Goal: Task Accomplishment & Management: Manage account settings

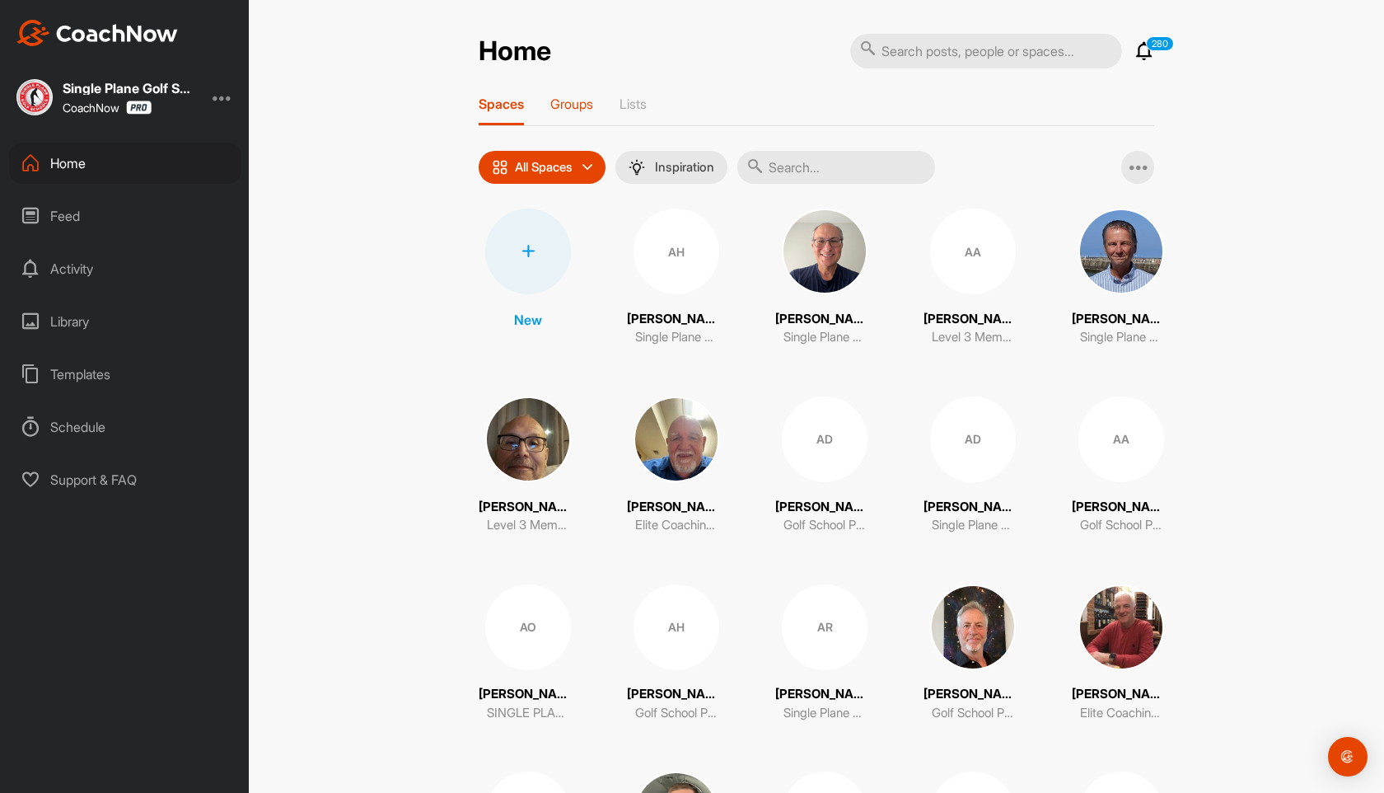
click at [582, 104] on p "Groups" at bounding box center [571, 104] width 43 height 16
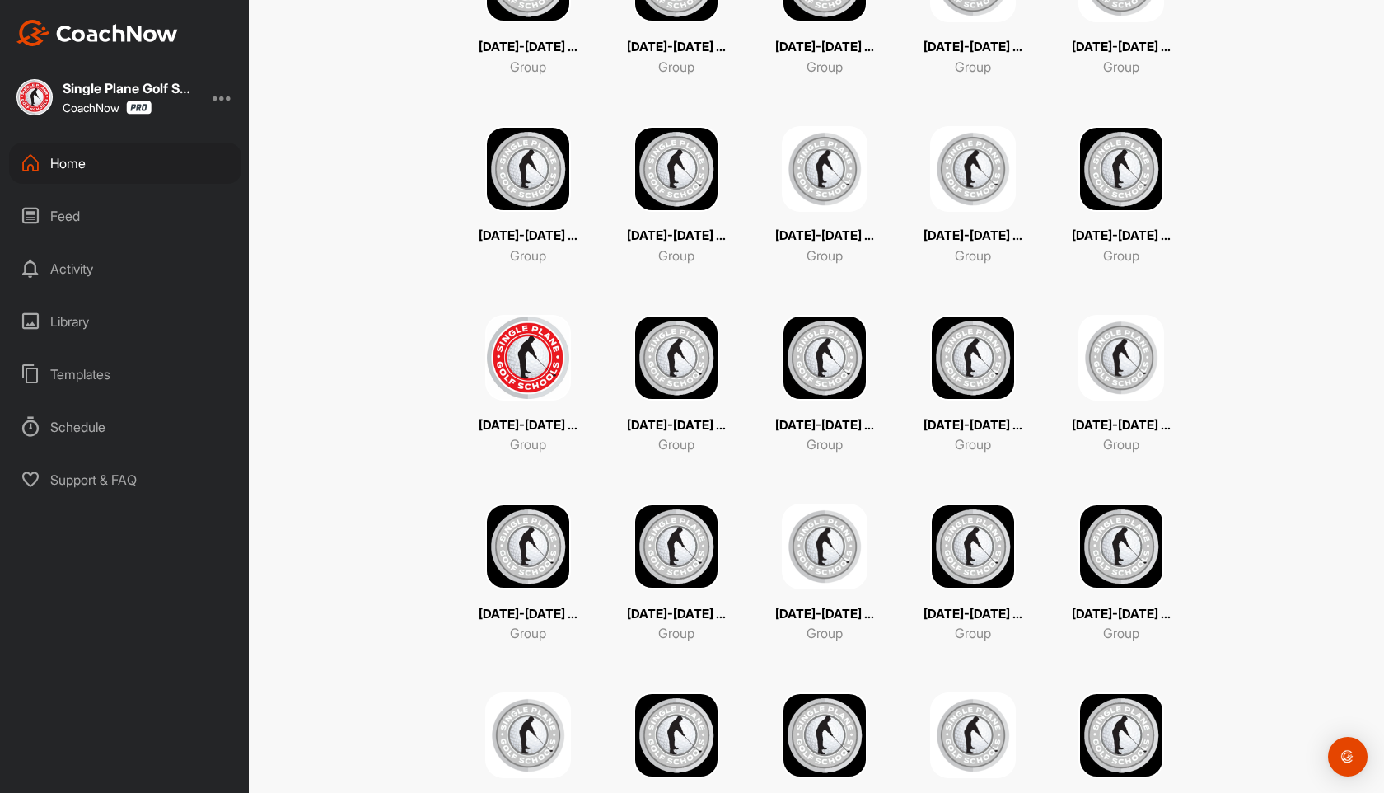
scroll to position [501, 0]
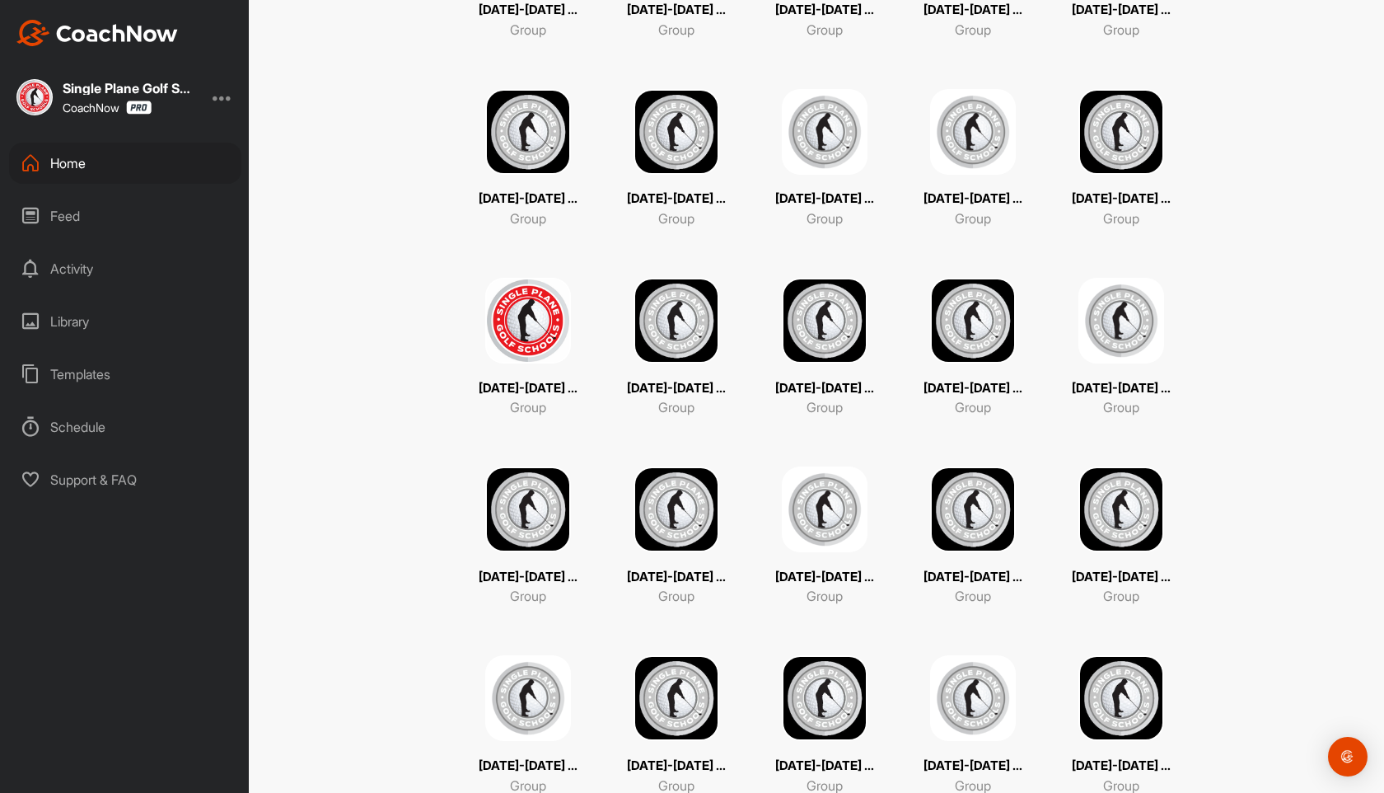
click at [545, 306] on img at bounding box center [528, 321] width 86 height 86
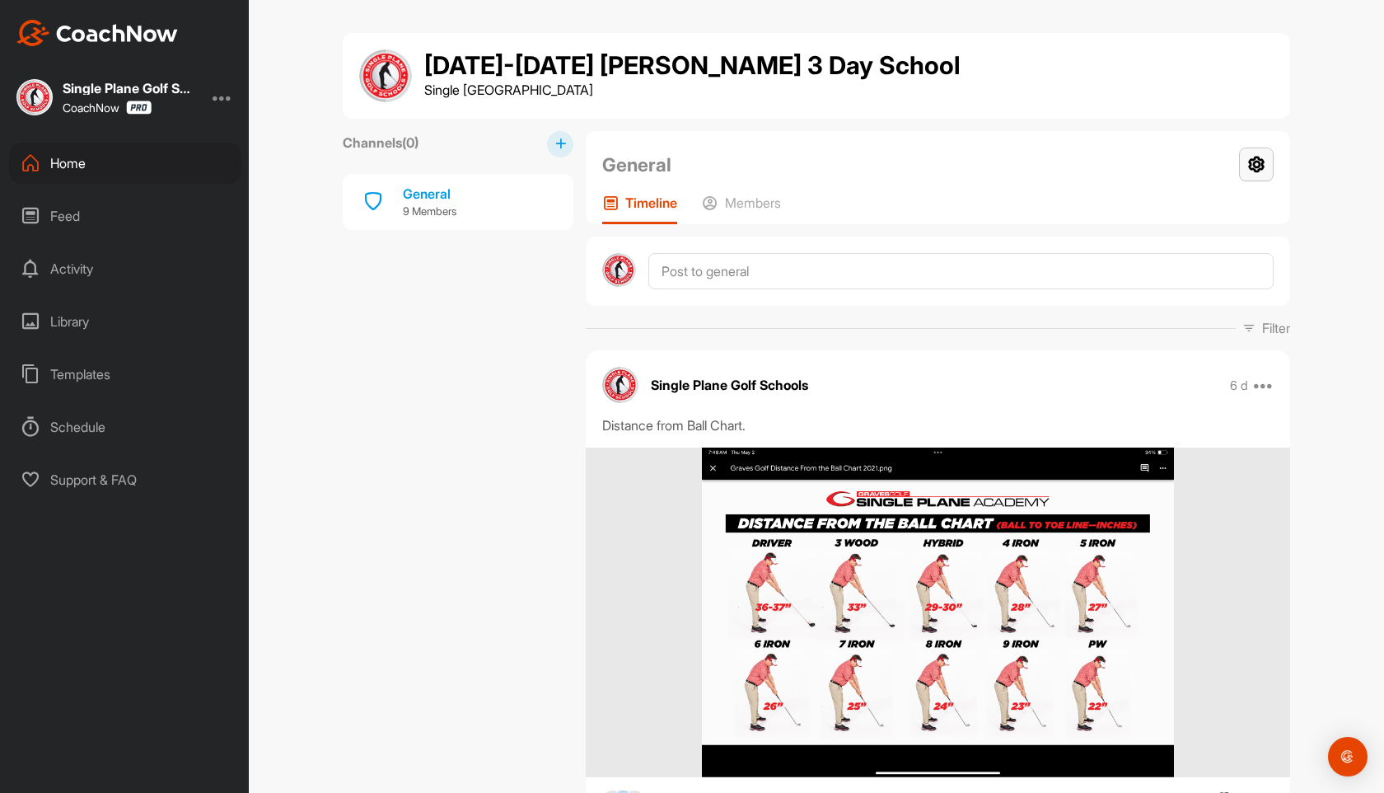
click at [1264, 166] on icon at bounding box center [1256, 164] width 35 height 34
click at [1212, 198] on li "Group Settings" at bounding box center [1207, 211] width 134 height 53
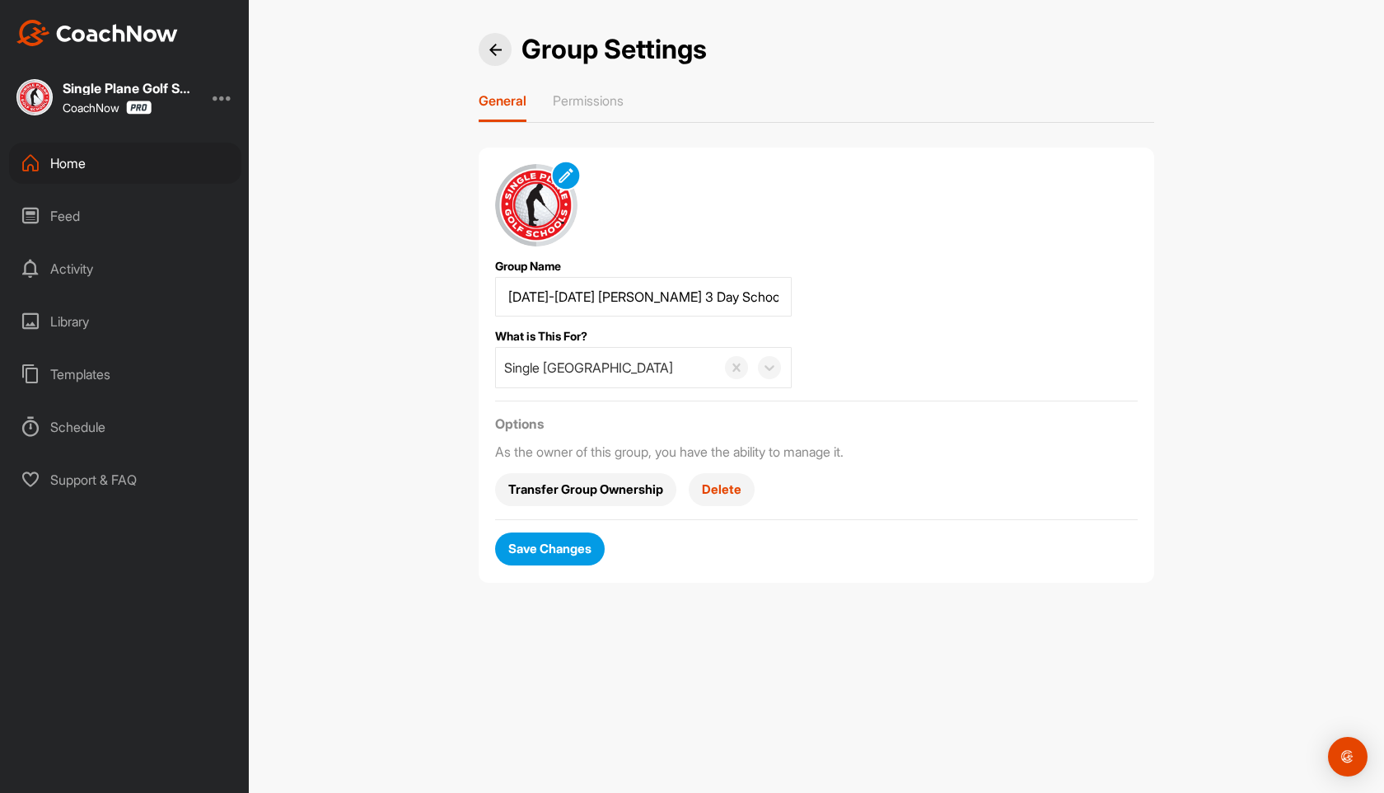
click at [562, 176] on img at bounding box center [565, 175] width 19 height 19
click at [550, 553] on span "Save Changes" at bounding box center [549, 548] width 83 height 17
click at [59, 158] on div "Home" at bounding box center [125, 163] width 232 height 41
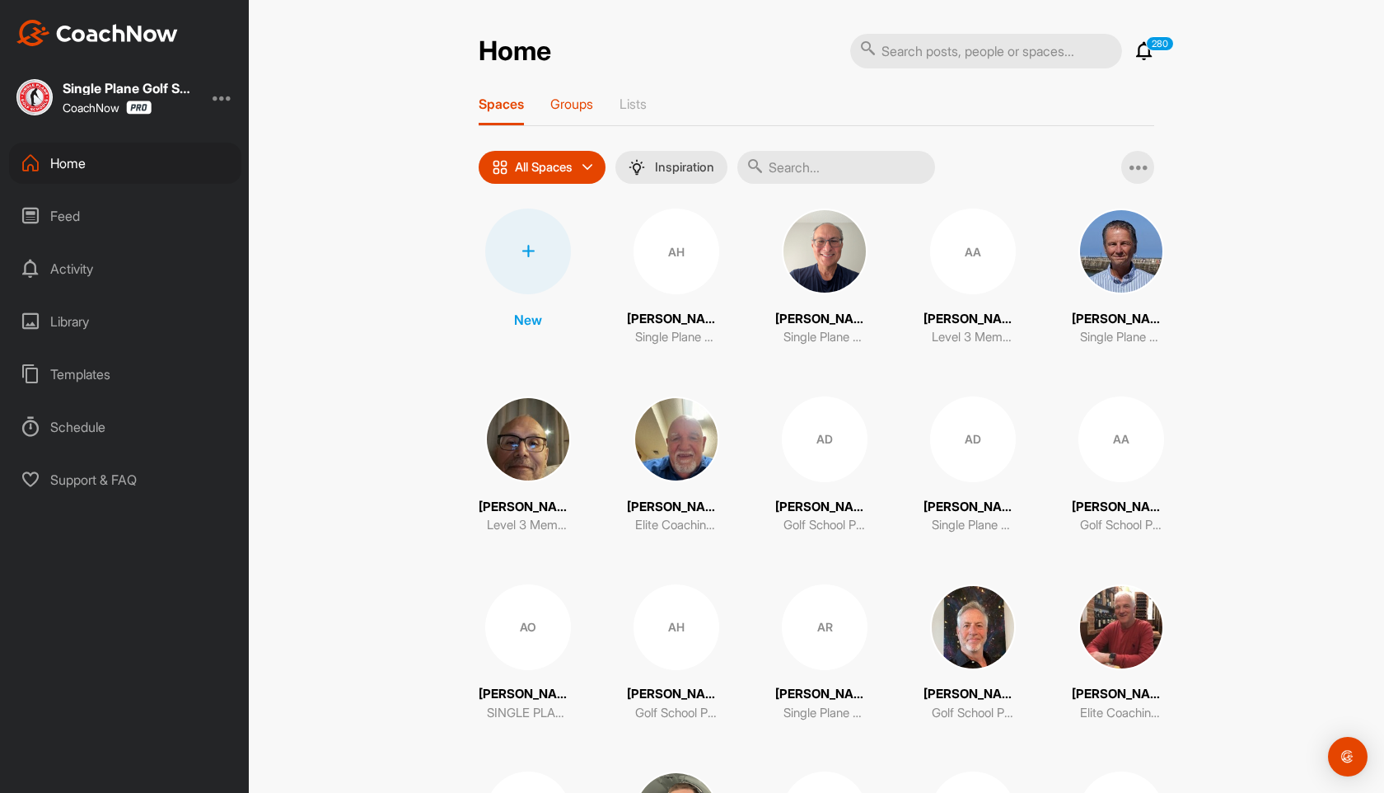
click at [587, 101] on p "Groups" at bounding box center [571, 104] width 43 height 16
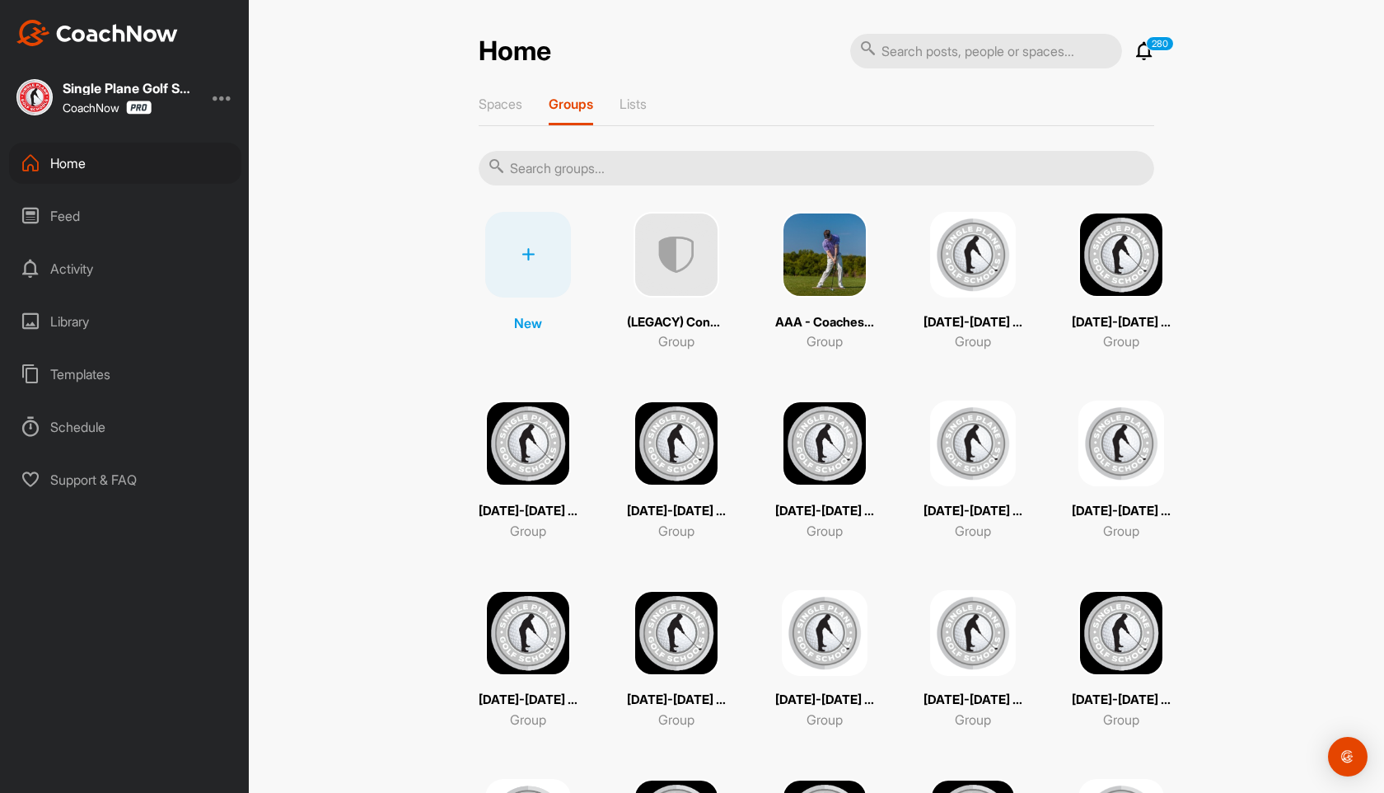
click at [525, 243] on div at bounding box center [528, 255] width 86 height 86
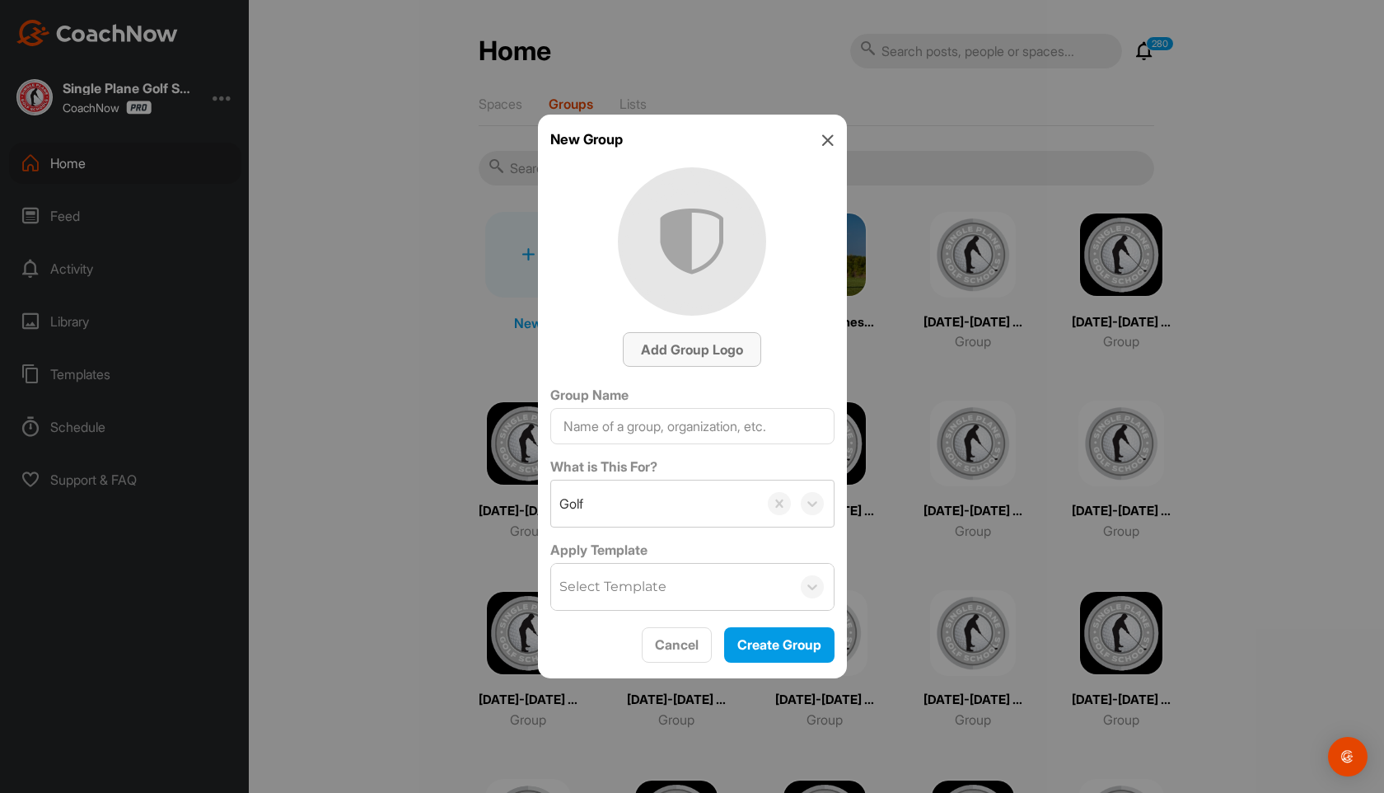
click at [729, 348] on span "Add Group Logo" at bounding box center [692, 349] width 102 height 16
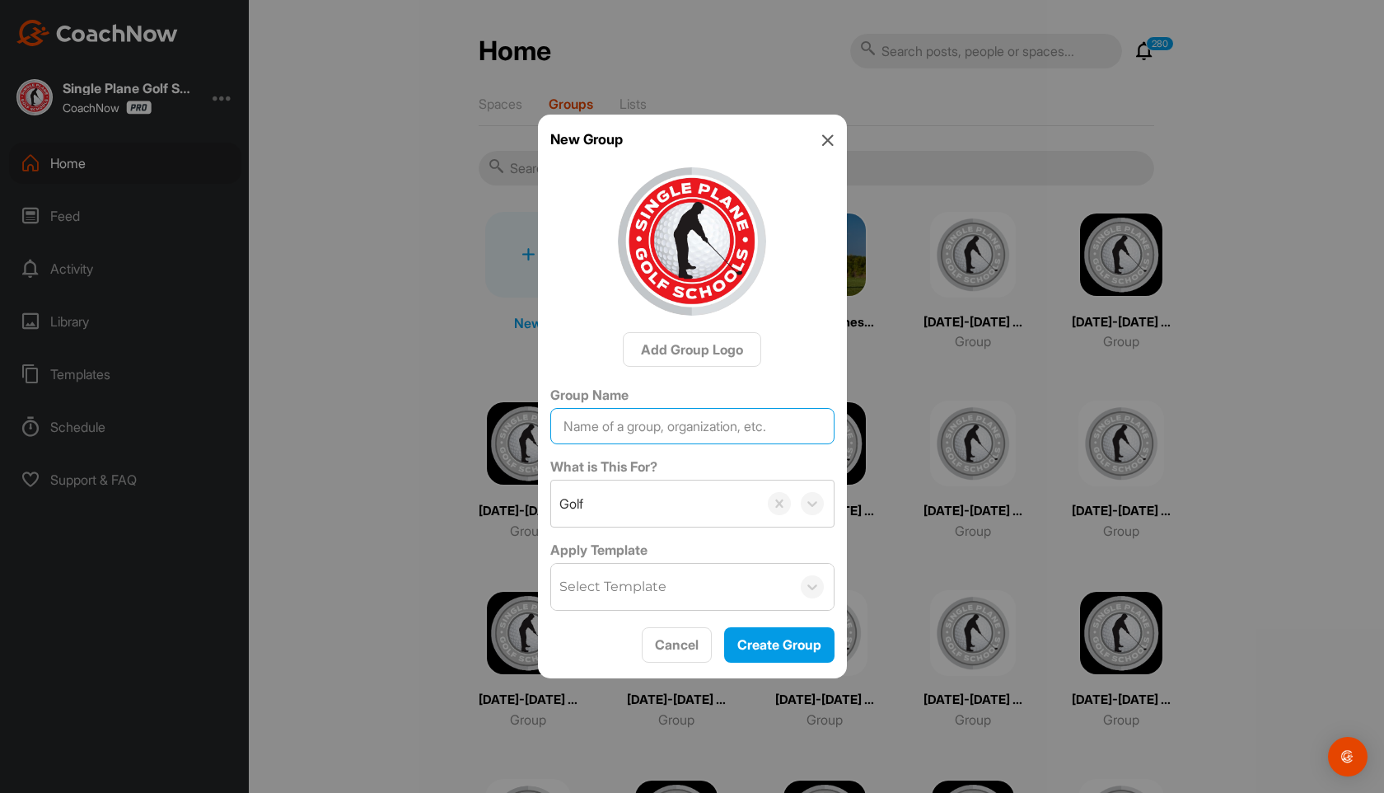
click at [641, 428] on input "Group Name" at bounding box center [692, 426] width 284 height 36
type input "[DATE]-[DATE] Orlando 3 Day"
click at [606, 497] on div "Golf" at bounding box center [654, 503] width 207 height 46
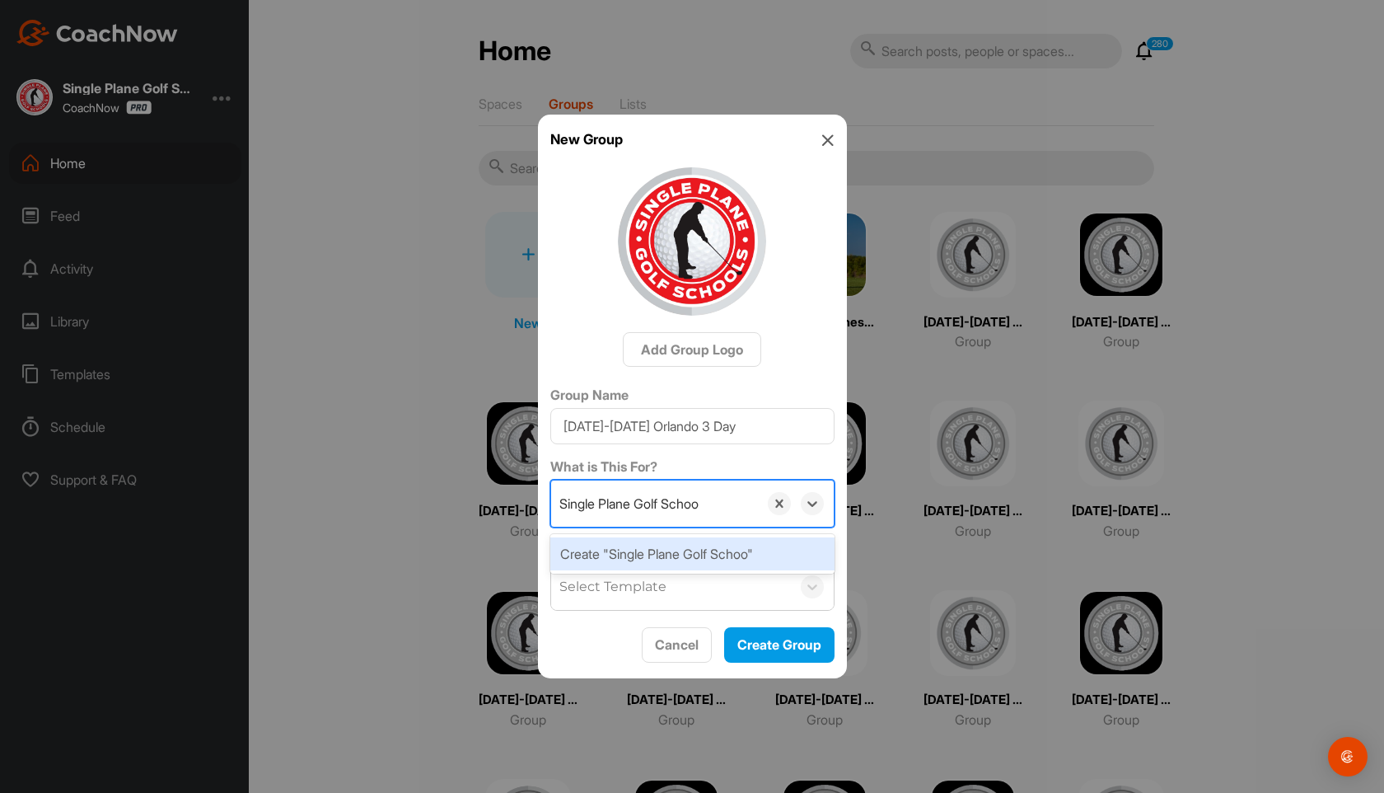
type input "Single [GEOGRAPHIC_DATA]"
click at [622, 547] on div "Create "Single Plane Golf School"" at bounding box center [692, 553] width 284 height 33
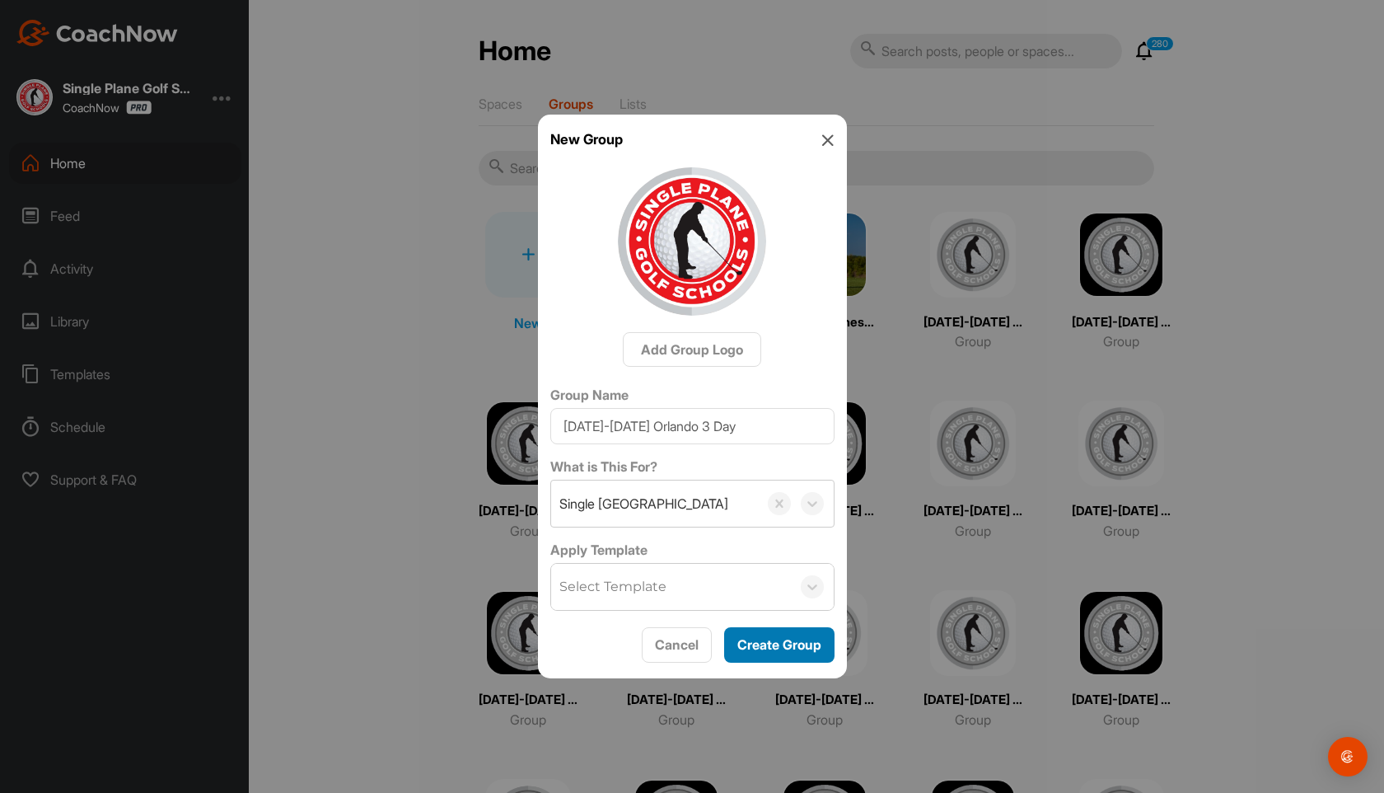
click at [760, 645] on span "Create Group" at bounding box center [779, 644] width 84 height 16
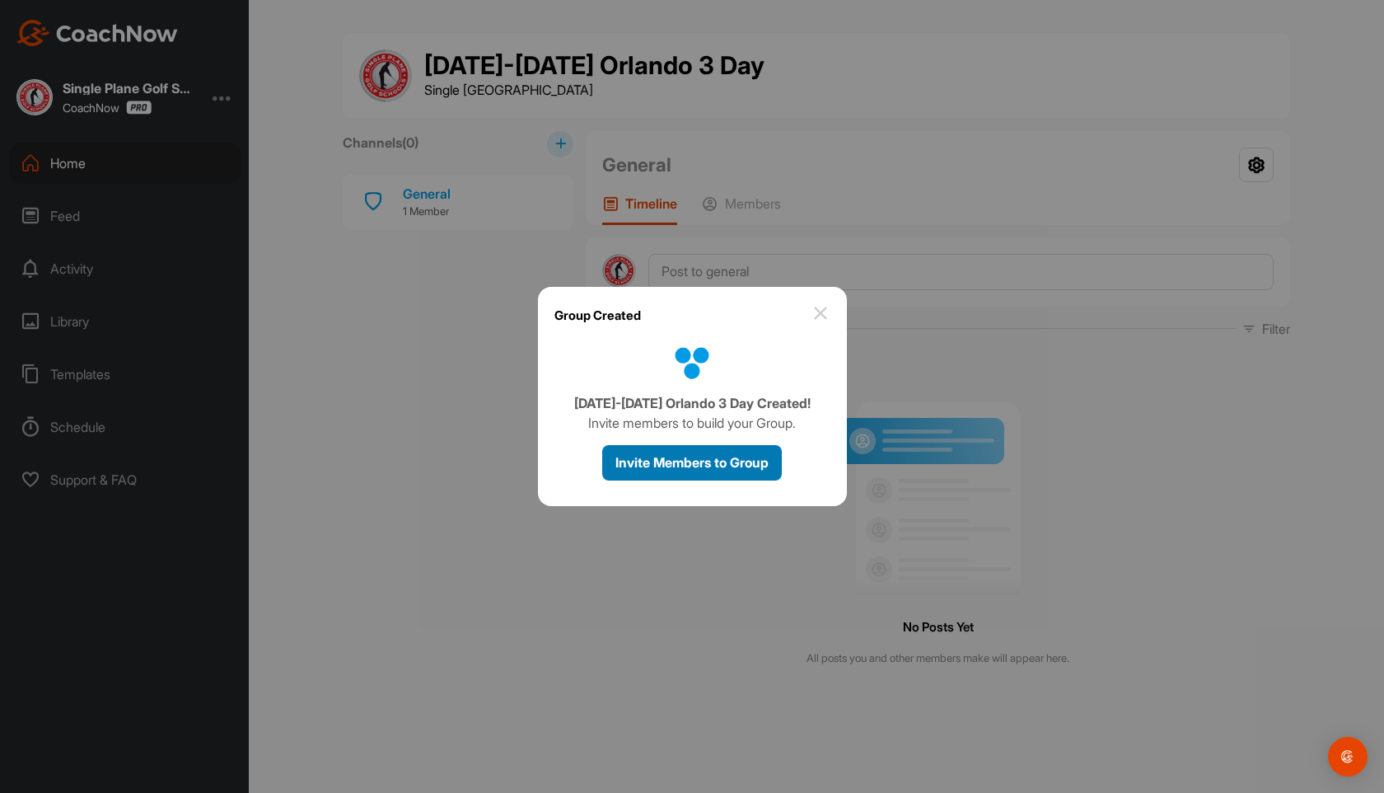
click at [721, 466] on span "Invite Members to Group" at bounding box center [691, 462] width 153 height 16
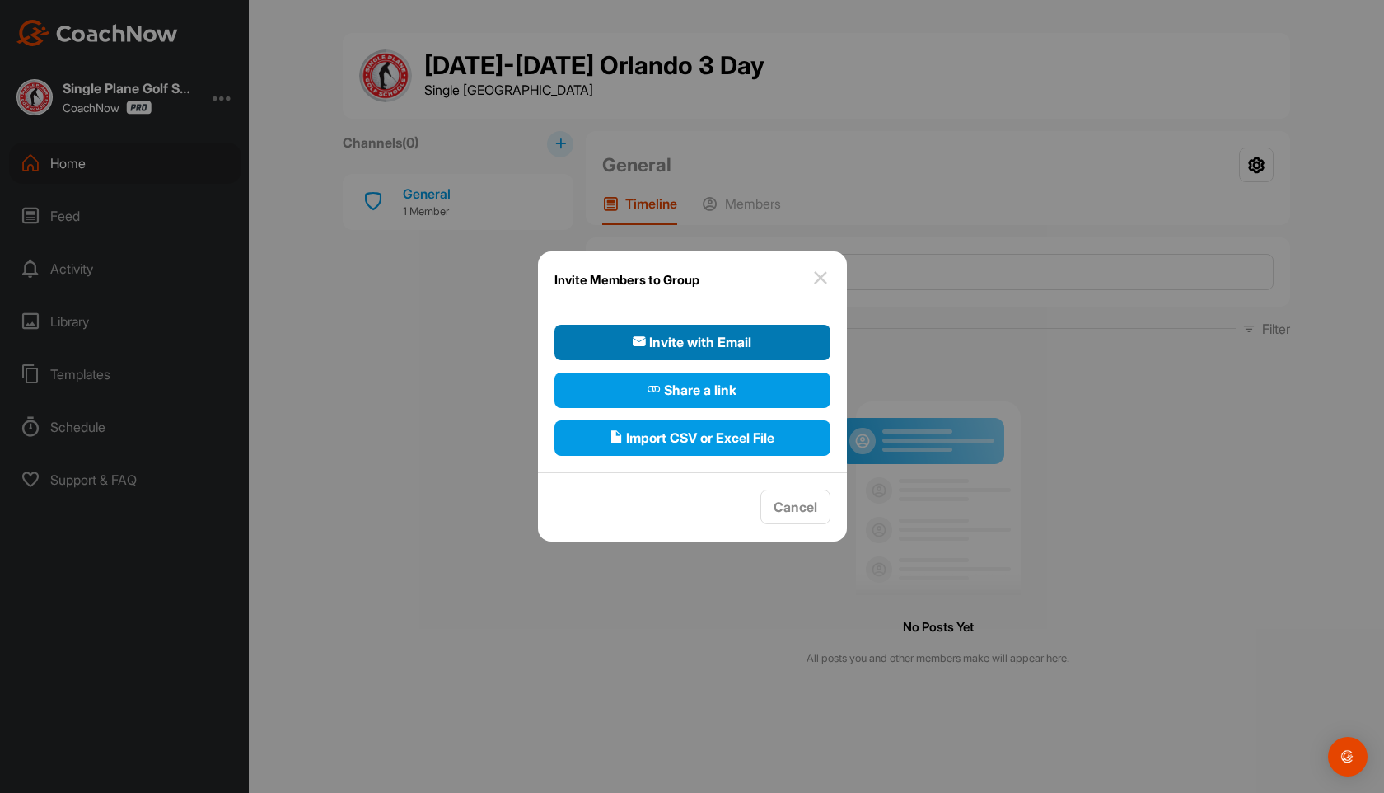
click at [738, 334] on span "Invite with Email" at bounding box center [692, 342] width 119 height 20
select select"] "player"
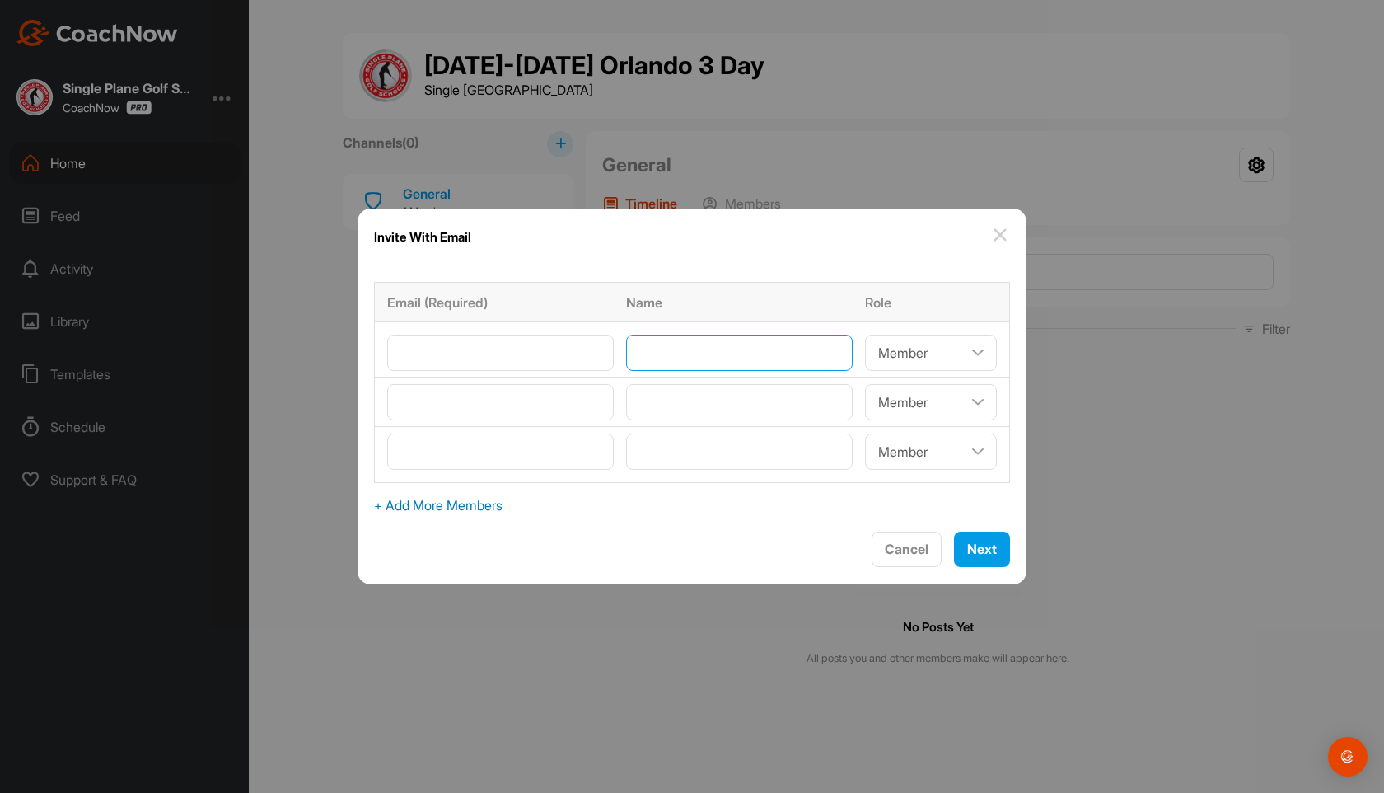
click at [678, 358] on input"] "text" at bounding box center [739, 352] width 227 height 36
paste input"] "[PERSON_NAME]"
type input"] "[PERSON_NAME]"
click at [499, 358] on input"] "email" at bounding box center [500, 352] width 227 height 36
paste input"] "[EMAIL_ADDRESS][DOMAIN_NAME]"
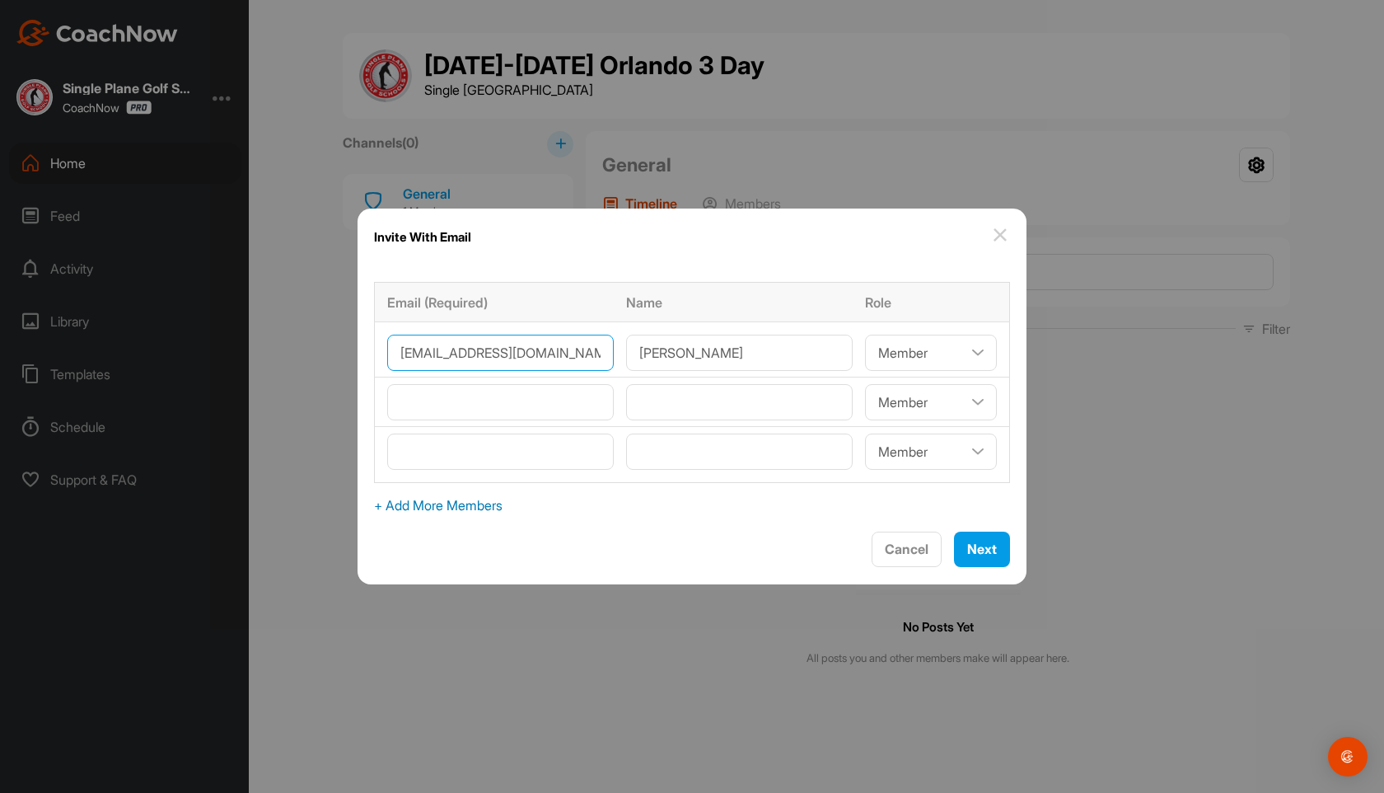
type input"] "[EMAIL_ADDRESS][DOMAIN_NAME]"
click at [480, 501] on span "+ Add More Members" at bounding box center [692, 505] width 636 height 20
select select"] "player"
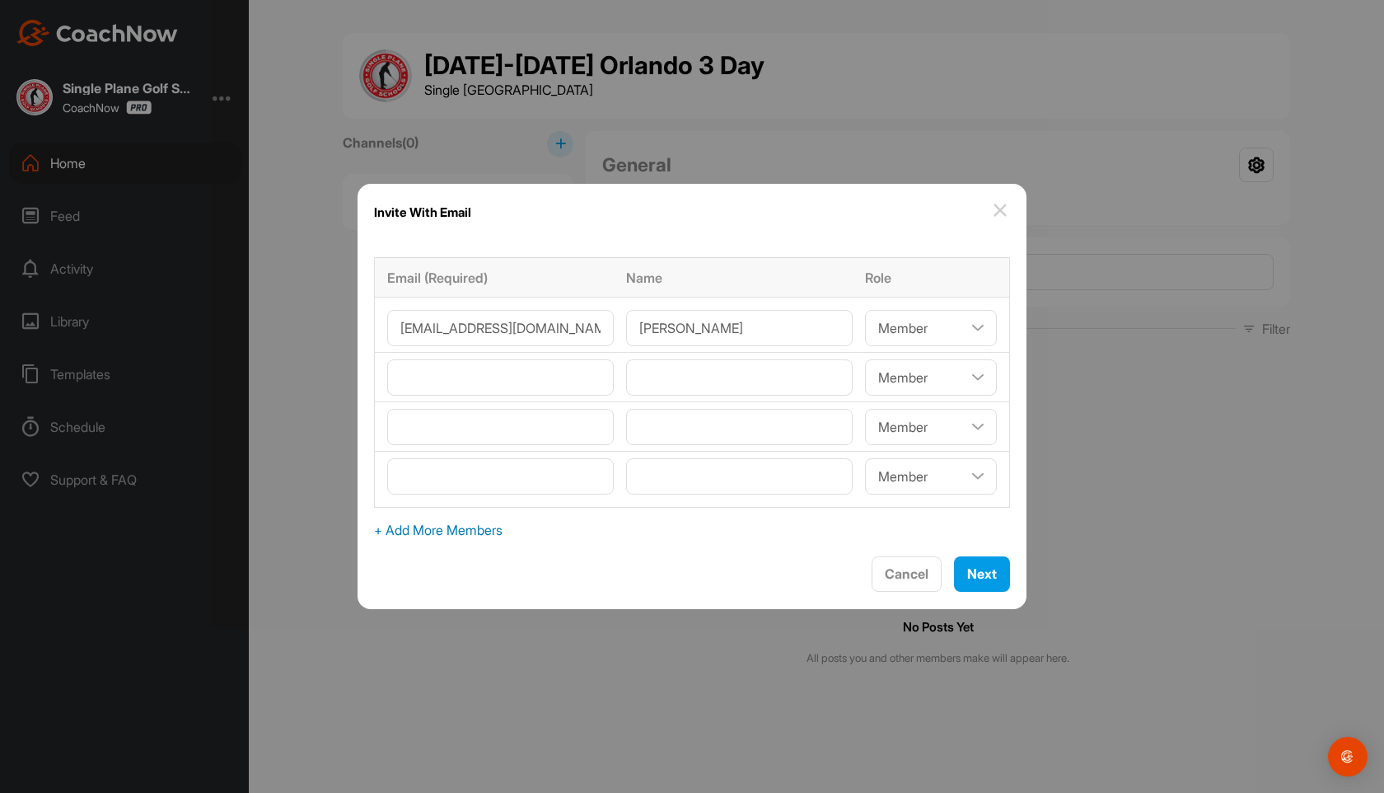
click at [480, 540] on div "Email (Required) Name Role [EMAIL_ADDRESS][DOMAIN_NAME] [PERSON_NAME] Coach/Adm…" at bounding box center [692, 399] width 669 height 316
click at [489, 531] on span "+ Add More Members" at bounding box center [692, 530] width 636 height 20
select select"] "player"
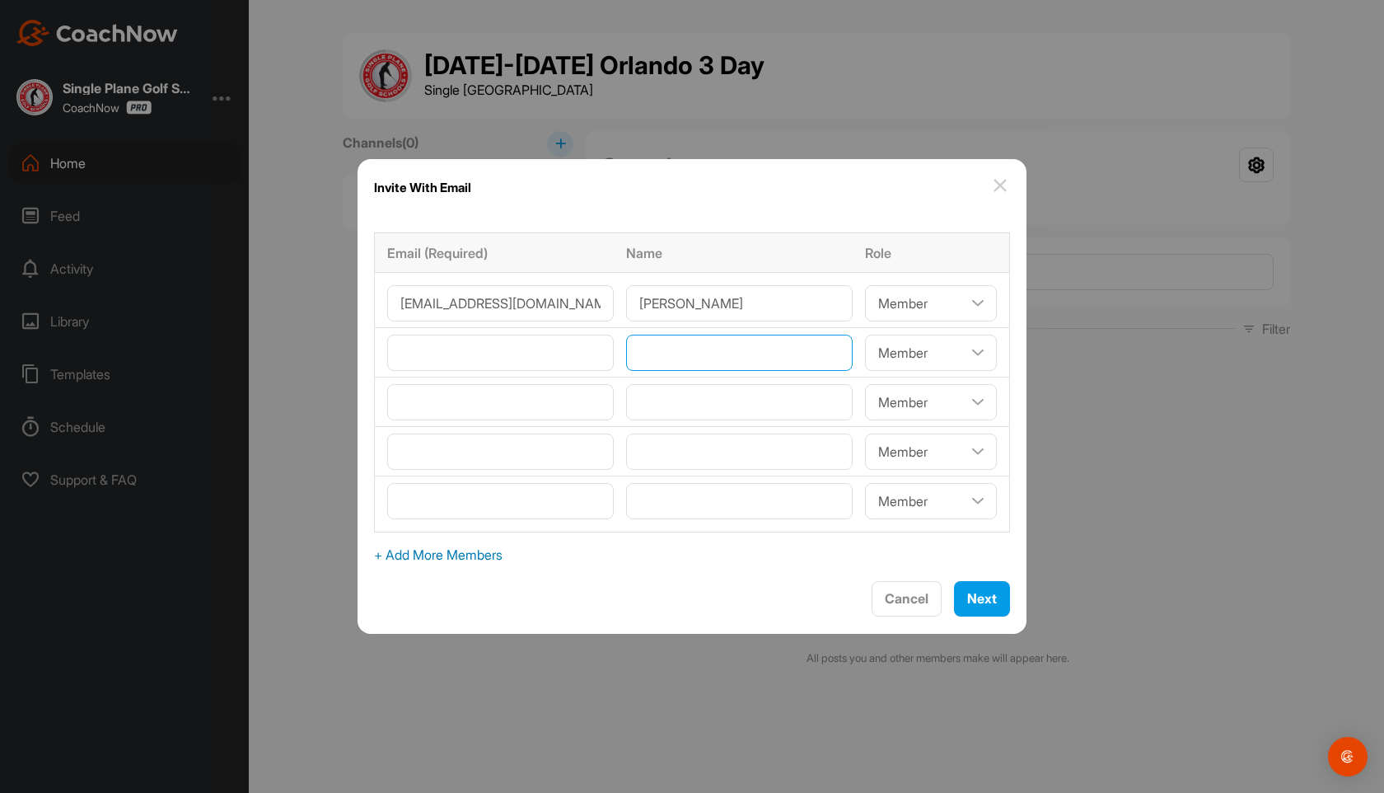
click at [648, 339] on input"] "text" at bounding box center [739, 352] width 227 height 36
paste input"] "[PERSON_NAME]"
type input"] "[PERSON_NAME]"
click at [501, 370] on input"] "email" at bounding box center [500, 352] width 227 height 36
paste input"] "[PERSON_NAME][EMAIL_ADDRESS][PERSON_NAME][DOMAIN_NAME]"
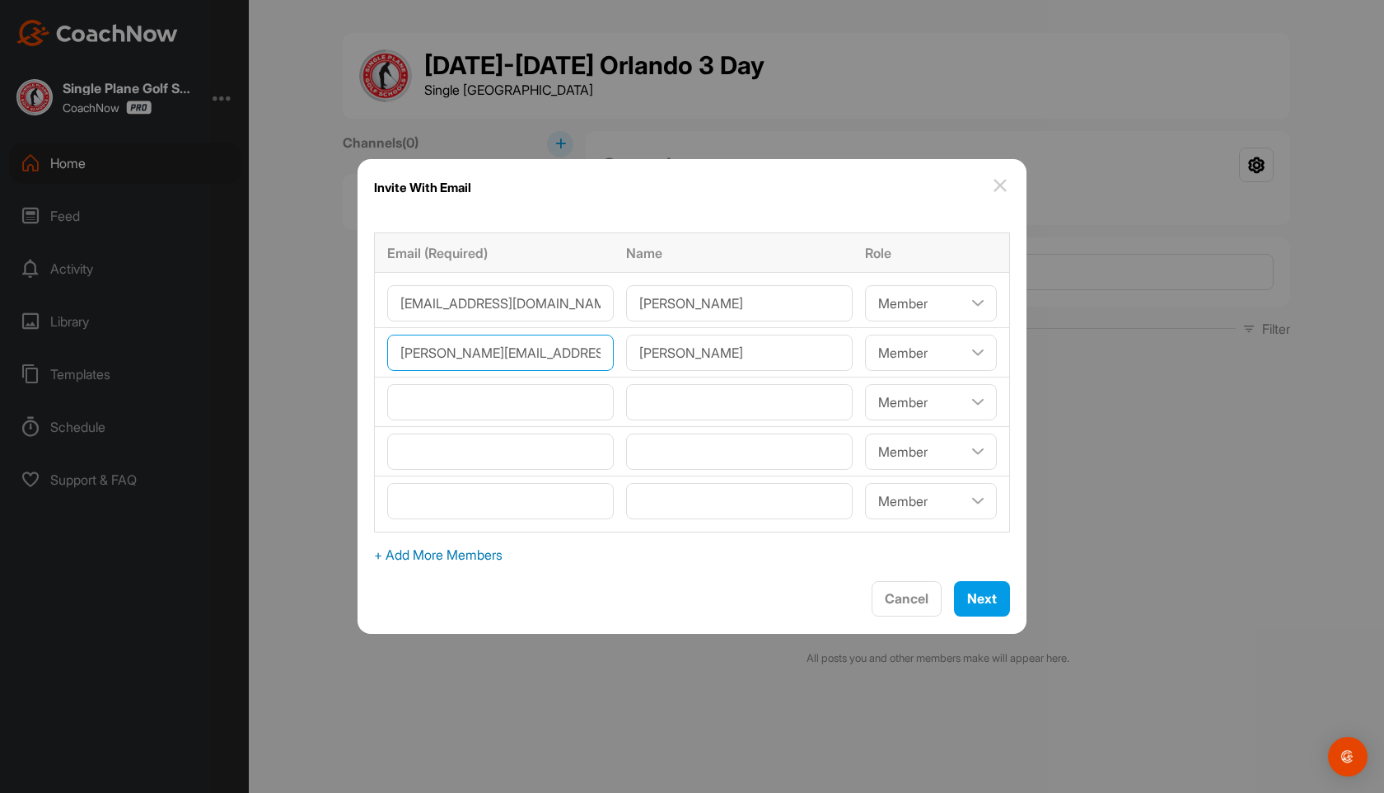
scroll to position [0, 47]
type input"] "[PERSON_NAME][EMAIL_ADDRESS][PERSON_NAME][DOMAIN_NAME]"
click at [667, 408] on input"] "text" at bounding box center [739, 402] width 227 height 36
paste input"] "[PERSON_NAME]"
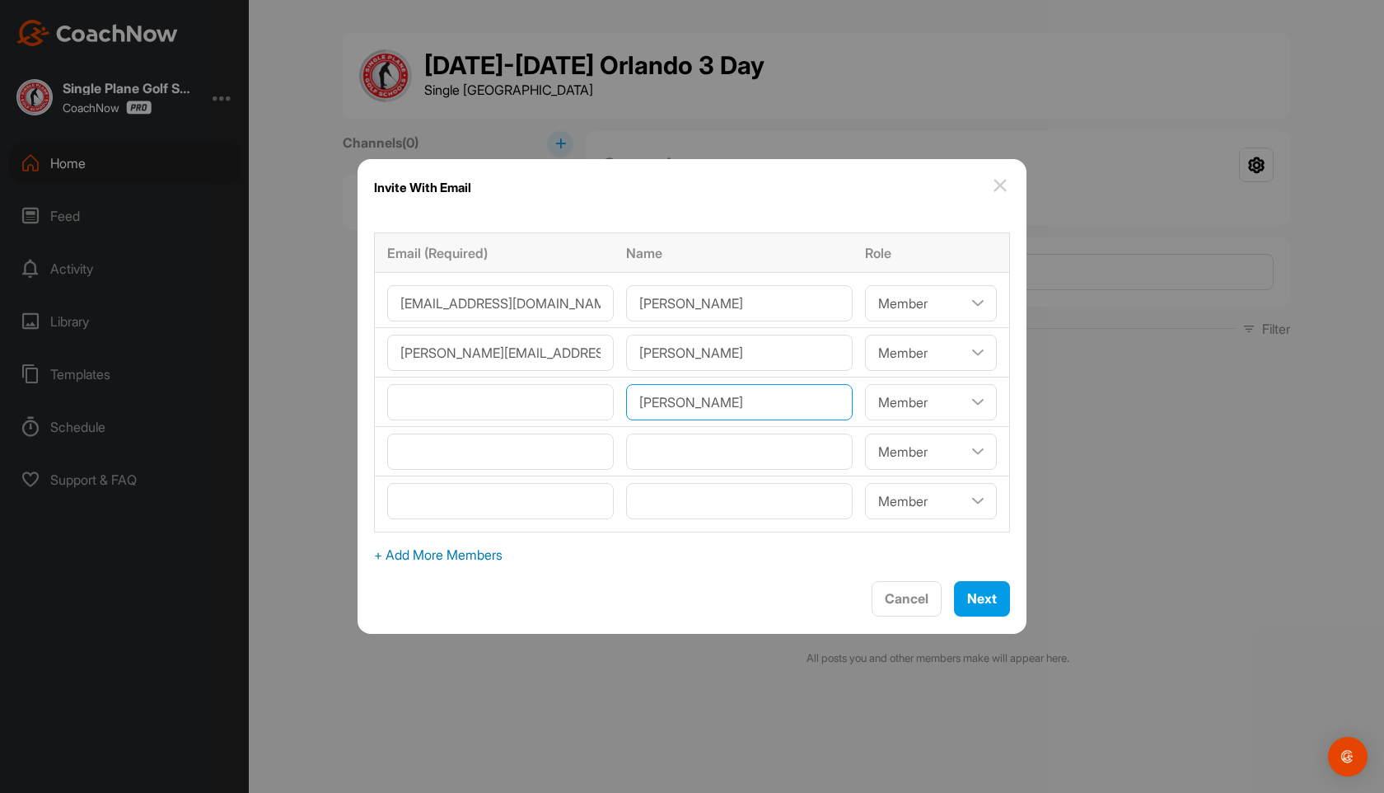
type input"] "[PERSON_NAME]"
click at [512, 414] on input"] "email" at bounding box center [500, 402] width 227 height 36
paste input"] "[EMAIL_ADDRESS][DOMAIN_NAME]"
type input"] "[EMAIL_ADDRESS][DOMAIN_NAME]"
click at [655, 446] on input"] "text" at bounding box center [739, 451] width 227 height 36
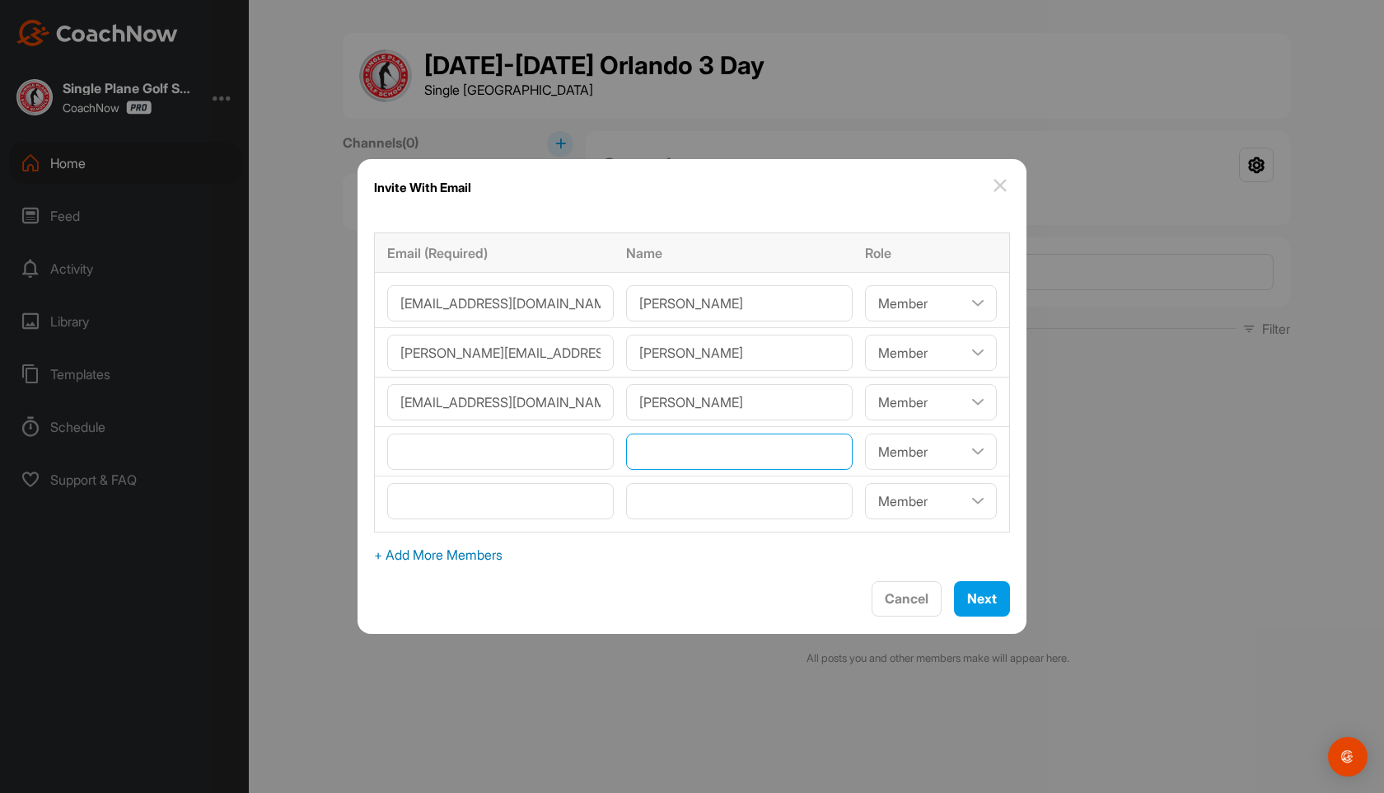
paste input"] "[PERSON_NAME]"
type input"] "[PERSON_NAME]"
click at [517, 450] on input"] "email" at bounding box center [500, 451] width 227 height 36
paste input"] "[EMAIL_ADDRESS][DOMAIN_NAME]"
type input"] "[EMAIL_ADDRESS][DOMAIN_NAME]"
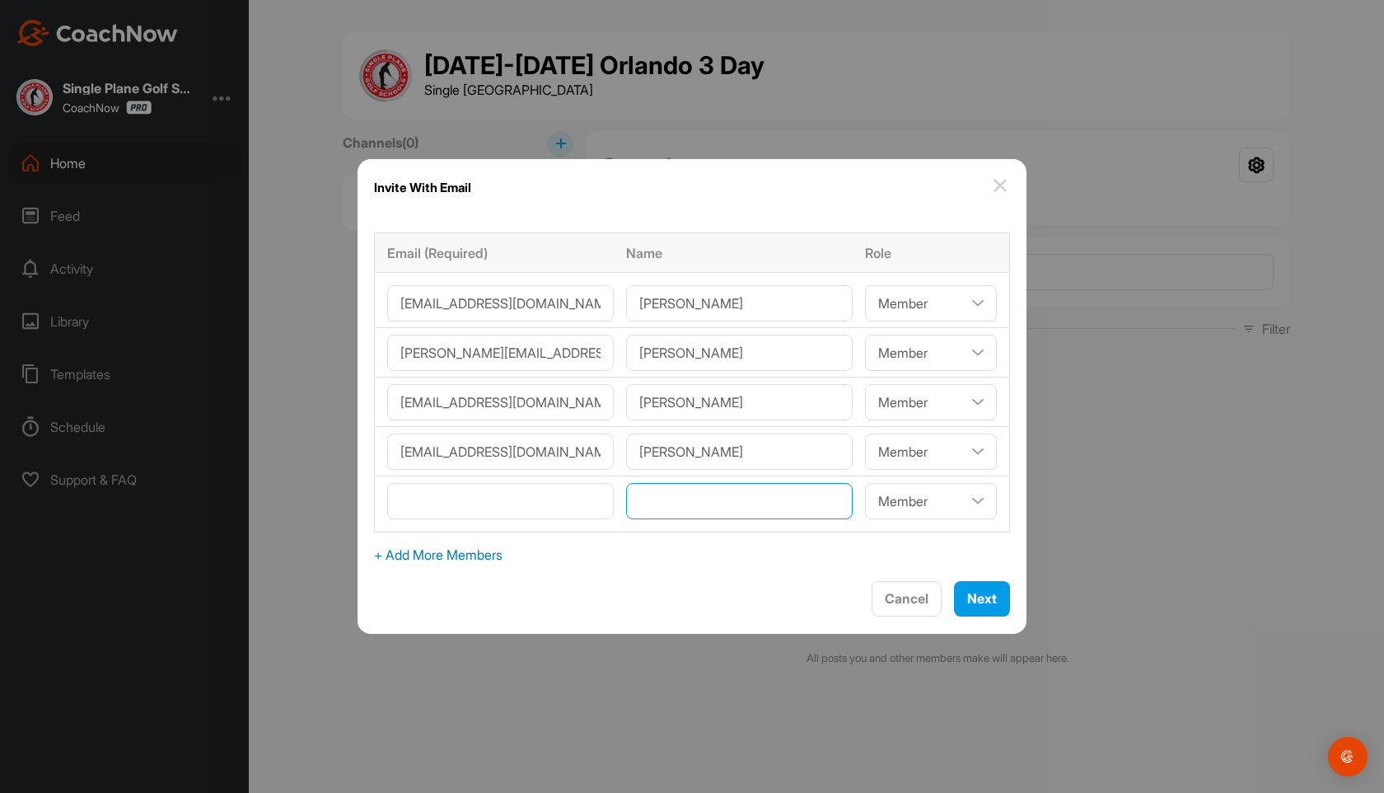
click at [663, 498] on input"] "text" at bounding box center [739, 501] width 227 height 36
paste input"] "[PERSON_NAME]"
type input"] "[PERSON_NAME]"
click at [489, 519] on td at bounding box center [498, 504] width 246 height 56
click at [488, 503] on input"] "email" at bounding box center [500, 501] width 227 height 36
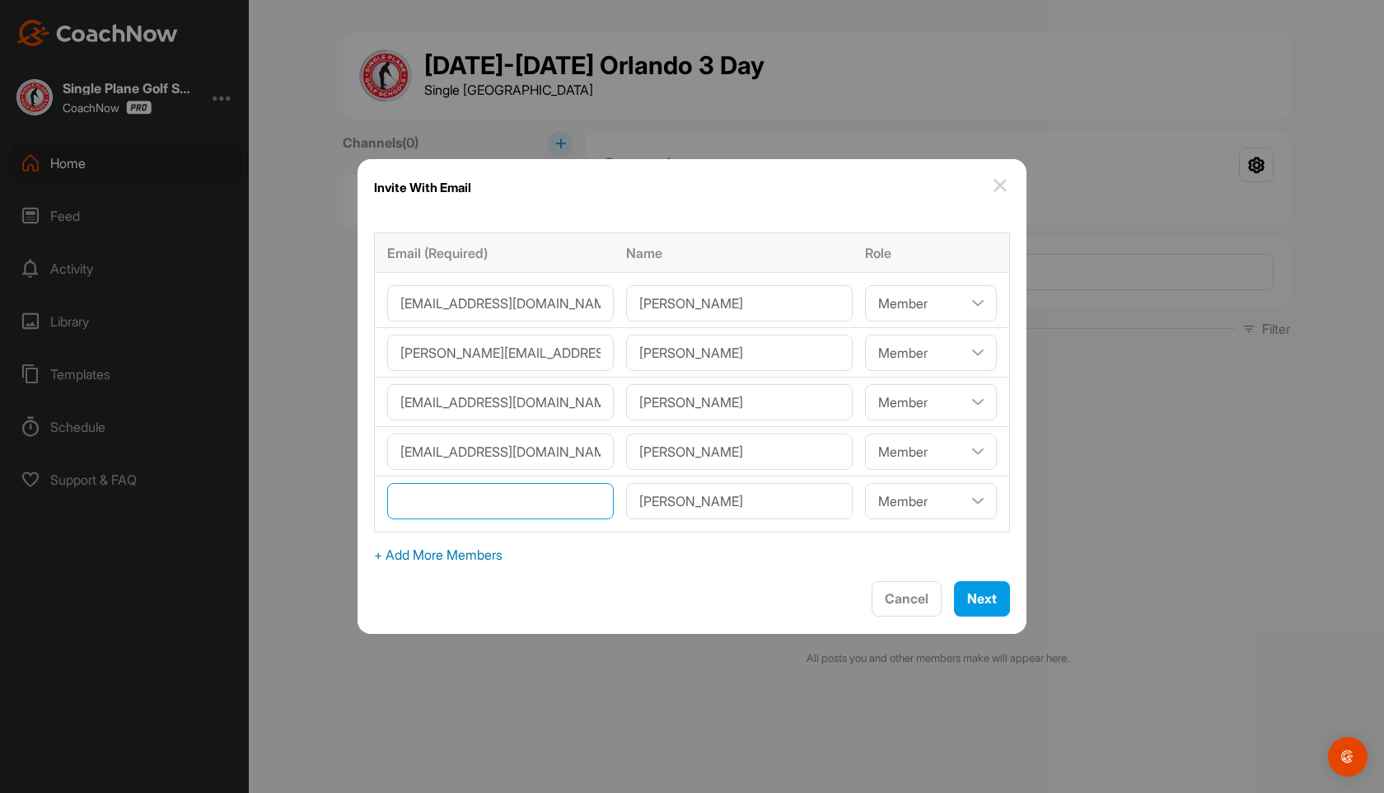
paste input"] "[EMAIL_ADDRESS][DOMAIN_NAME]"
type input"] "[EMAIL_ADDRESS][DOMAIN_NAME]"
click at [967, 591] on span "Next" at bounding box center [982, 598] width 30 height 16
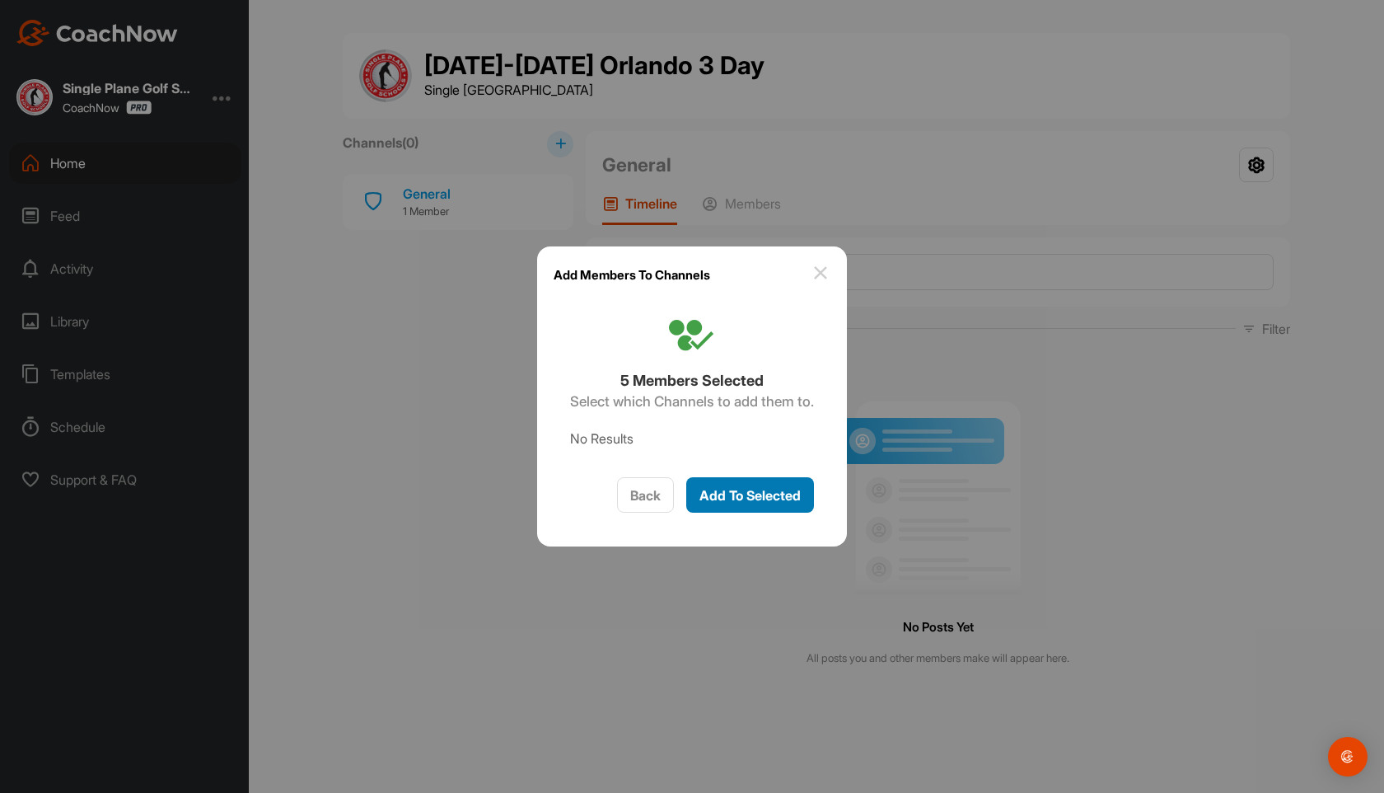
click at [781, 490] on span "Add To Selected" at bounding box center [749, 495] width 101 height 16
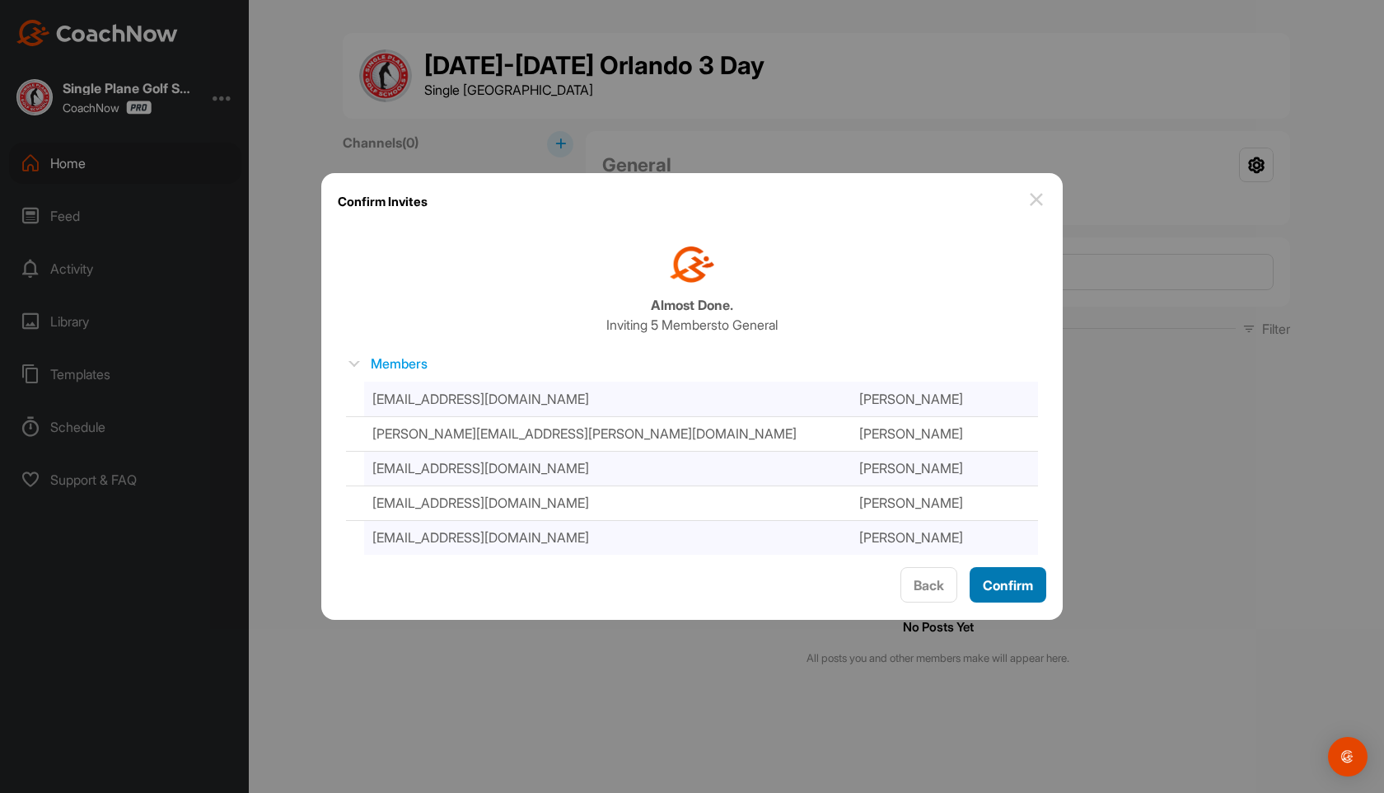
click at [1002, 575] on div "Confirm" at bounding box center [1008, 585] width 50 height 20
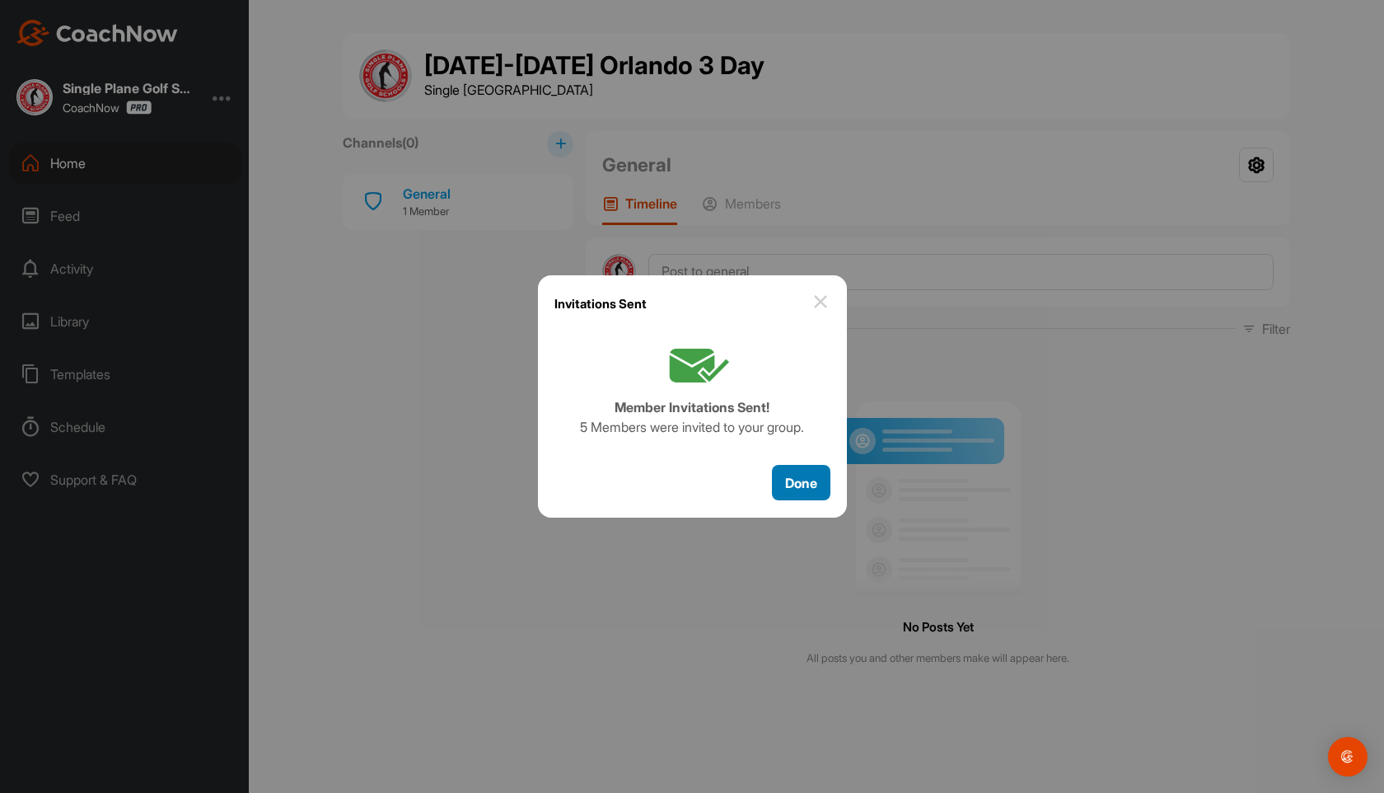
click at [773, 476] on button "Done" at bounding box center [801, 482] width 58 height 35
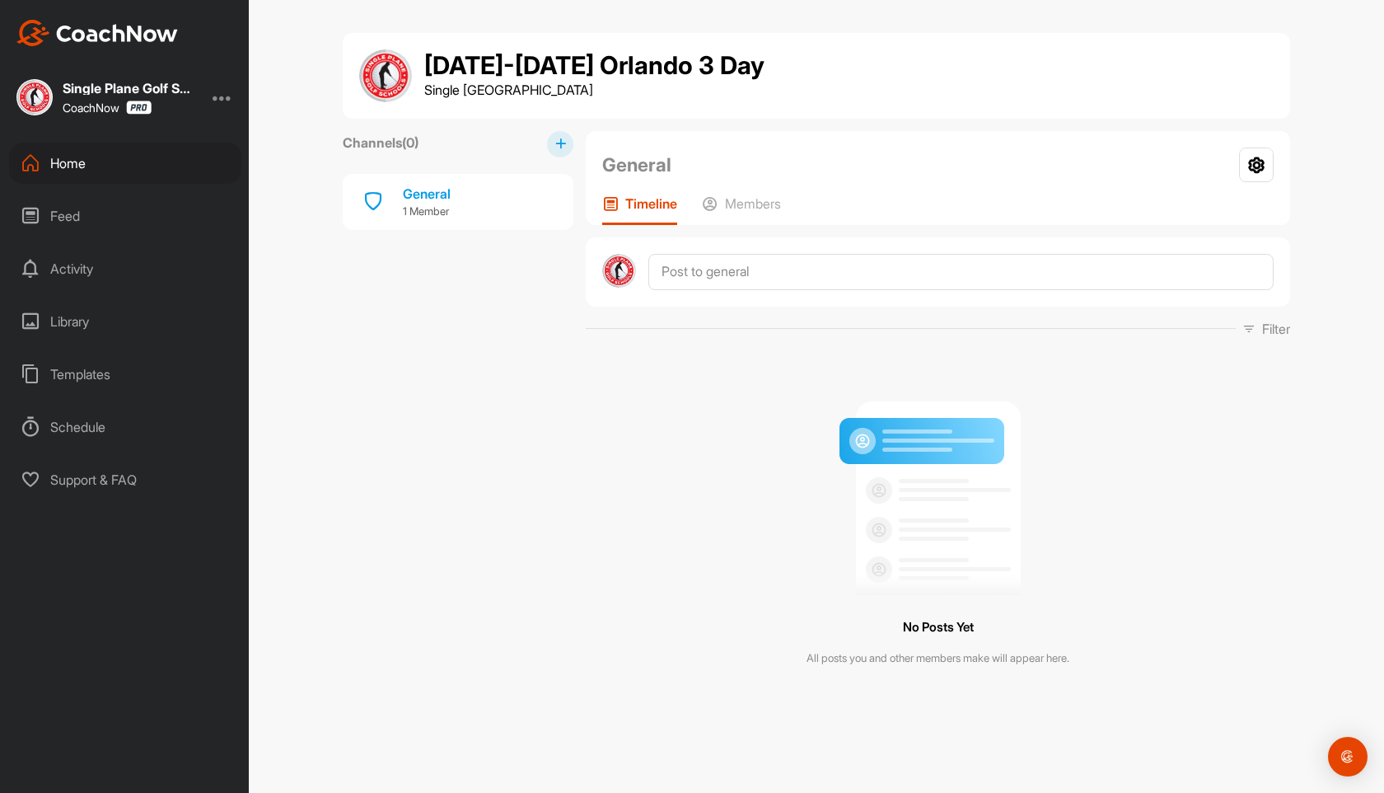
click at [77, 167] on div "Home" at bounding box center [125, 163] width 232 height 41
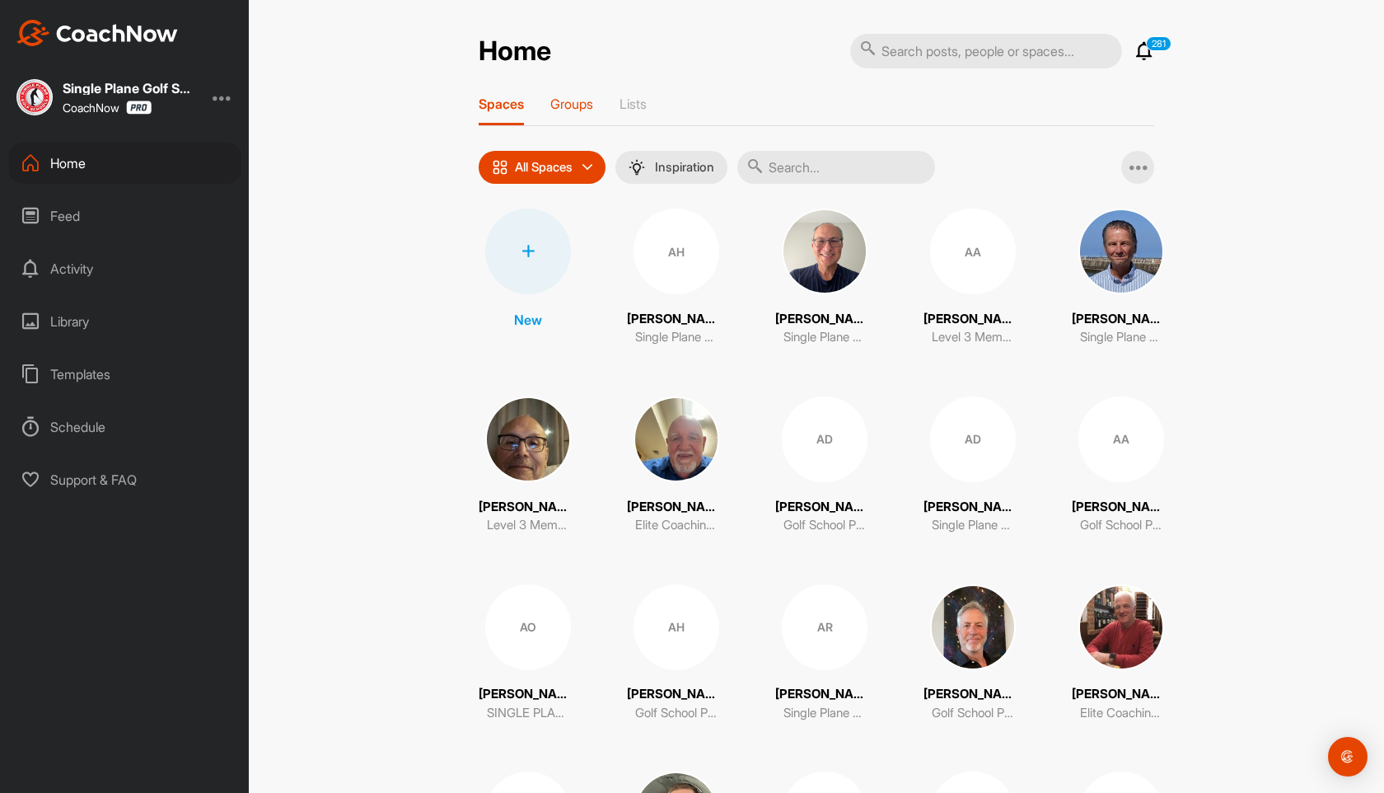
click at [574, 109] on p "Groups" at bounding box center [571, 104] width 43 height 16
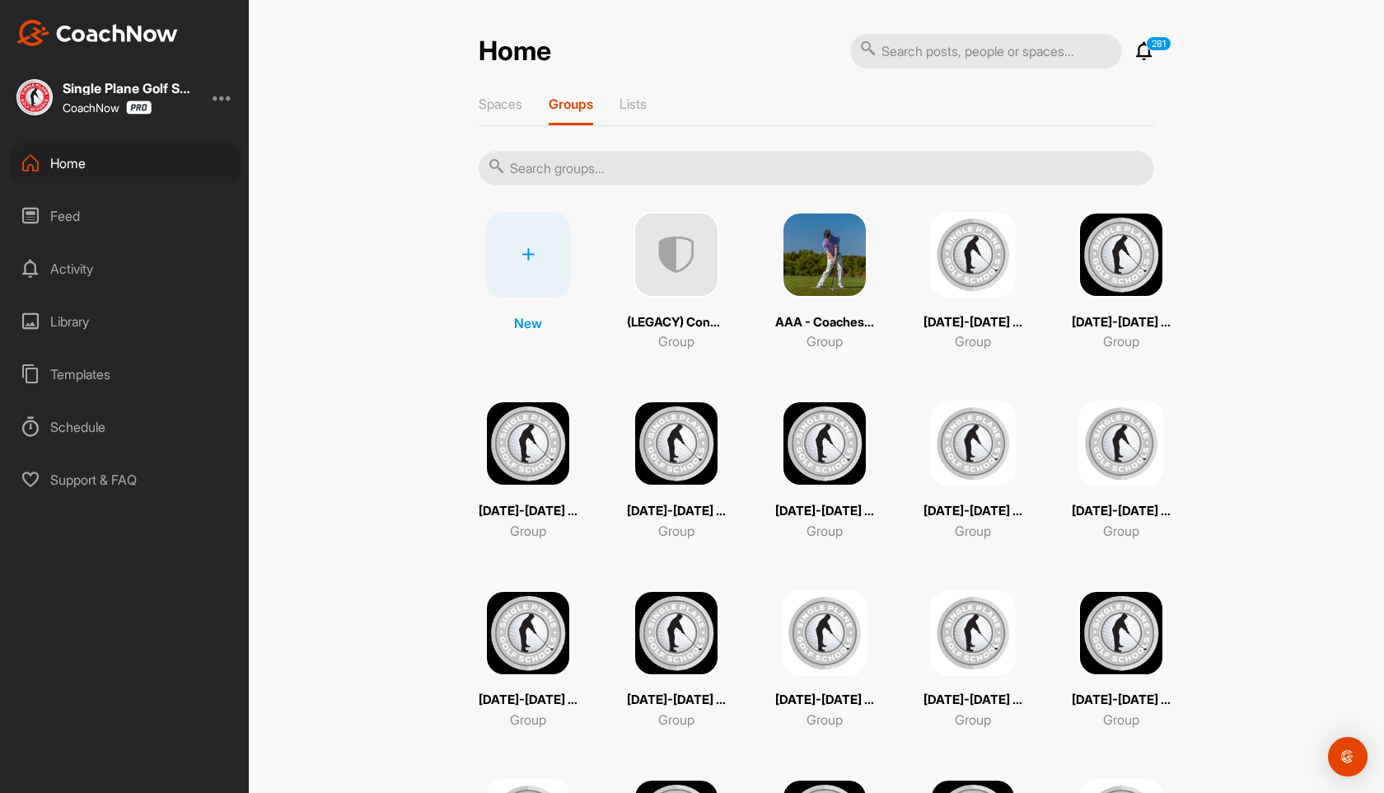
click at [648, 169] on input "text" at bounding box center [817, 168] width 676 height 35
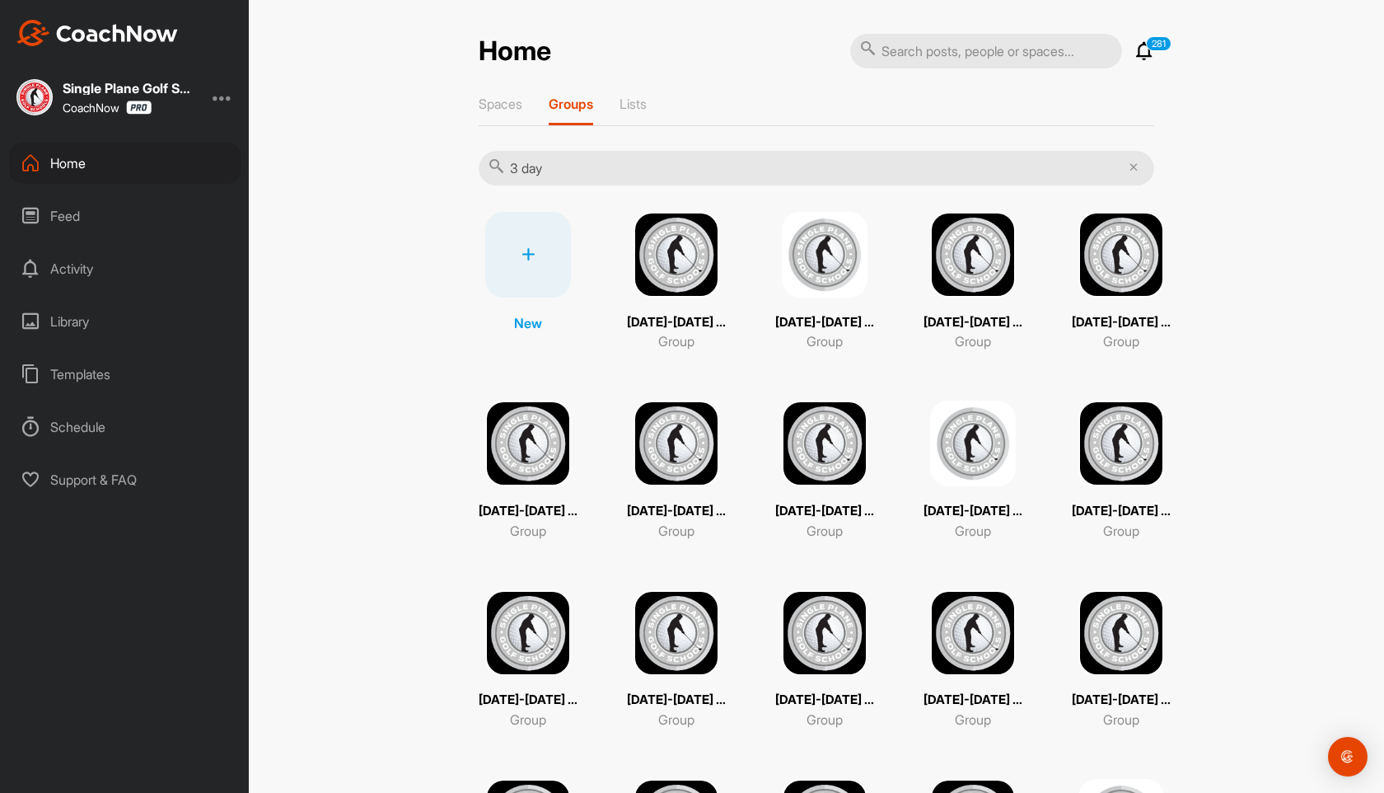
type input "3 day"
click at [701, 269] on img at bounding box center [677, 255] width 86 height 86
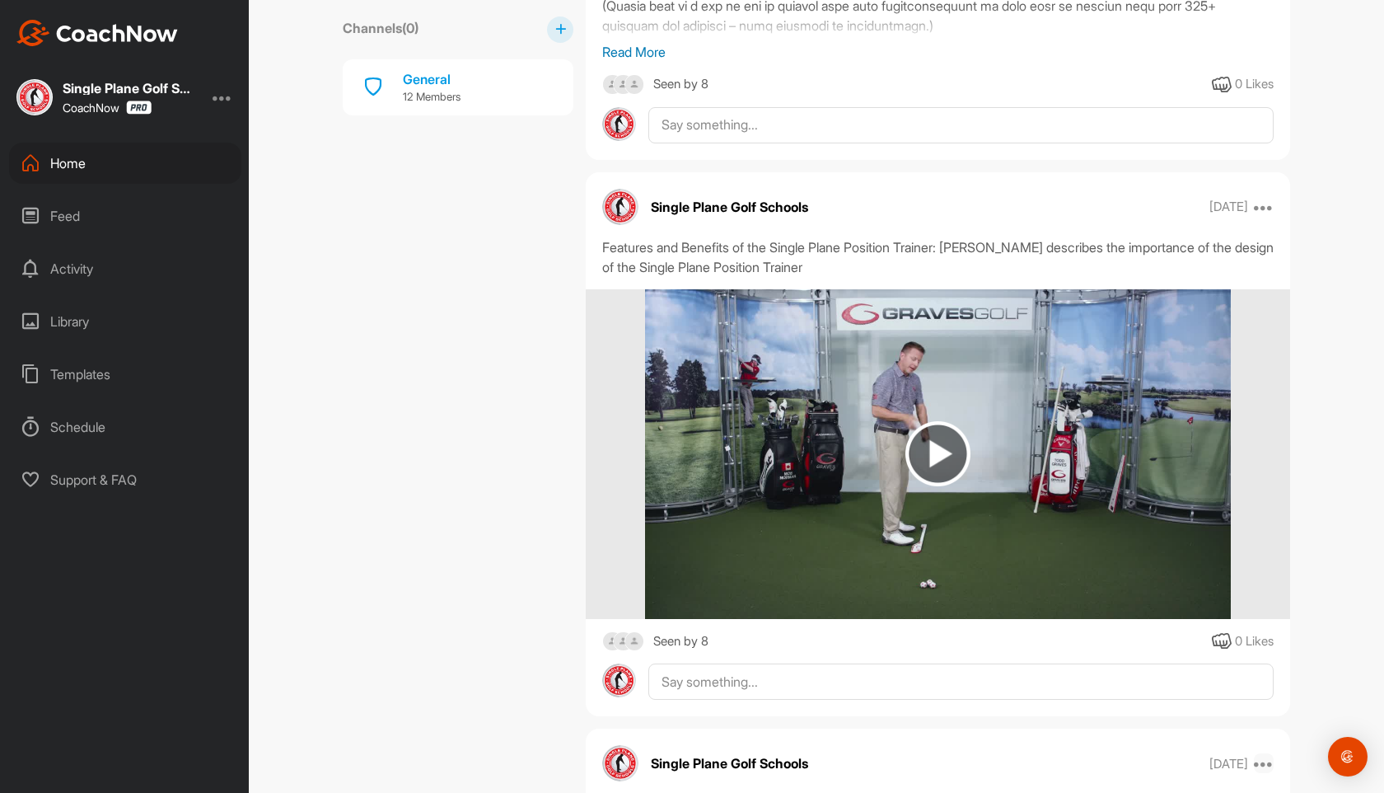
scroll to position [2561, 0]
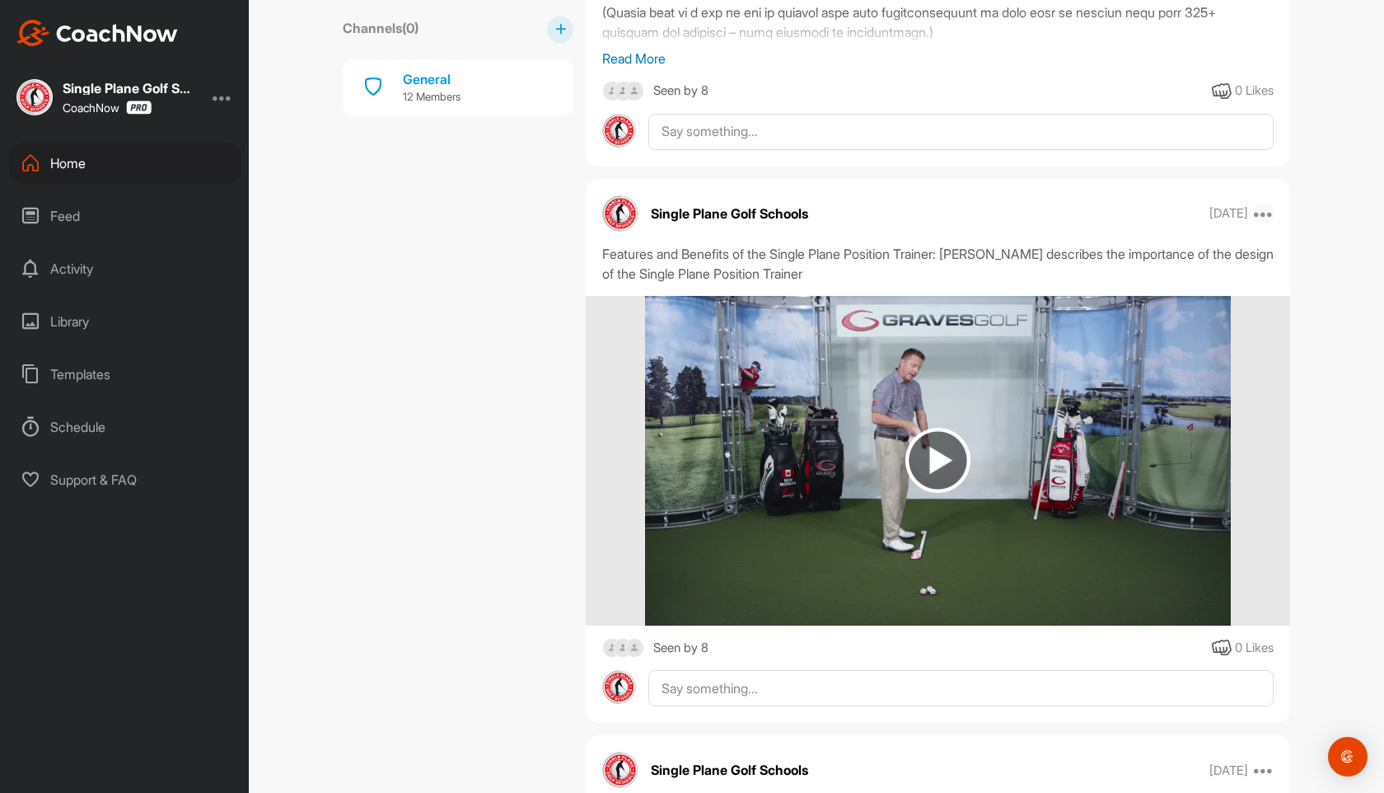
click at [1268, 208] on icon at bounding box center [1264, 214] width 20 height 20
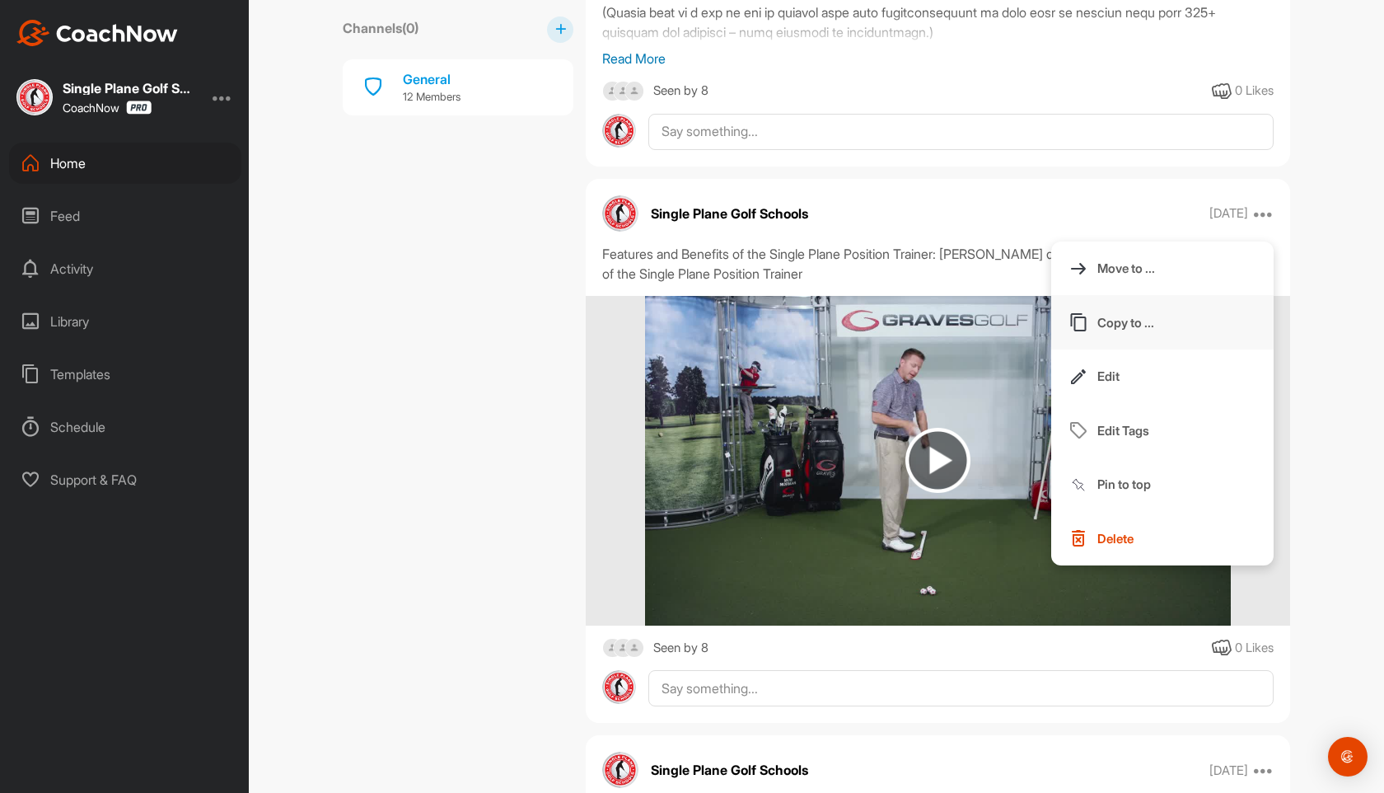
click at [1141, 318] on p "Copy to ..." at bounding box center [1125, 322] width 57 height 17
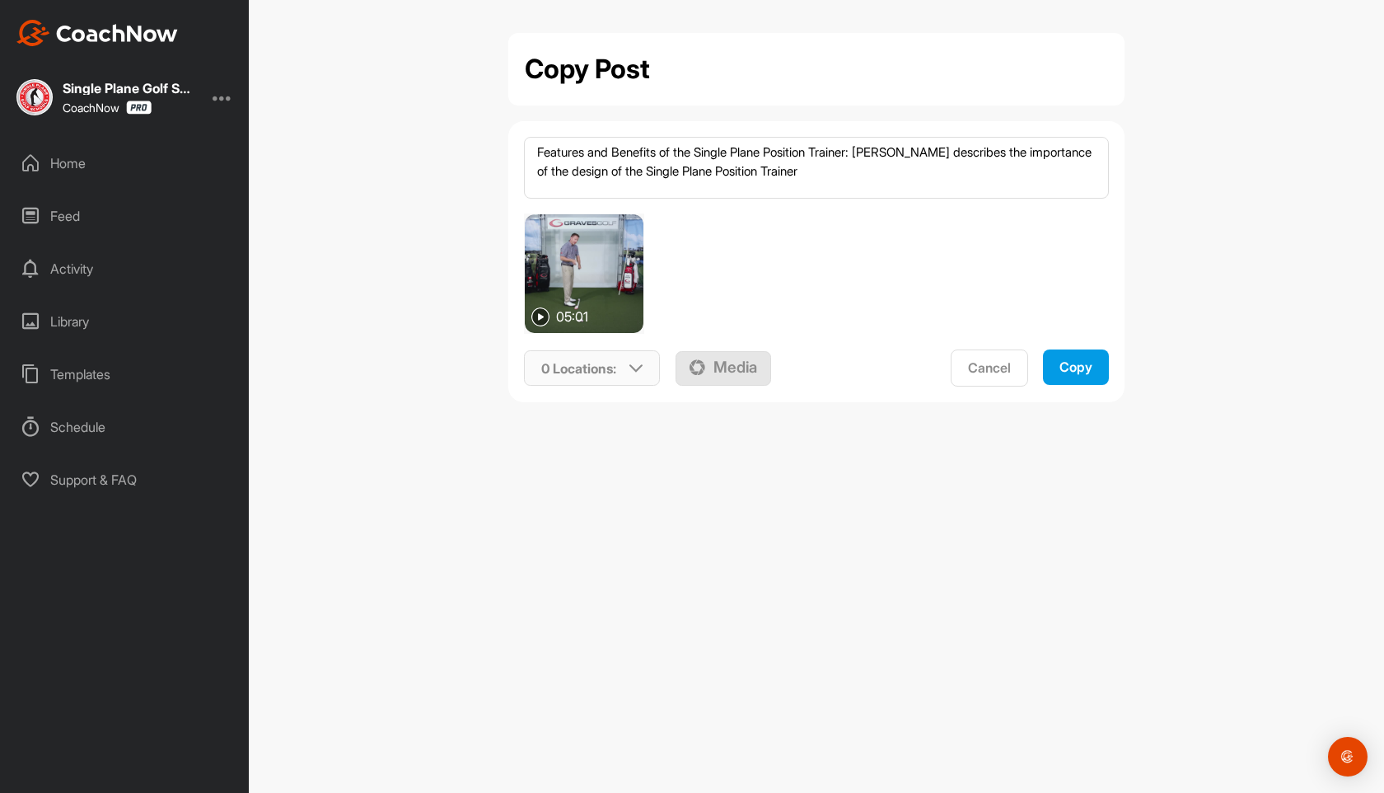
click at [634, 363] on icon at bounding box center [635, 368] width 13 height 13
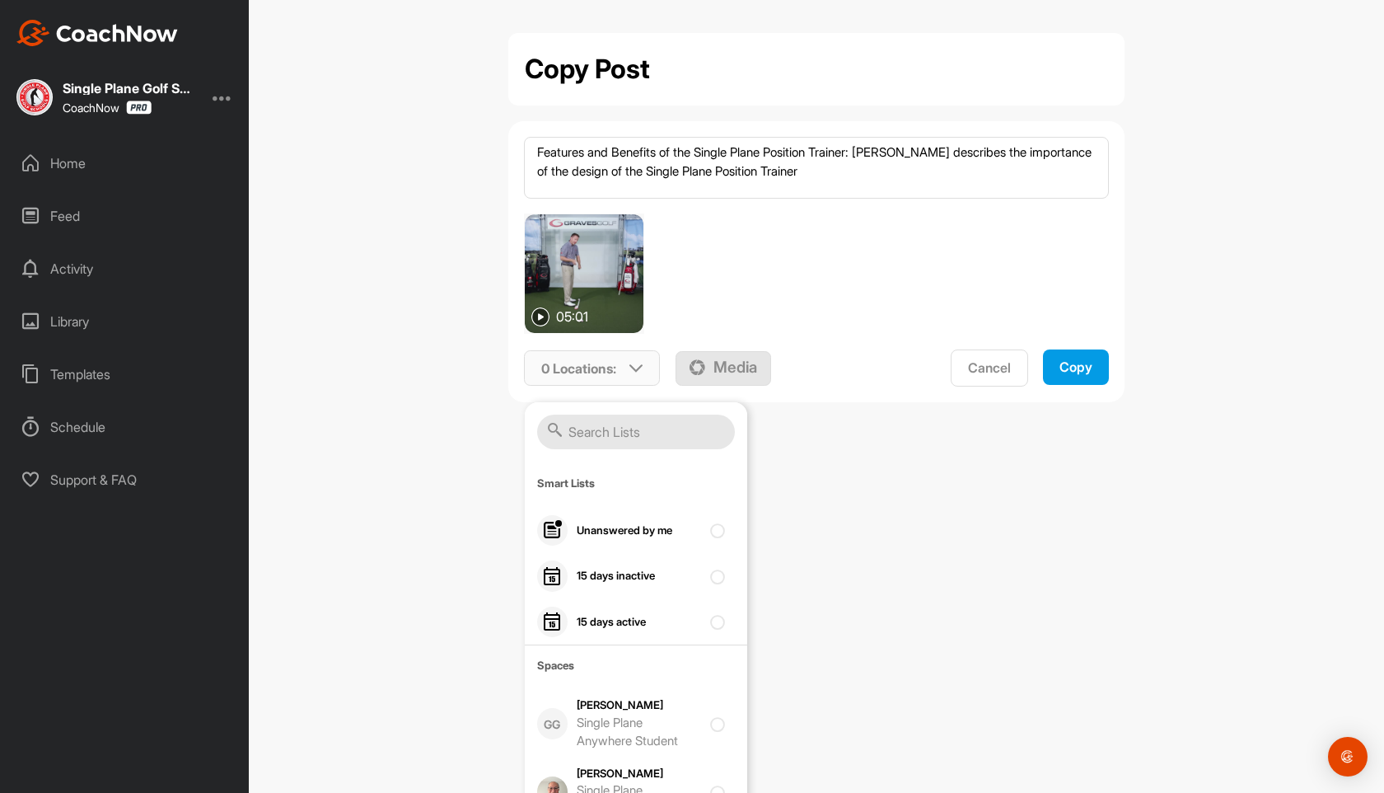
click at [596, 437] on input "text" at bounding box center [636, 431] width 198 height 35
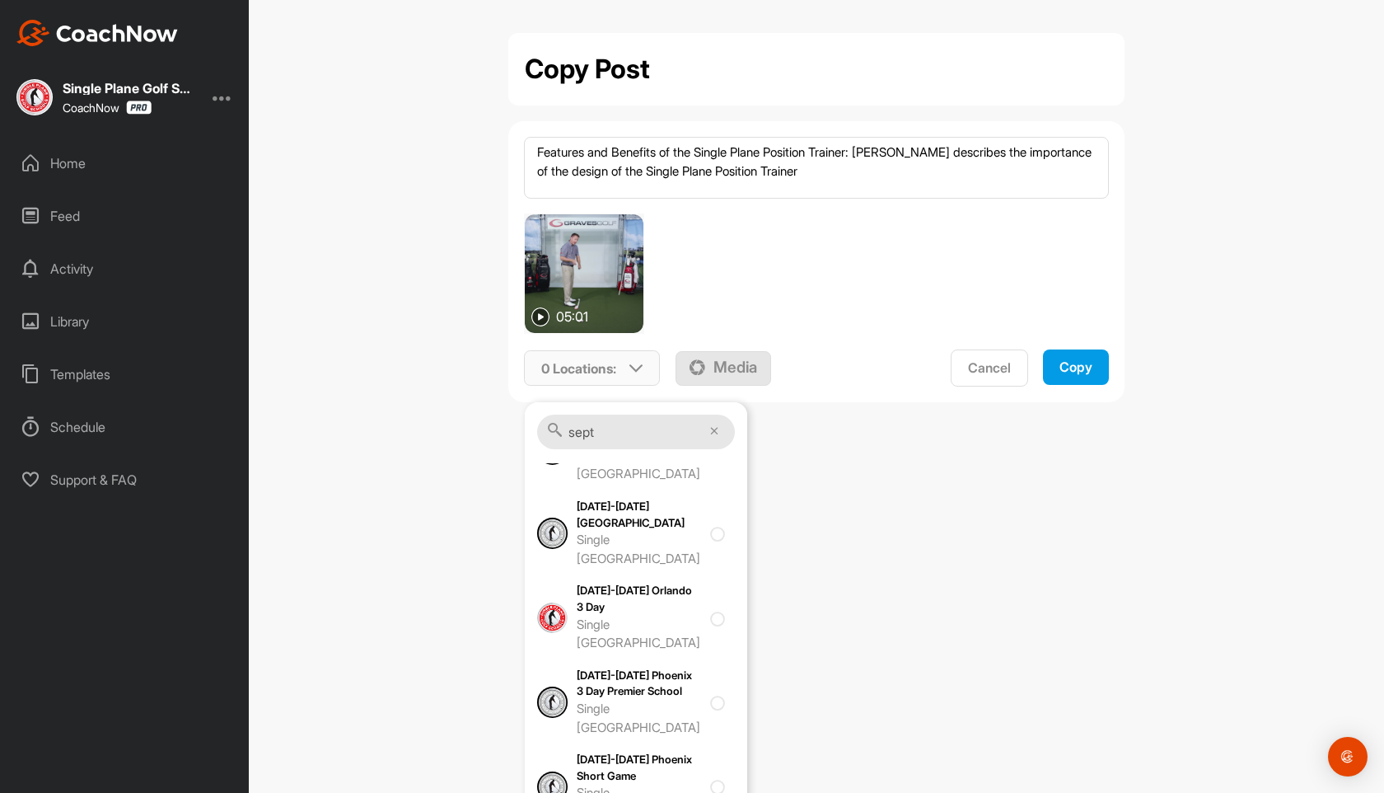
scroll to position [554, 0]
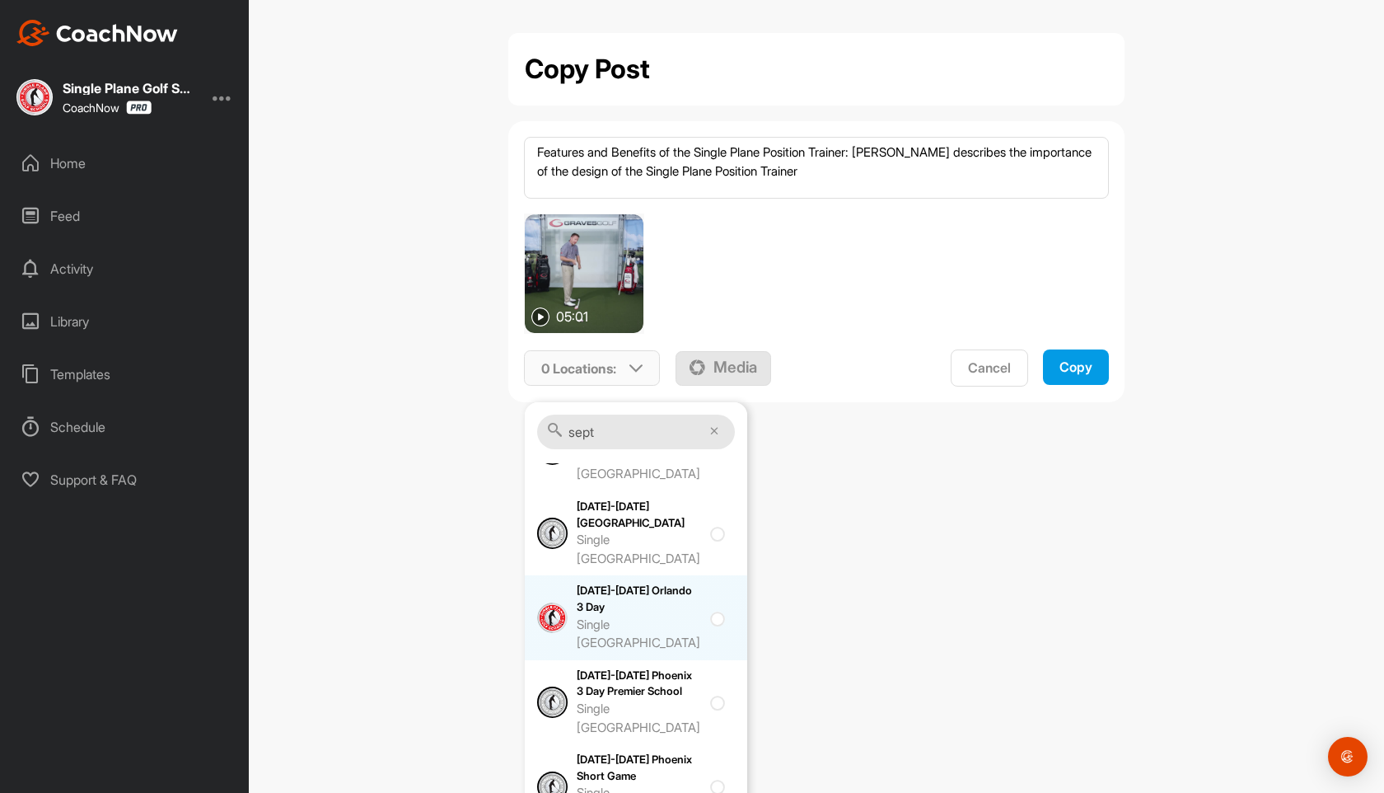
type input "sept"
click at [633, 608] on div "[DATE]-[DATE] Orlando 3 Day Single [GEOGRAPHIC_DATA]" at bounding box center [639, 616] width 124 height 69
checkbox input "true"
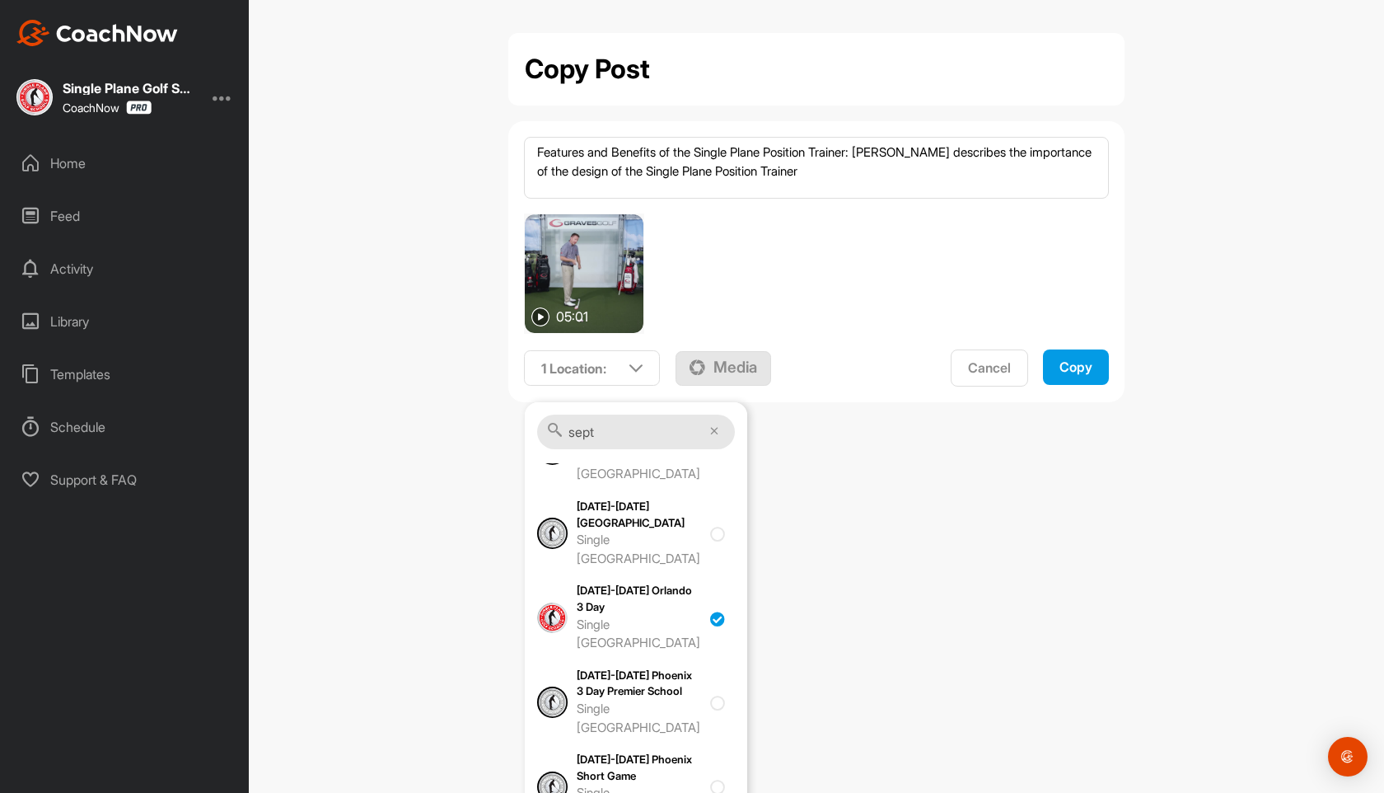
click at [1083, 370] on div "Copy" at bounding box center [1076, 366] width 33 height 17
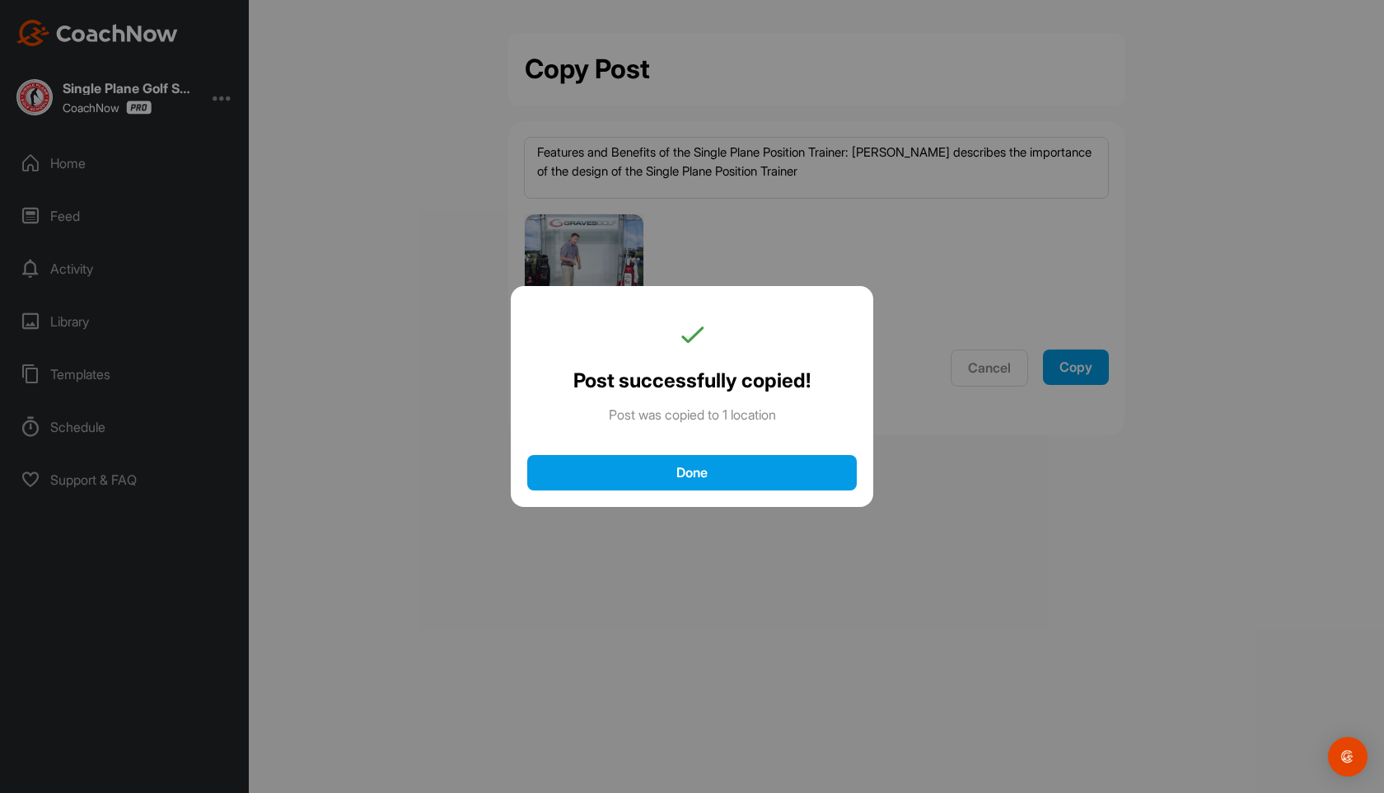
click at [687, 466] on div "Done" at bounding box center [692, 472] width 297 height 17
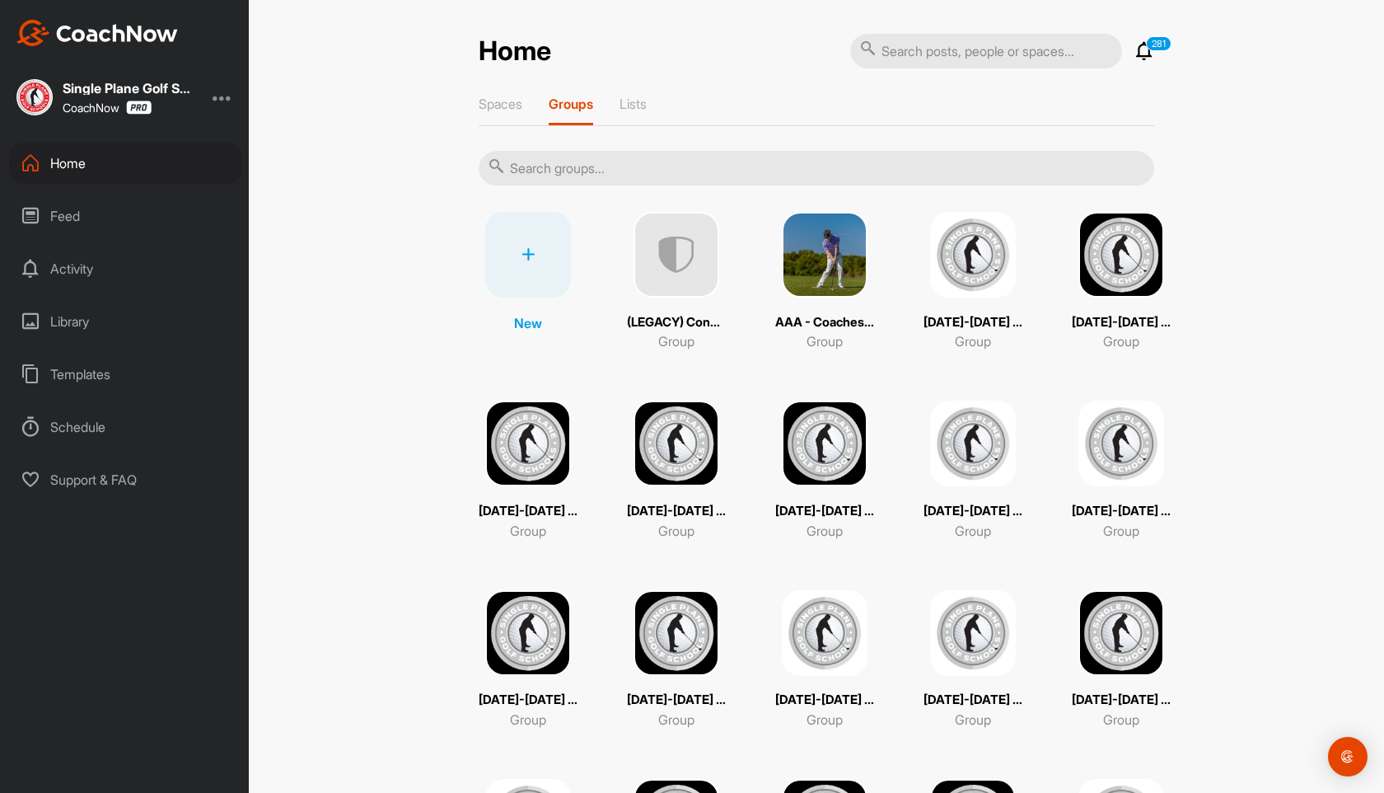
click at [616, 165] on input "text" at bounding box center [817, 168] width 676 height 35
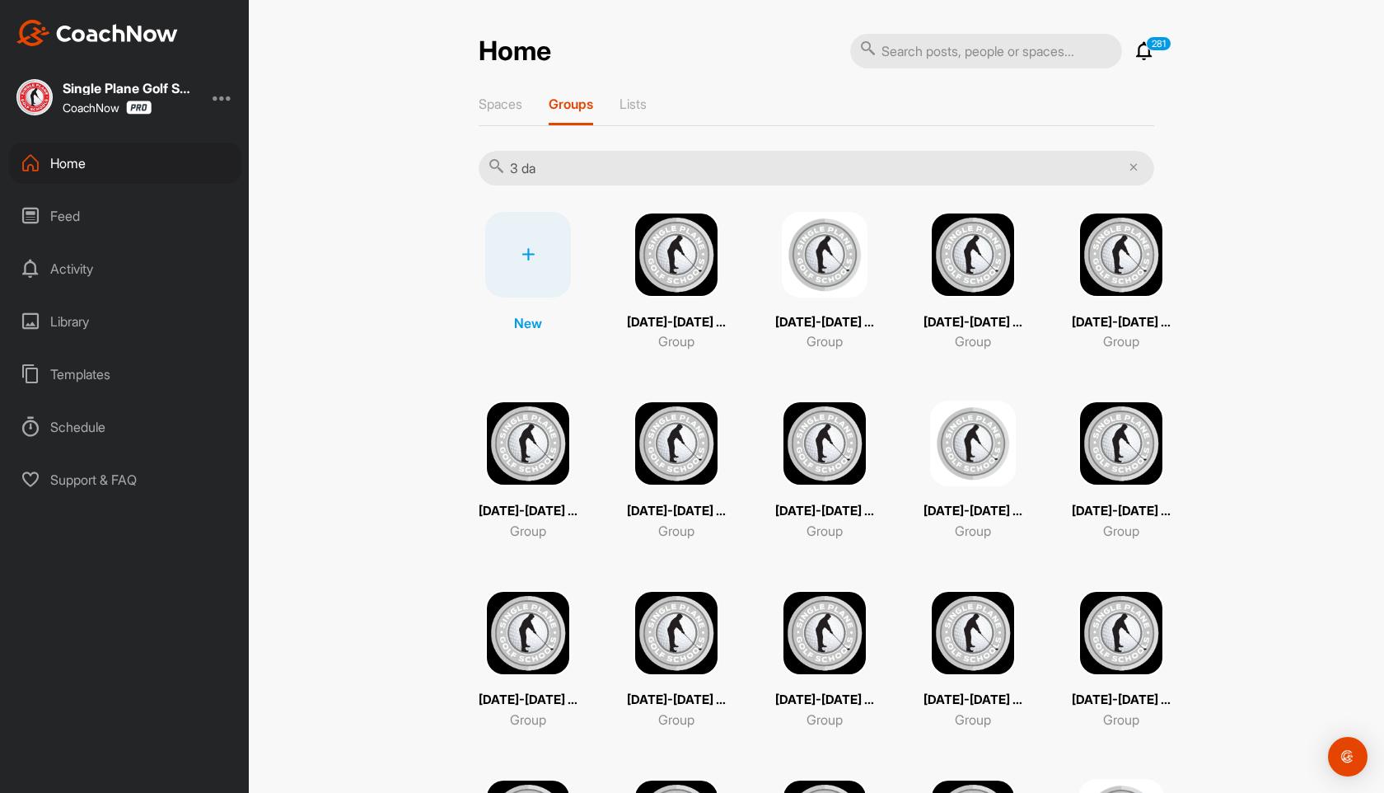
type input "3 da"
click at [703, 241] on img at bounding box center [677, 255] width 86 height 86
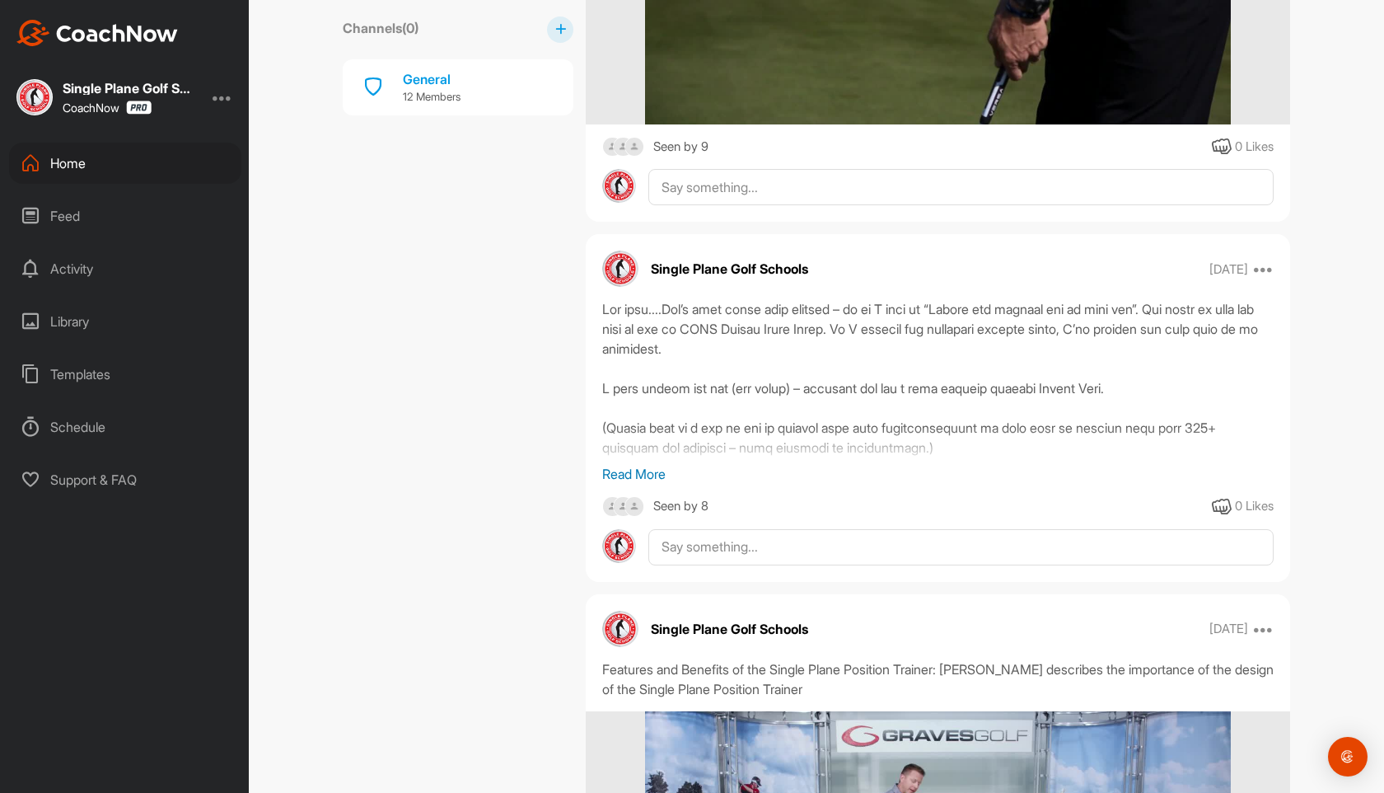
scroll to position [2143, 0]
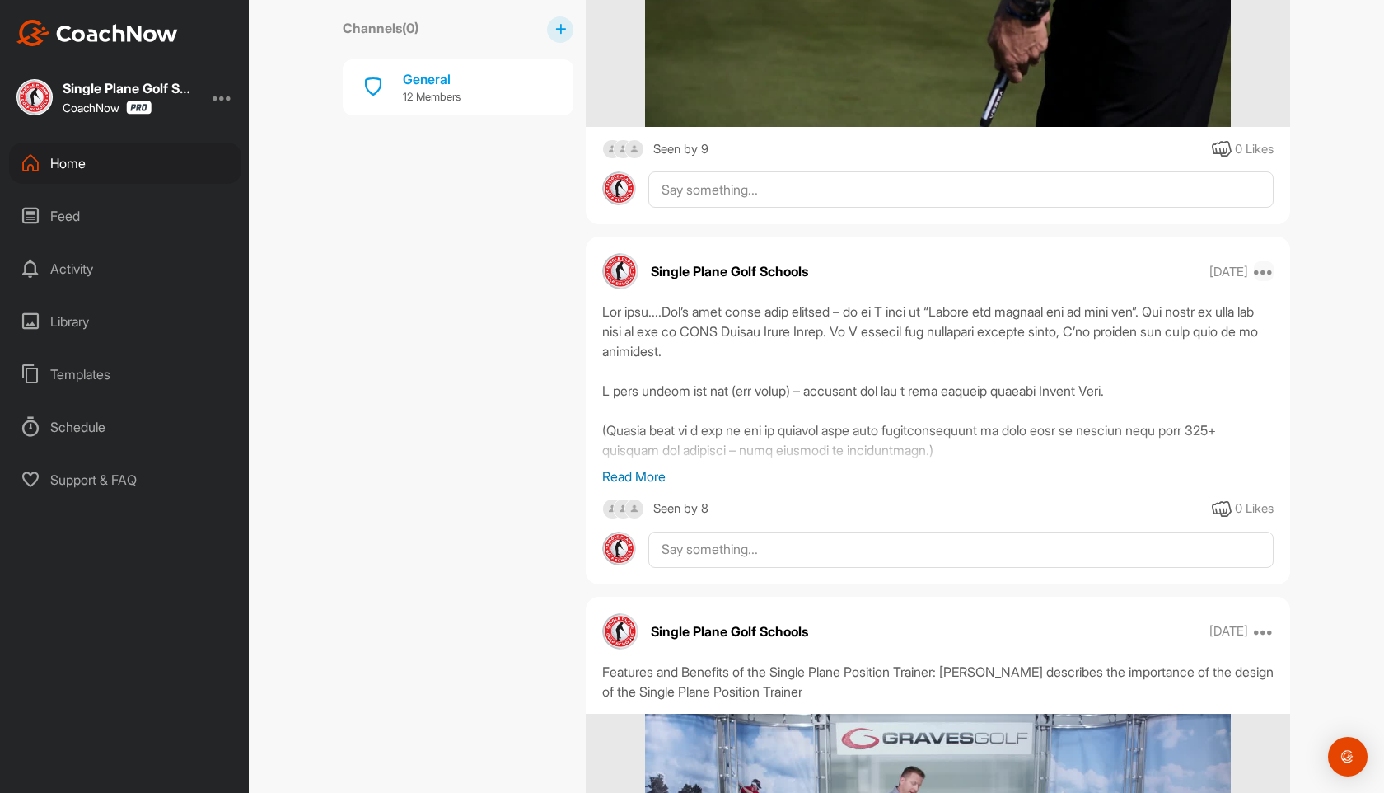
click at [1268, 268] on icon at bounding box center [1264, 271] width 20 height 20
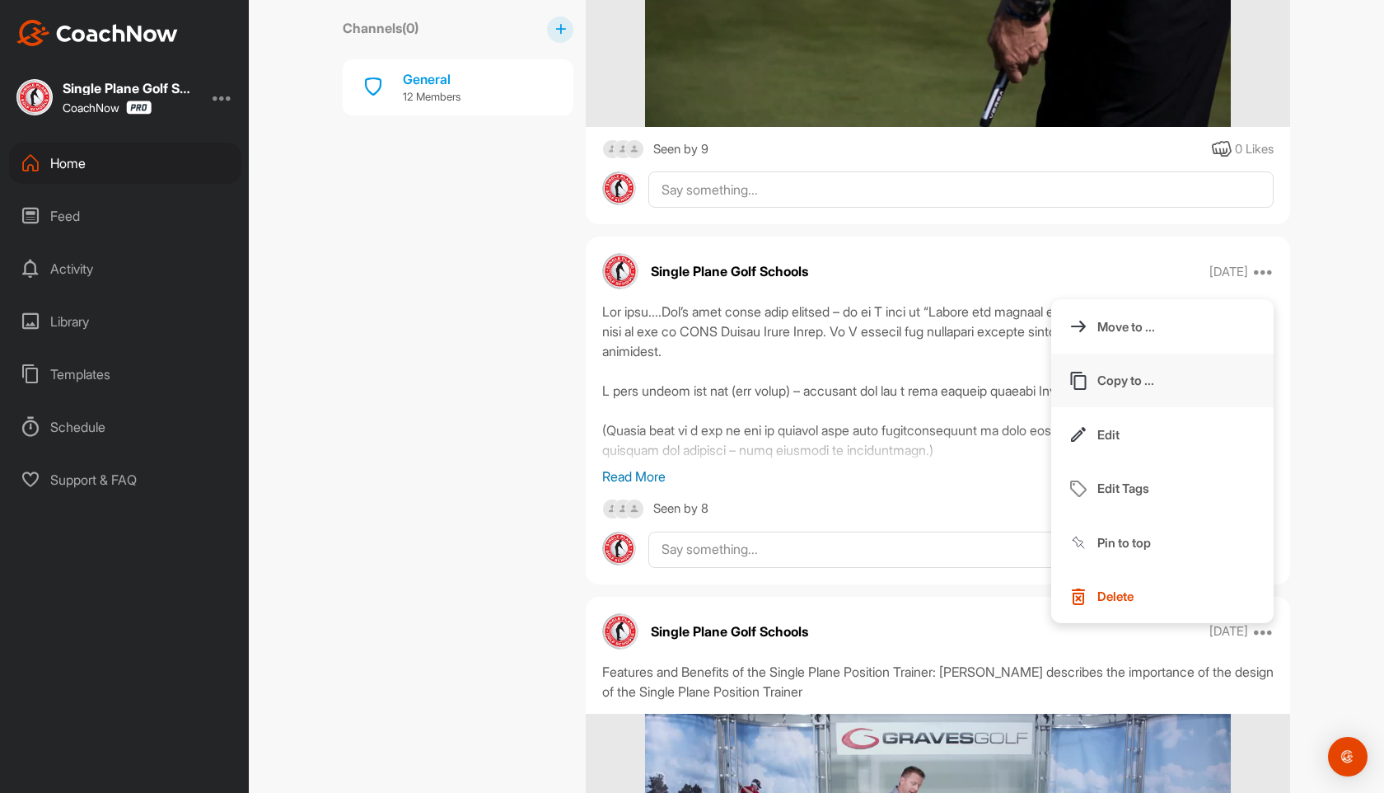
click at [1140, 374] on p "Copy to ..." at bounding box center [1125, 380] width 57 height 17
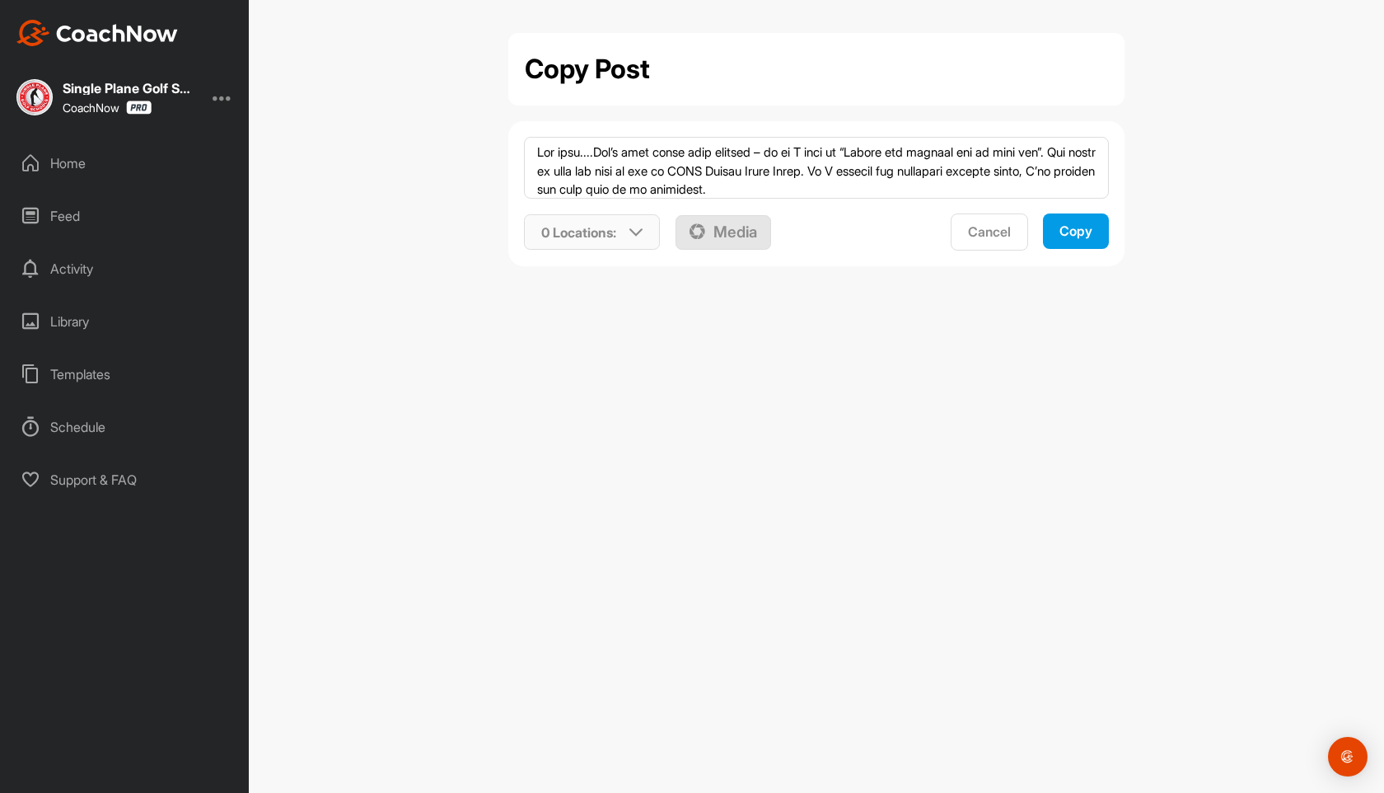
click at [616, 223] on p "0 Locations :" at bounding box center [578, 232] width 75 height 20
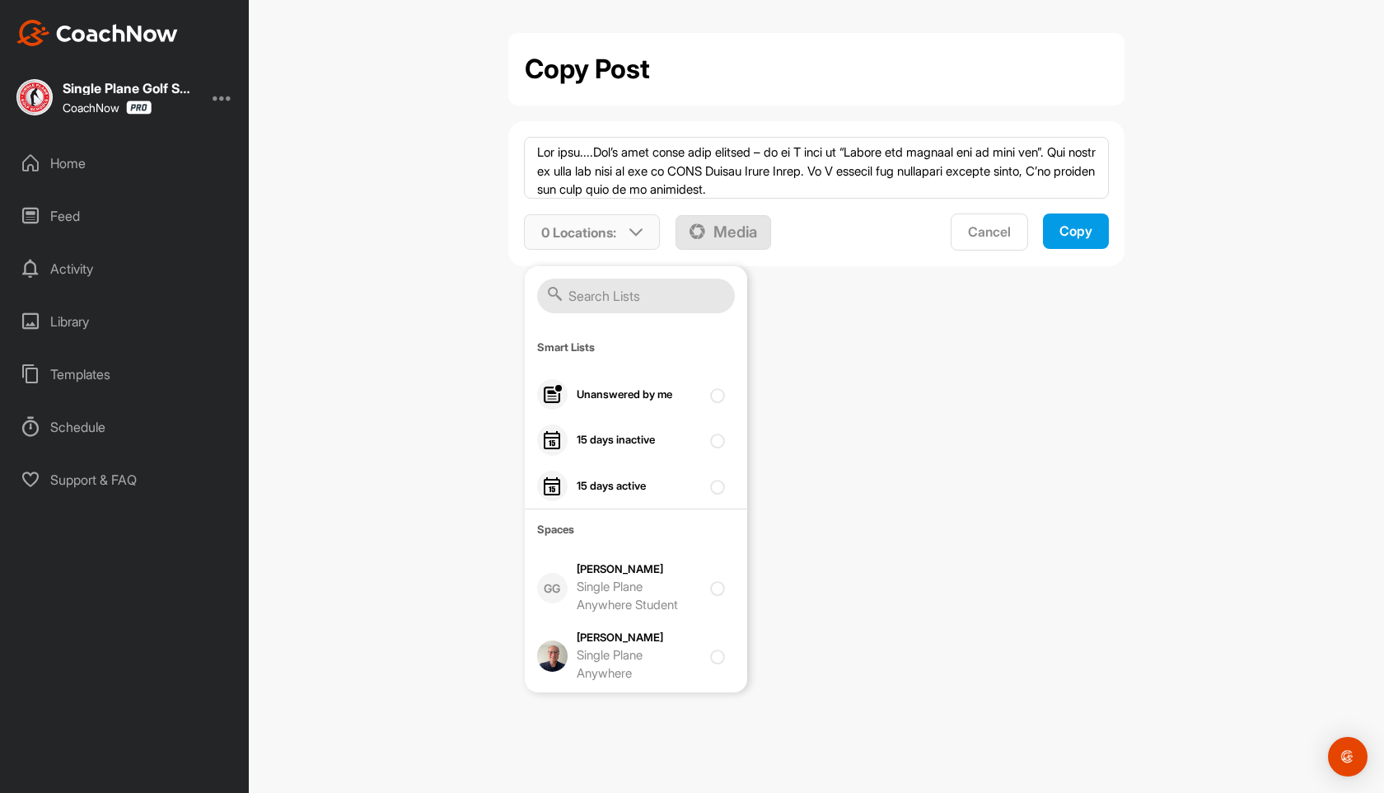
click at [614, 302] on input "text" at bounding box center [636, 295] width 198 height 35
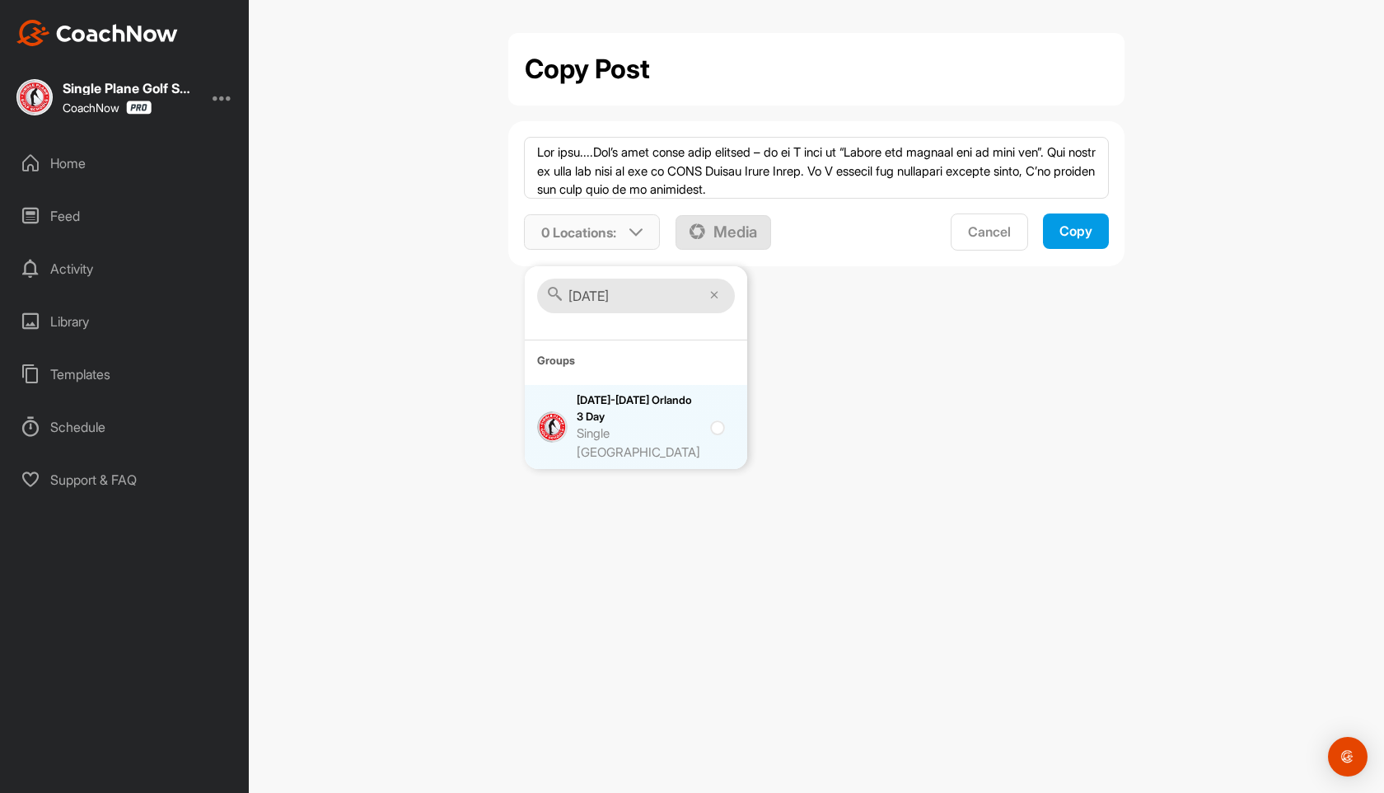
type input "[DATE]"
click at [657, 421] on div "[DATE]-[DATE] Orlando 3 Day Single [GEOGRAPHIC_DATA]" at bounding box center [639, 426] width 124 height 69
checkbox input "true"
click at [1054, 228] on button "Copy" at bounding box center [1076, 230] width 66 height 35
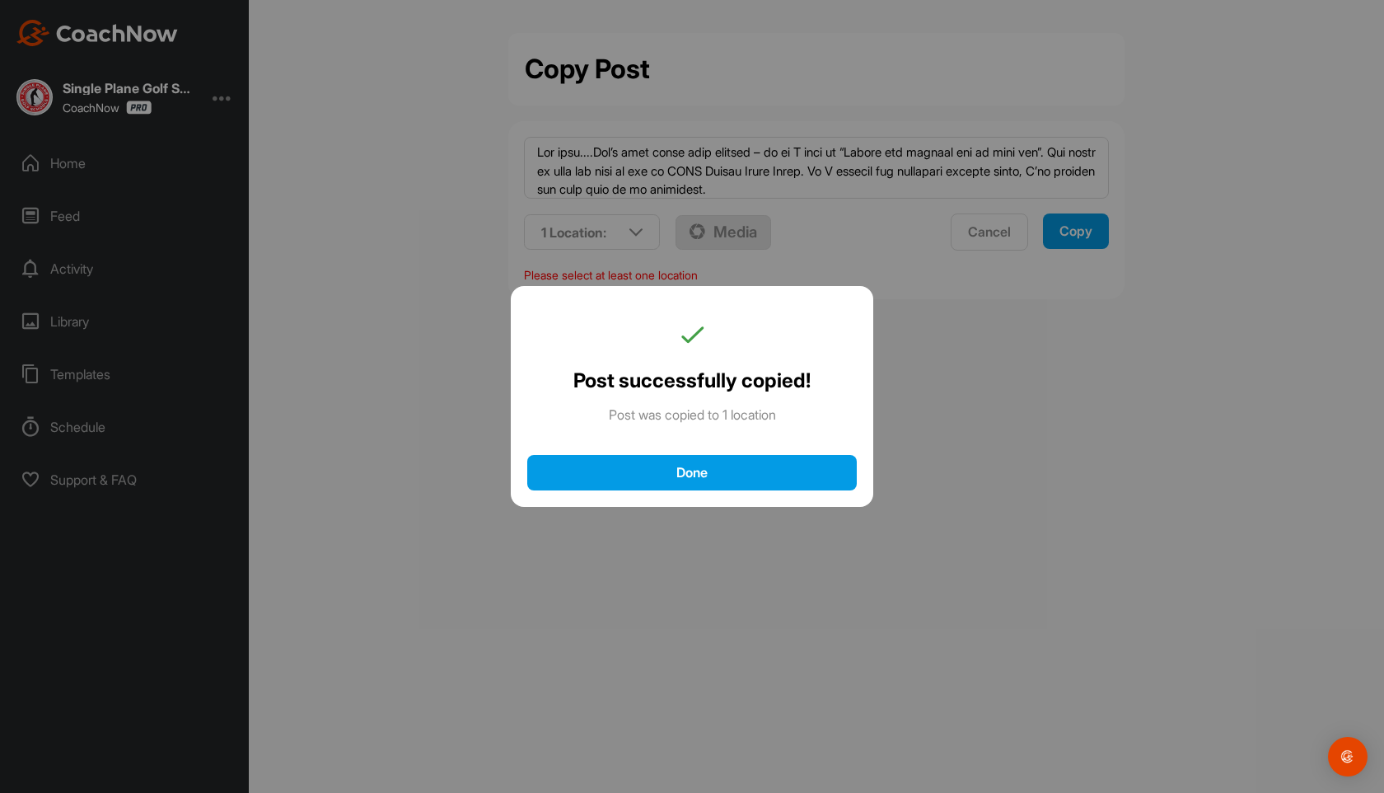
click at [660, 475] on div "Done" at bounding box center [692, 472] width 297 height 17
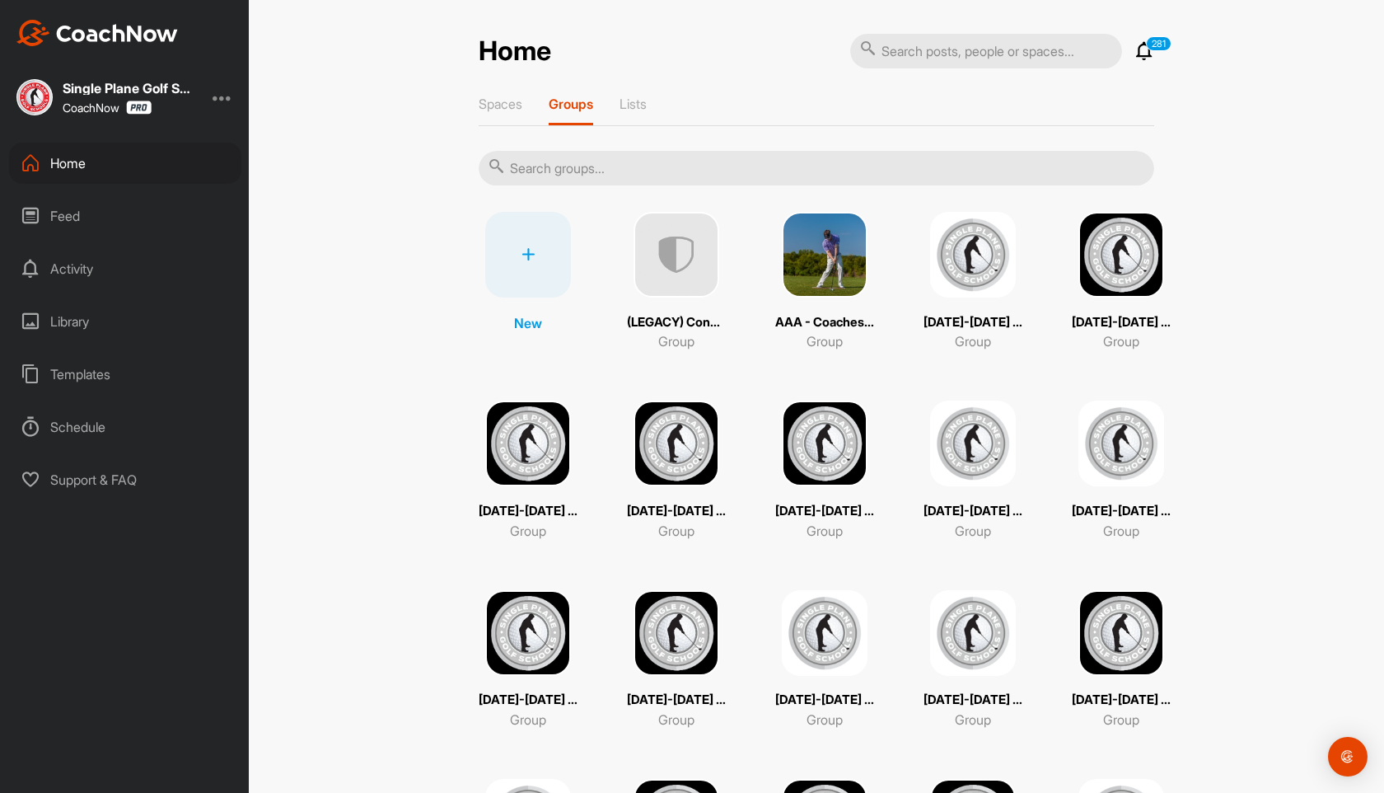
click at [73, 166] on div "Home" at bounding box center [125, 163] width 232 height 41
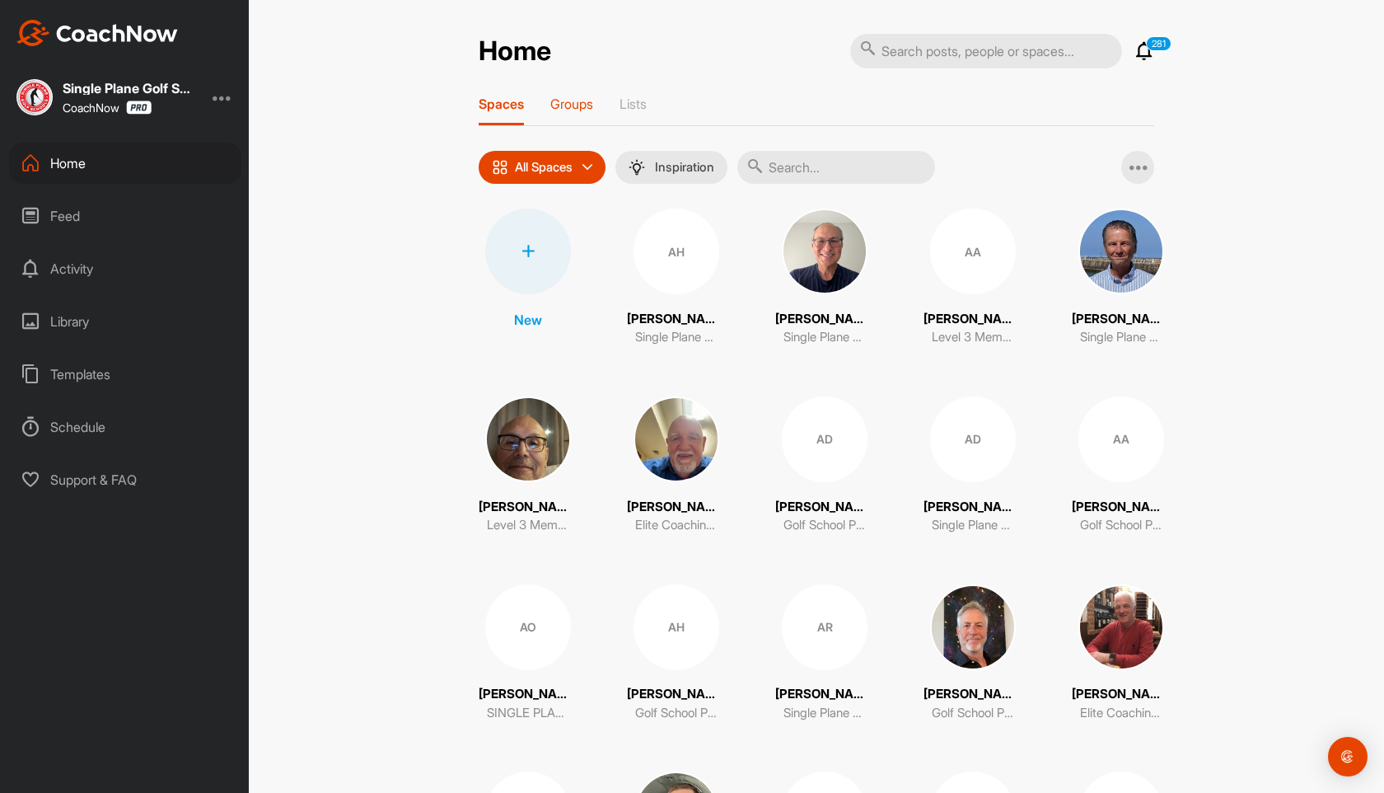
click at [577, 101] on p "Groups" at bounding box center [571, 104] width 43 height 16
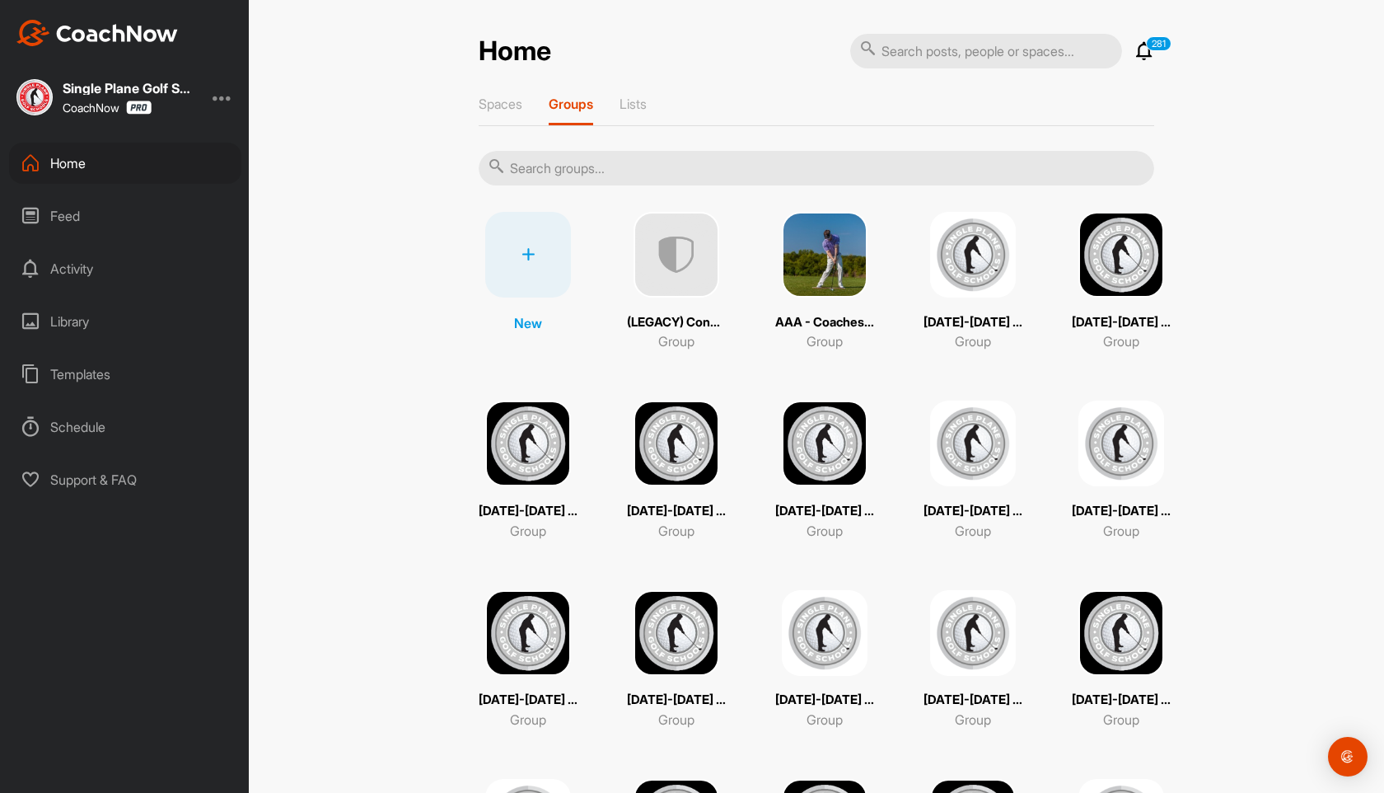
click at [630, 175] on input "text" at bounding box center [817, 168] width 676 height 35
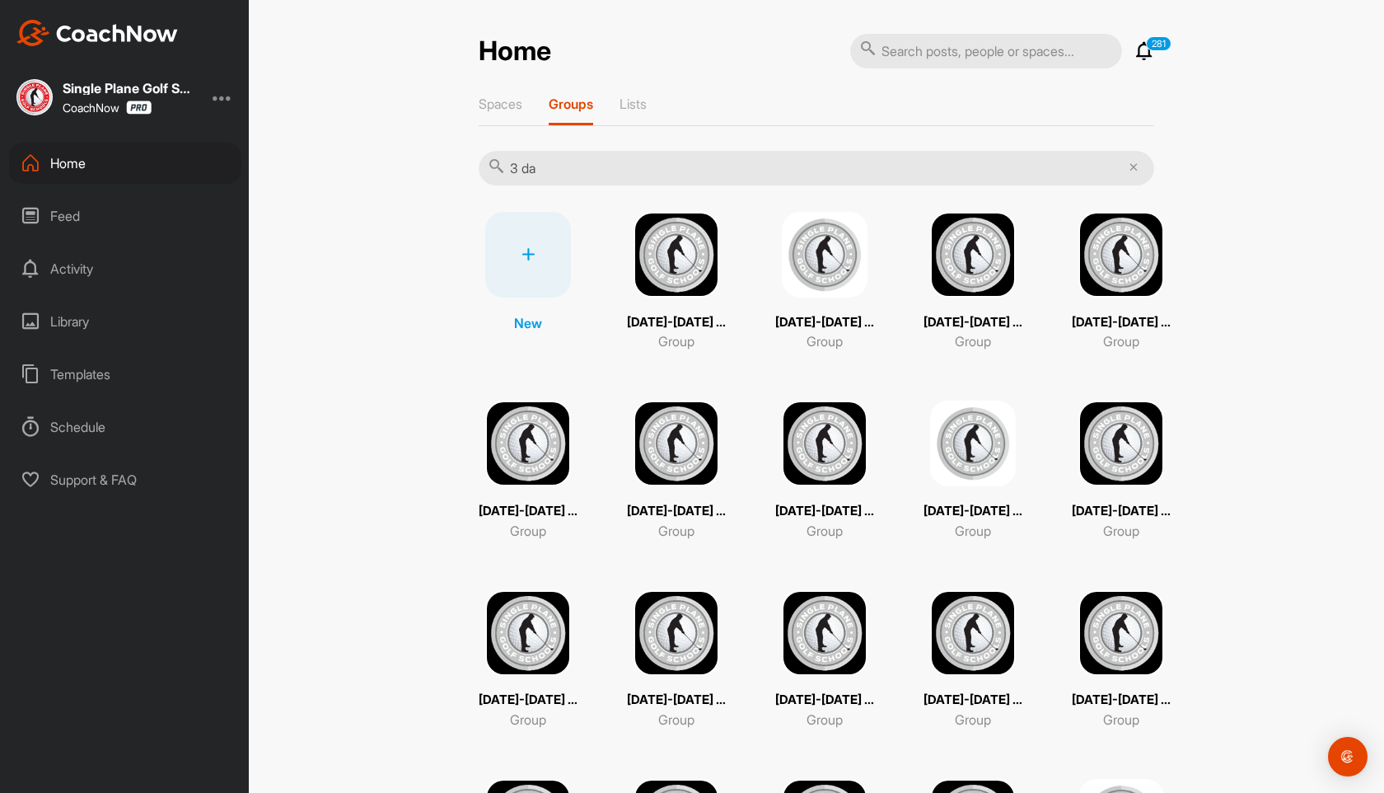
type input "3 da"
click at [792, 259] on img at bounding box center [825, 255] width 86 height 86
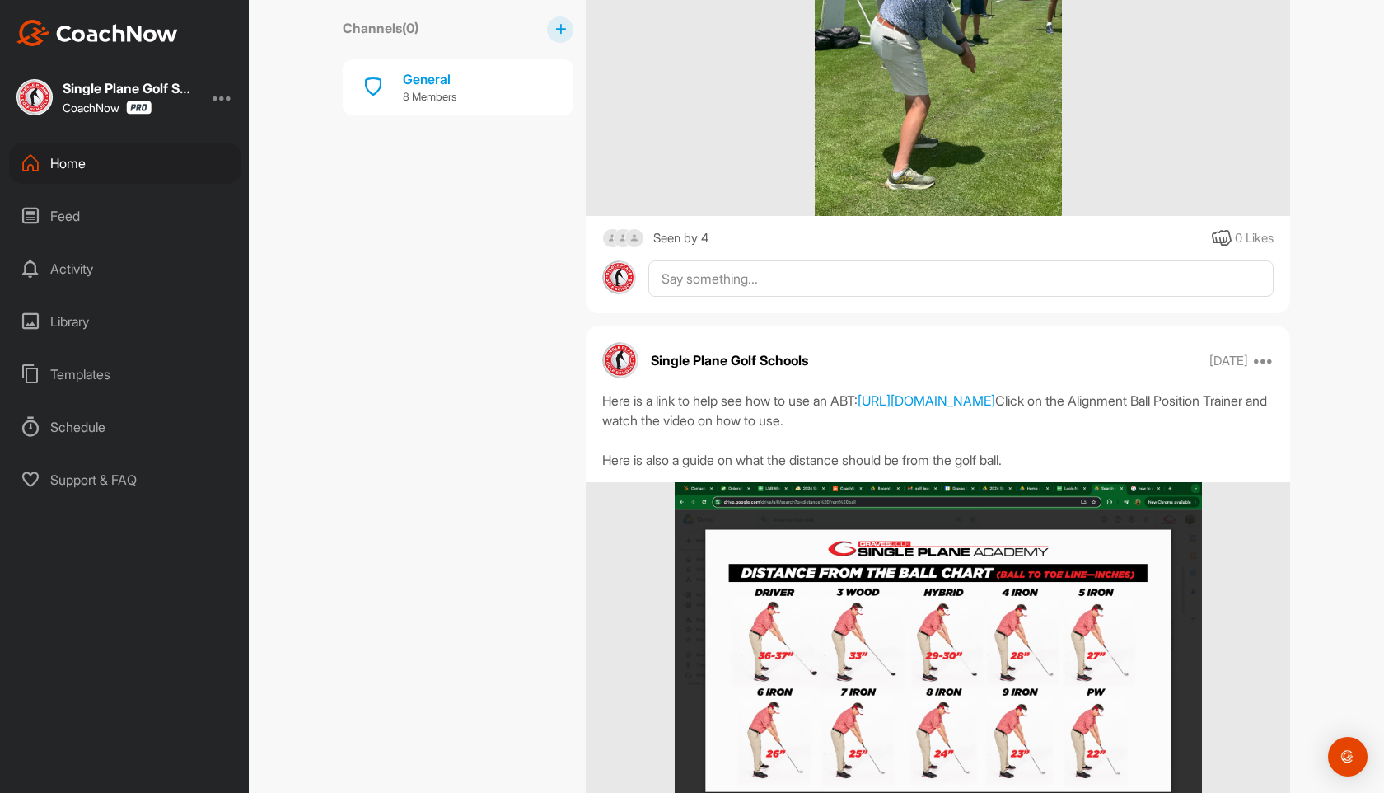
scroll to position [1018, 0]
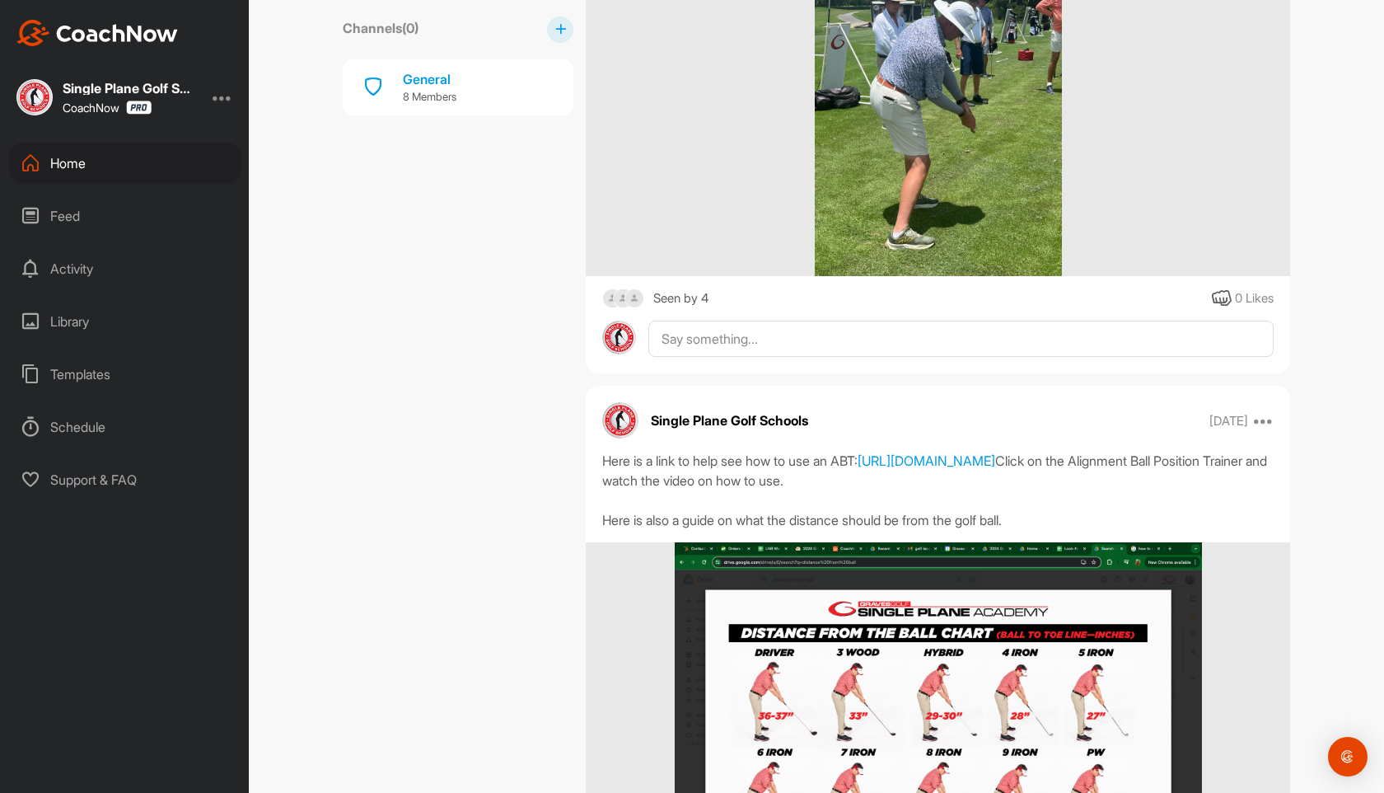
click at [78, 168] on div "Home" at bounding box center [125, 163] width 232 height 41
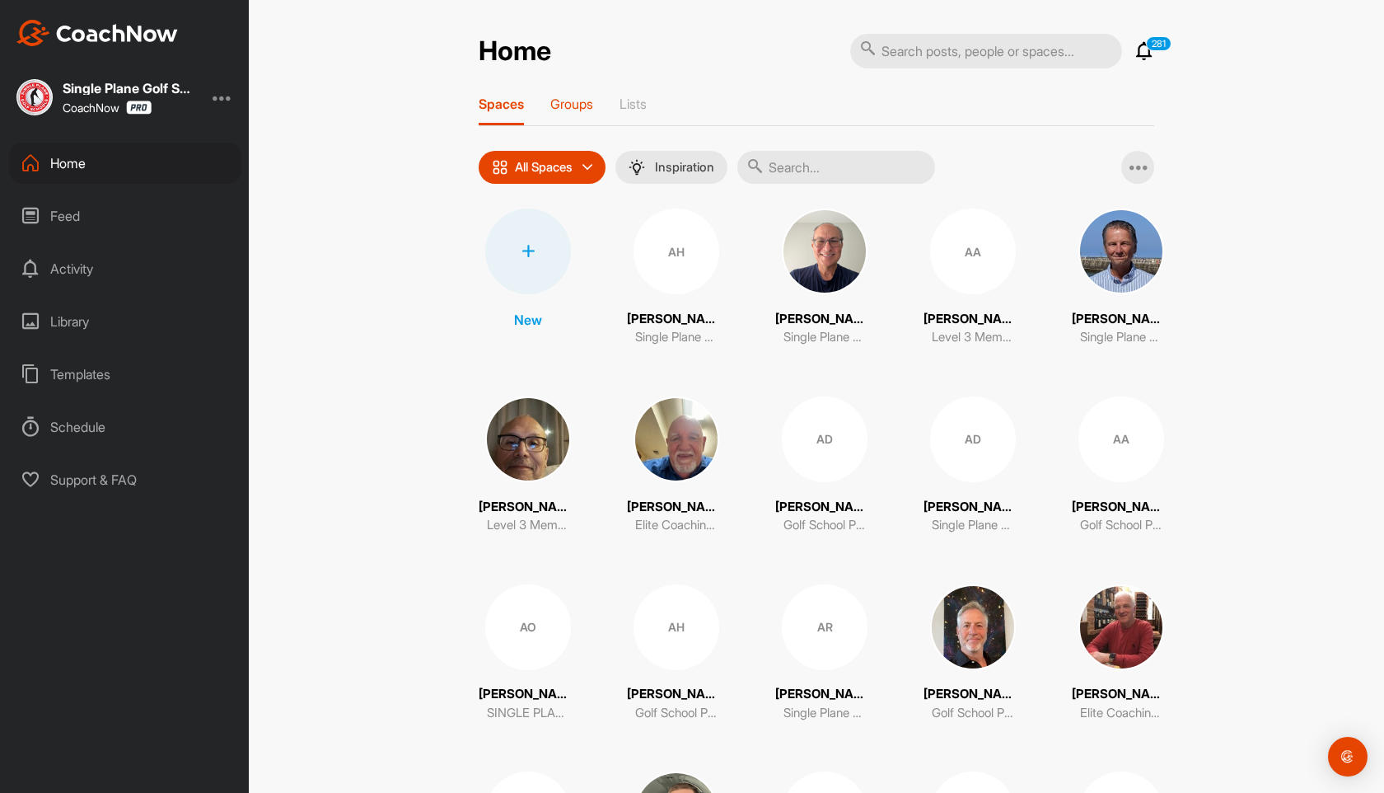
click at [575, 103] on p "Groups" at bounding box center [571, 104] width 43 height 16
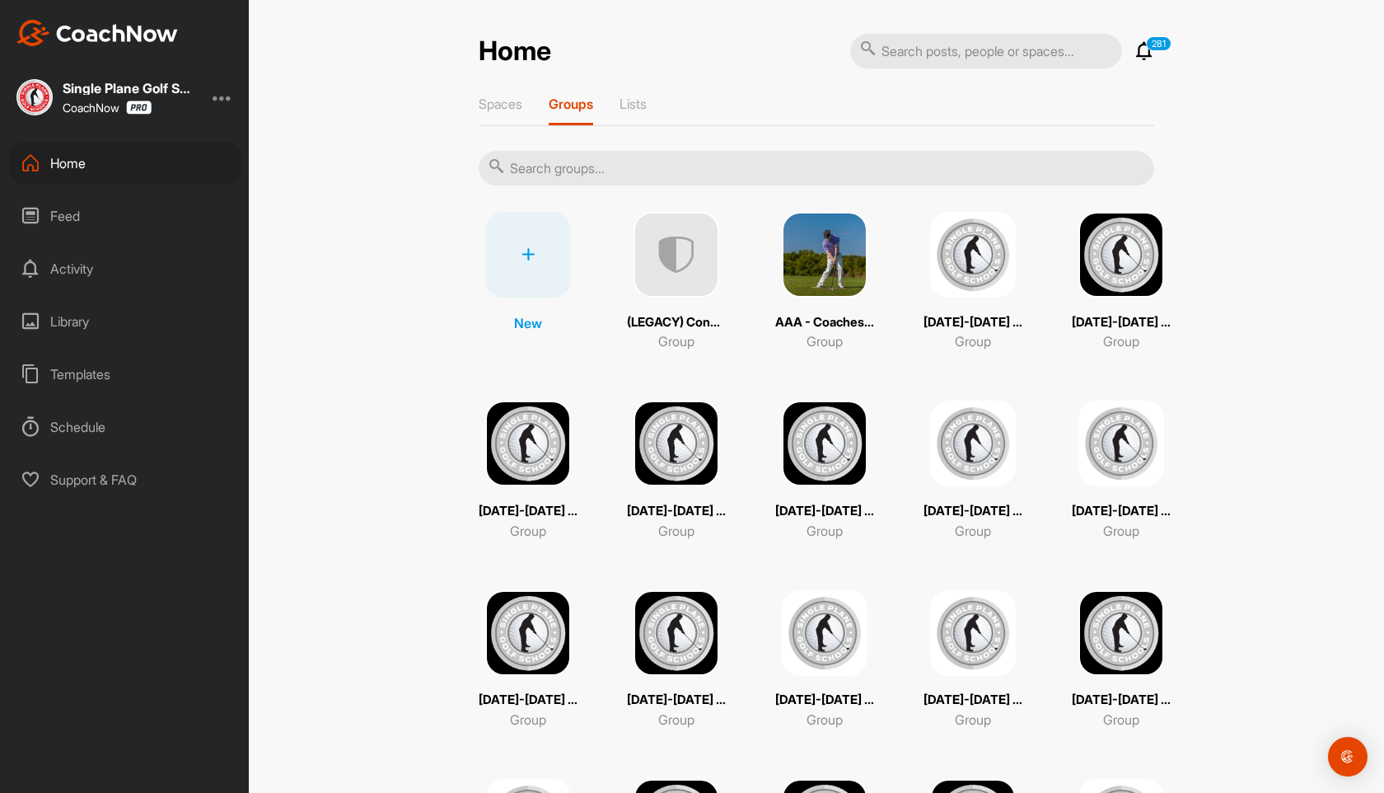
click at [639, 177] on input "text" at bounding box center [817, 168] width 676 height 35
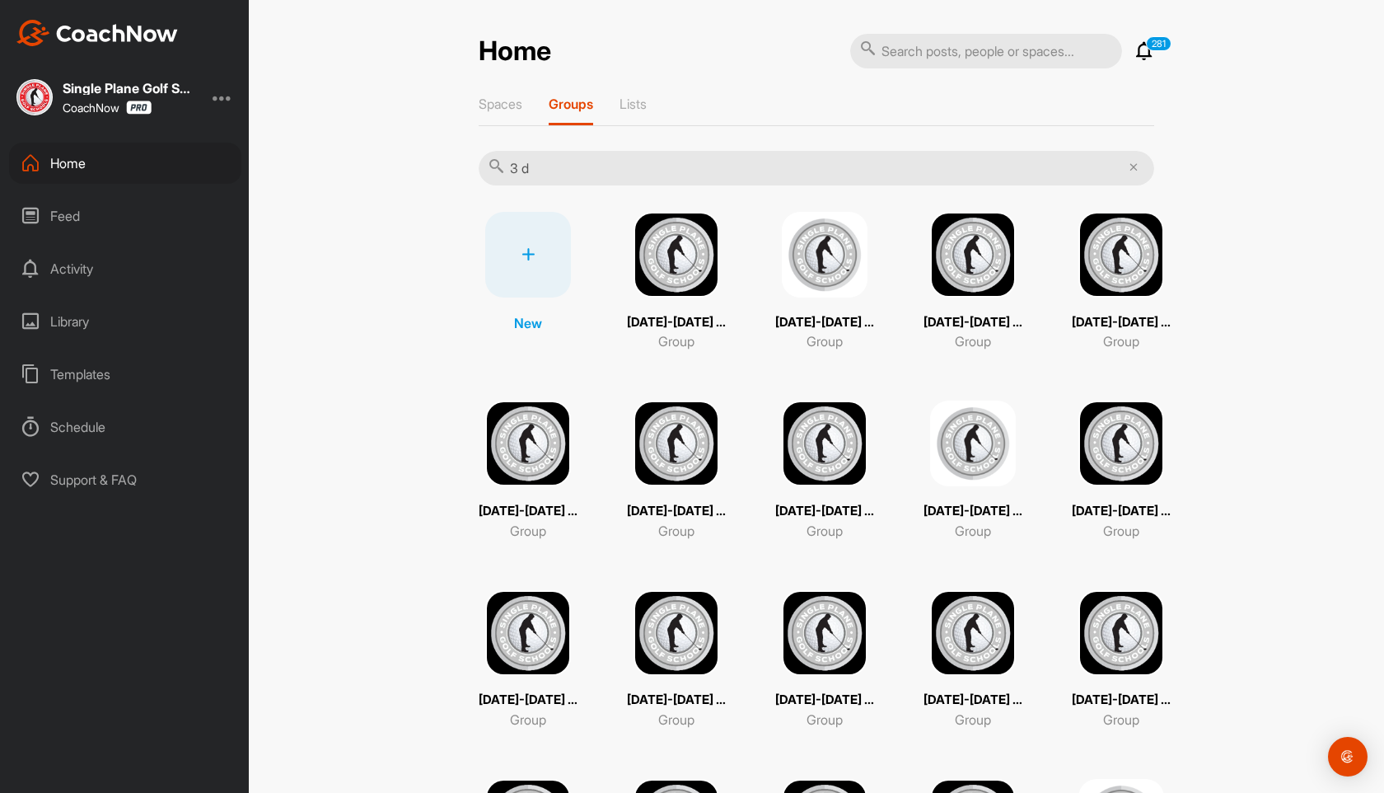
type input "3 d"
click at [996, 264] on img at bounding box center [973, 255] width 86 height 86
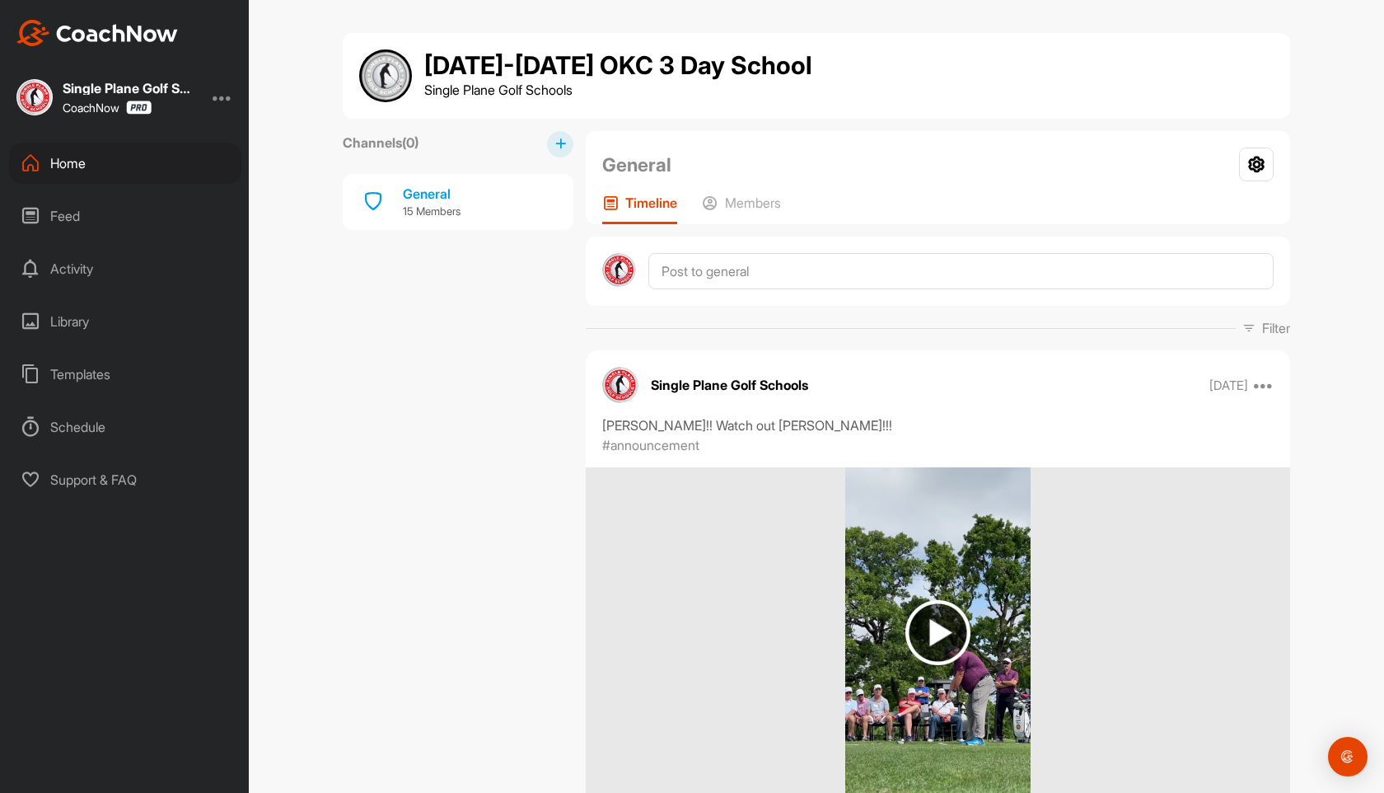
click at [51, 173] on div "Home" at bounding box center [125, 163] width 232 height 41
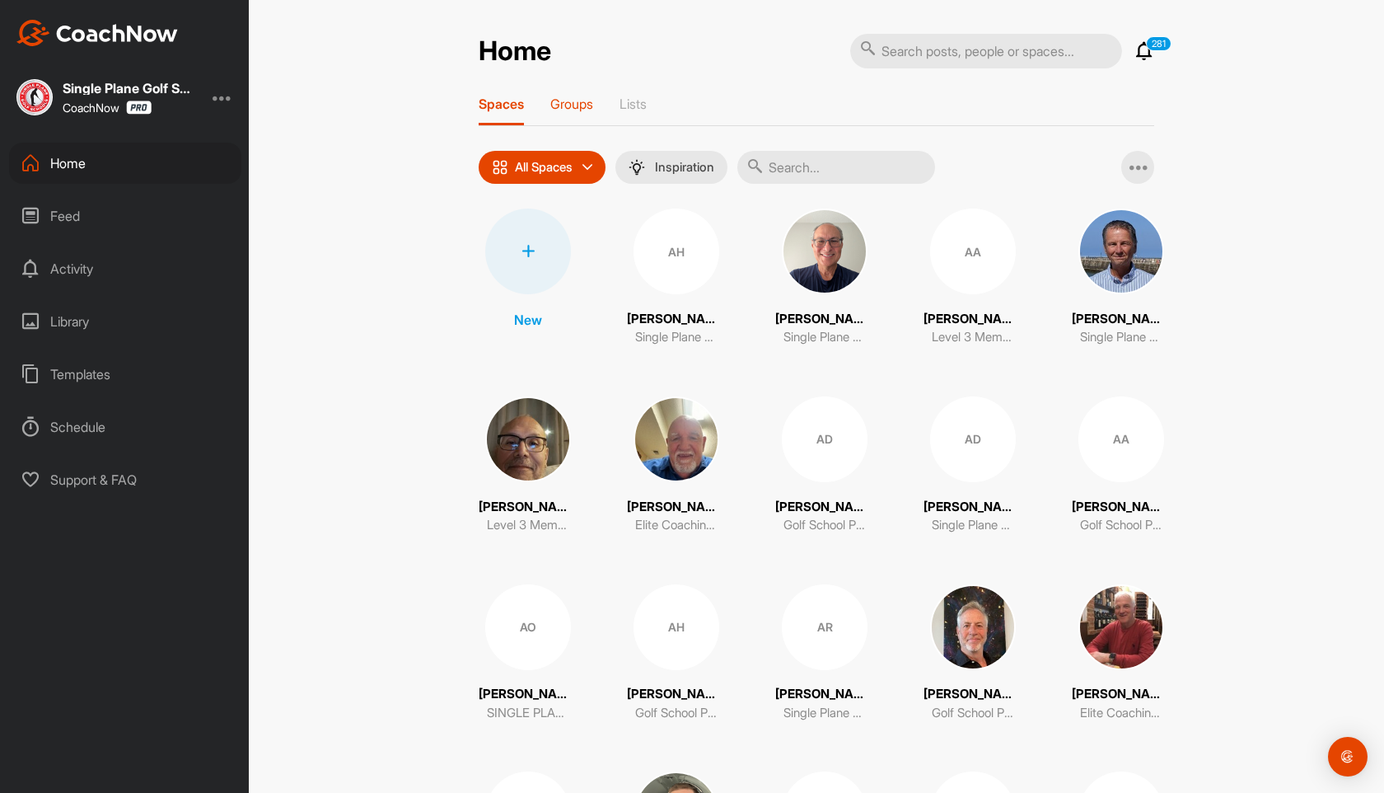
click at [573, 105] on p "Groups" at bounding box center [571, 104] width 43 height 16
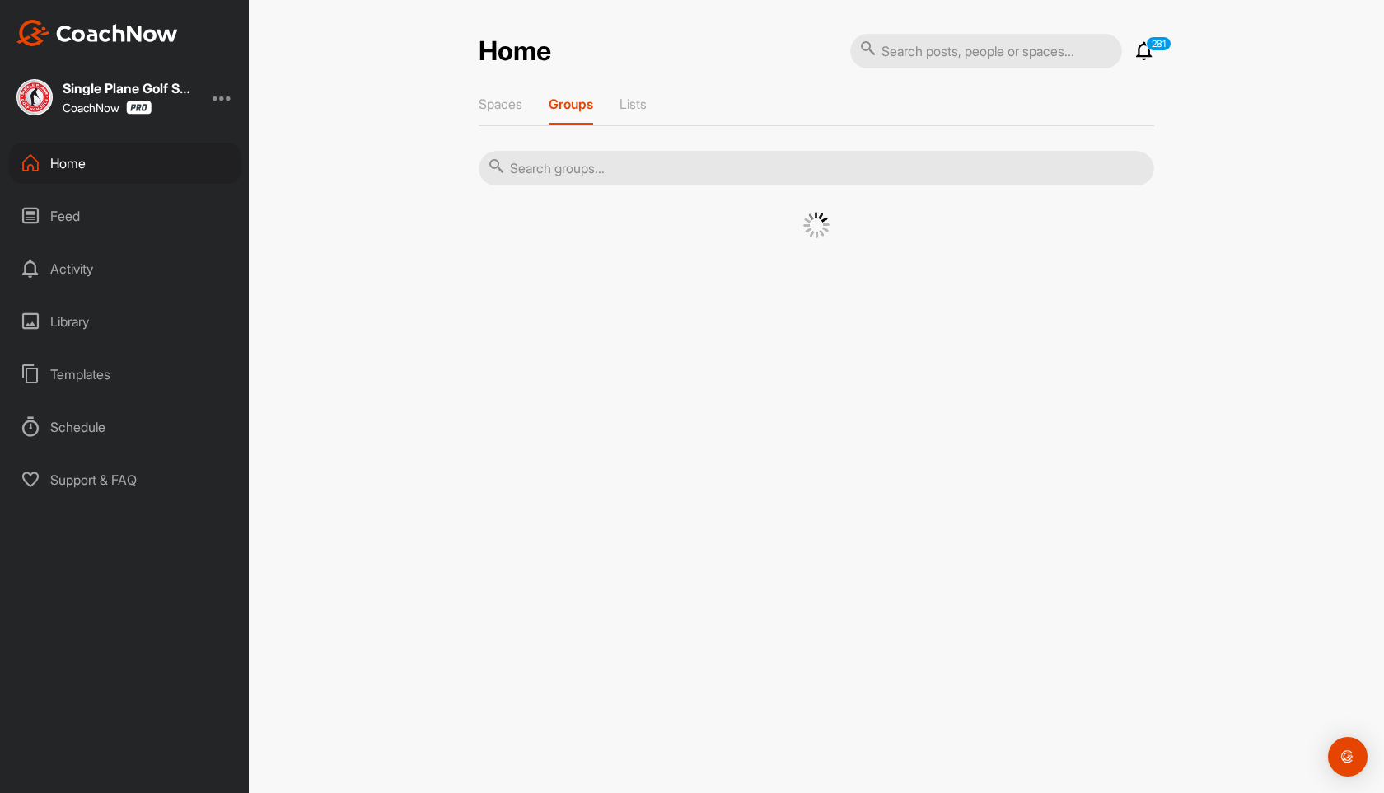
click at [640, 161] on input "text" at bounding box center [817, 168] width 676 height 35
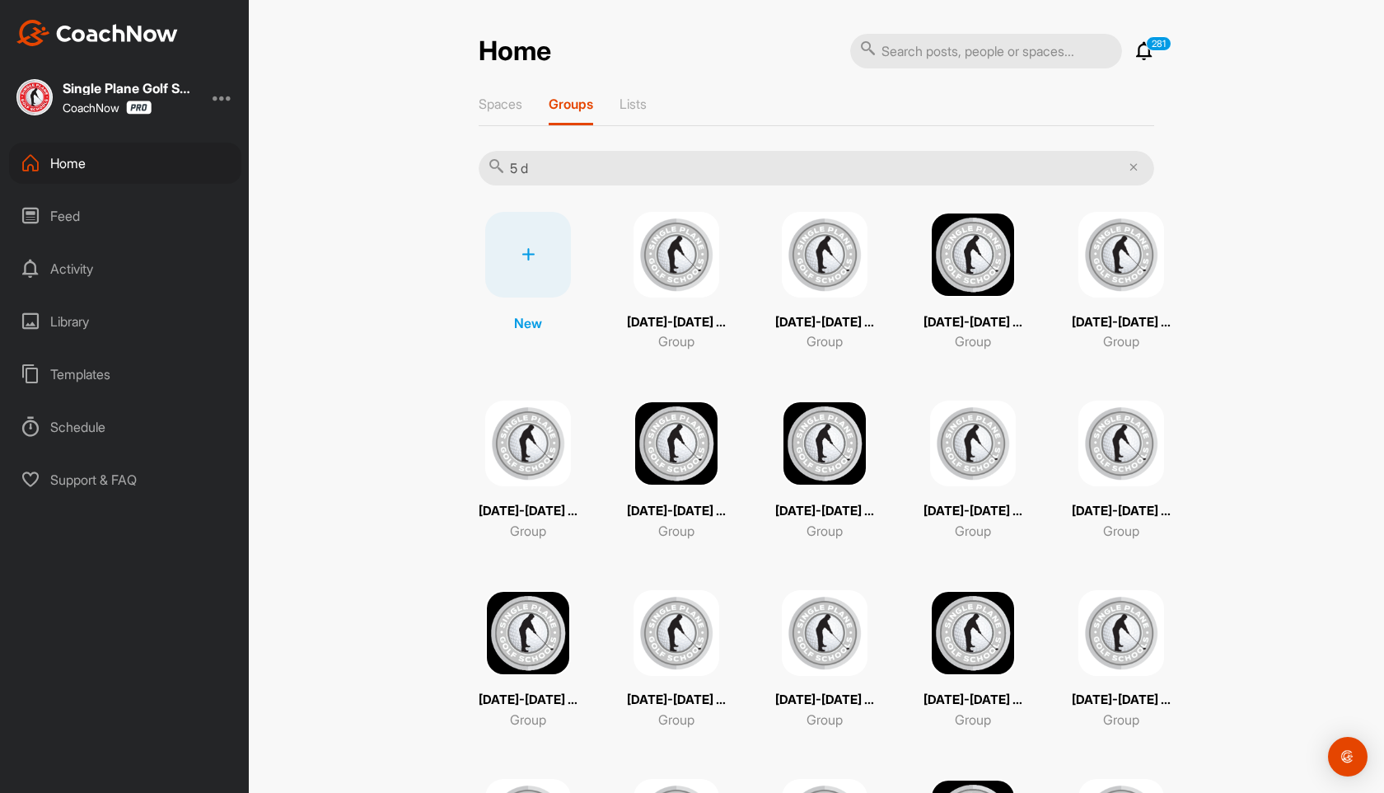
type input "5 d"
click at [707, 261] on img at bounding box center [677, 255] width 86 height 86
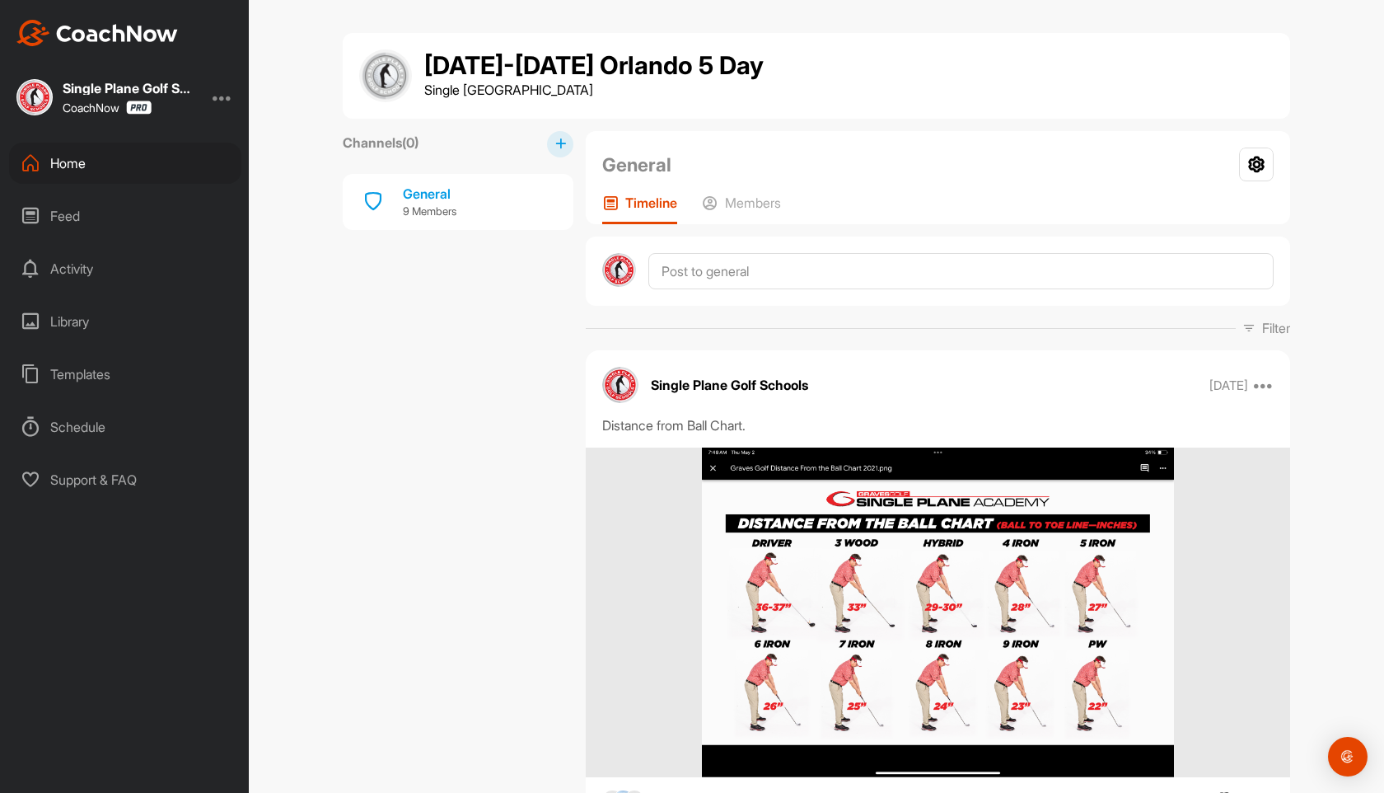
click at [69, 167] on div "Home" at bounding box center [125, 163] width 232 height 41
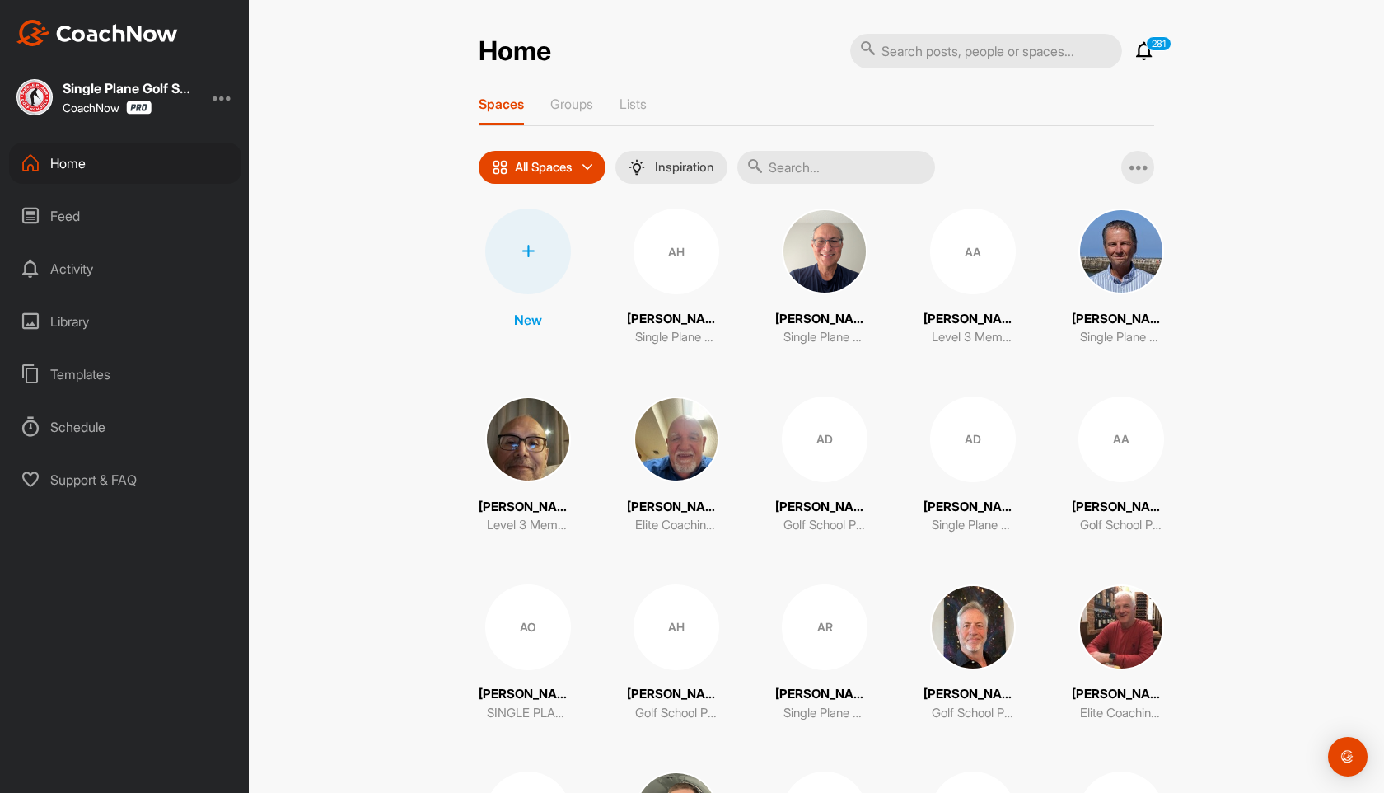
click at [797, 166] on input "text" at bounding box center [836, 167] width 198 height 33
click at [569, 110] on p "Groups" at bounding box center [571, 104] width 43 height 16
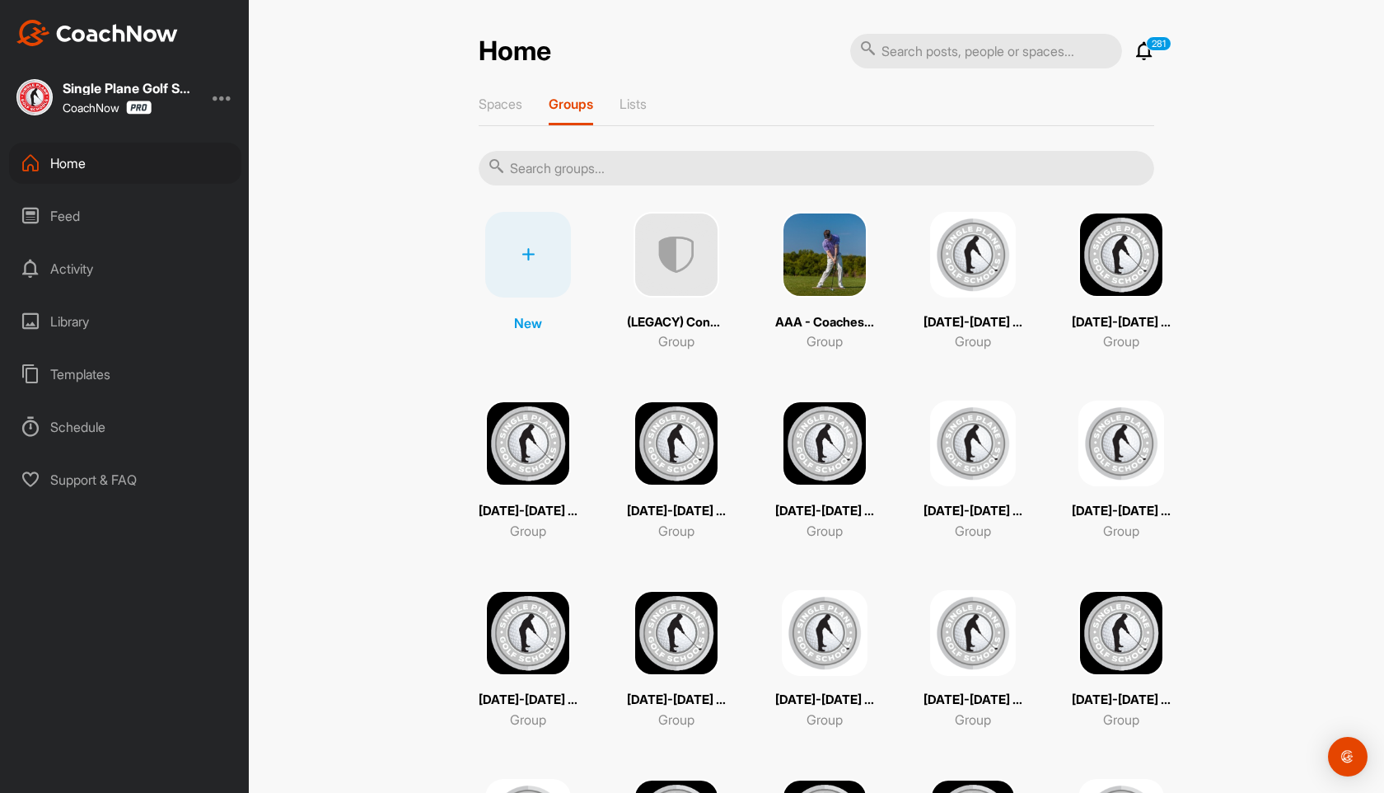
click at [682, 477] on img at bounding box center [677, 443] width 86 height 86
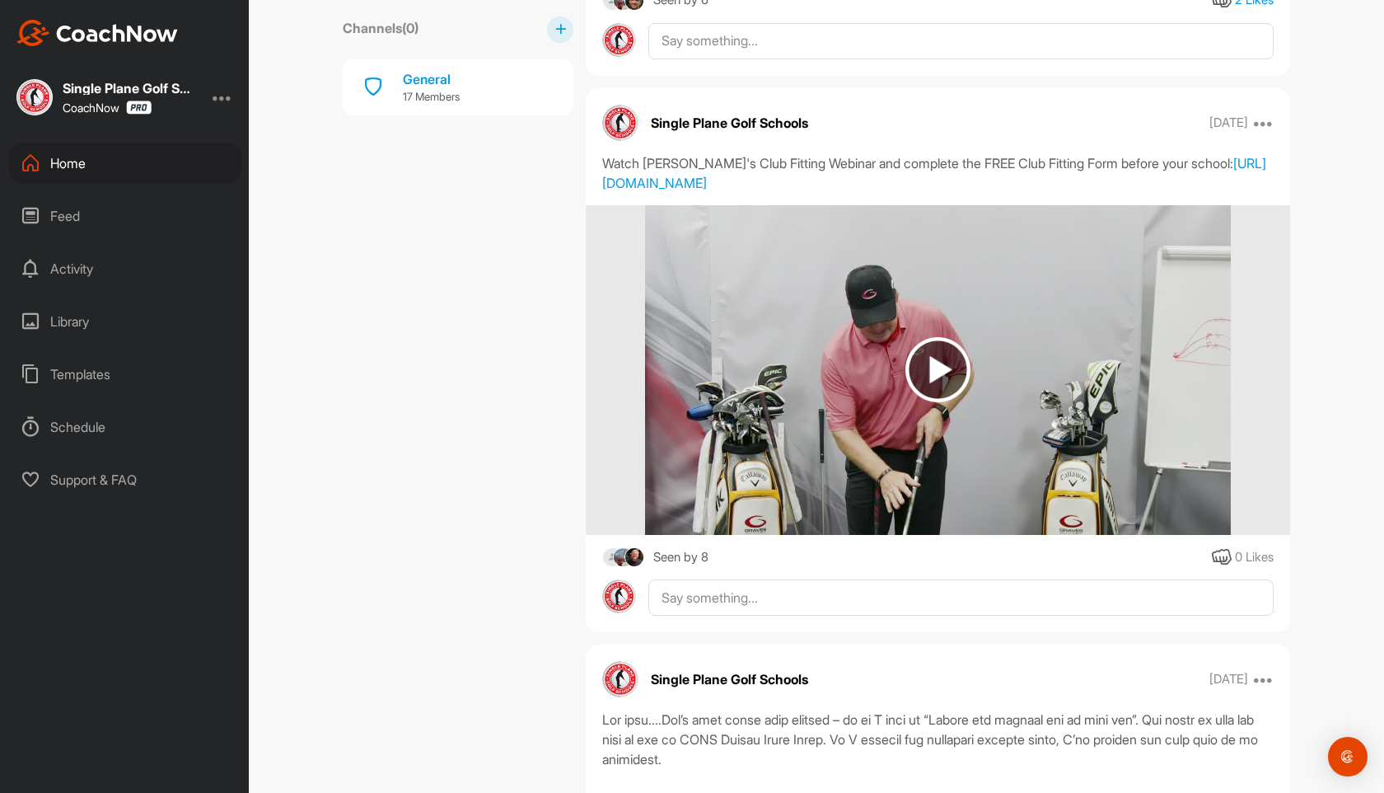
scroll to position [2467, 0]
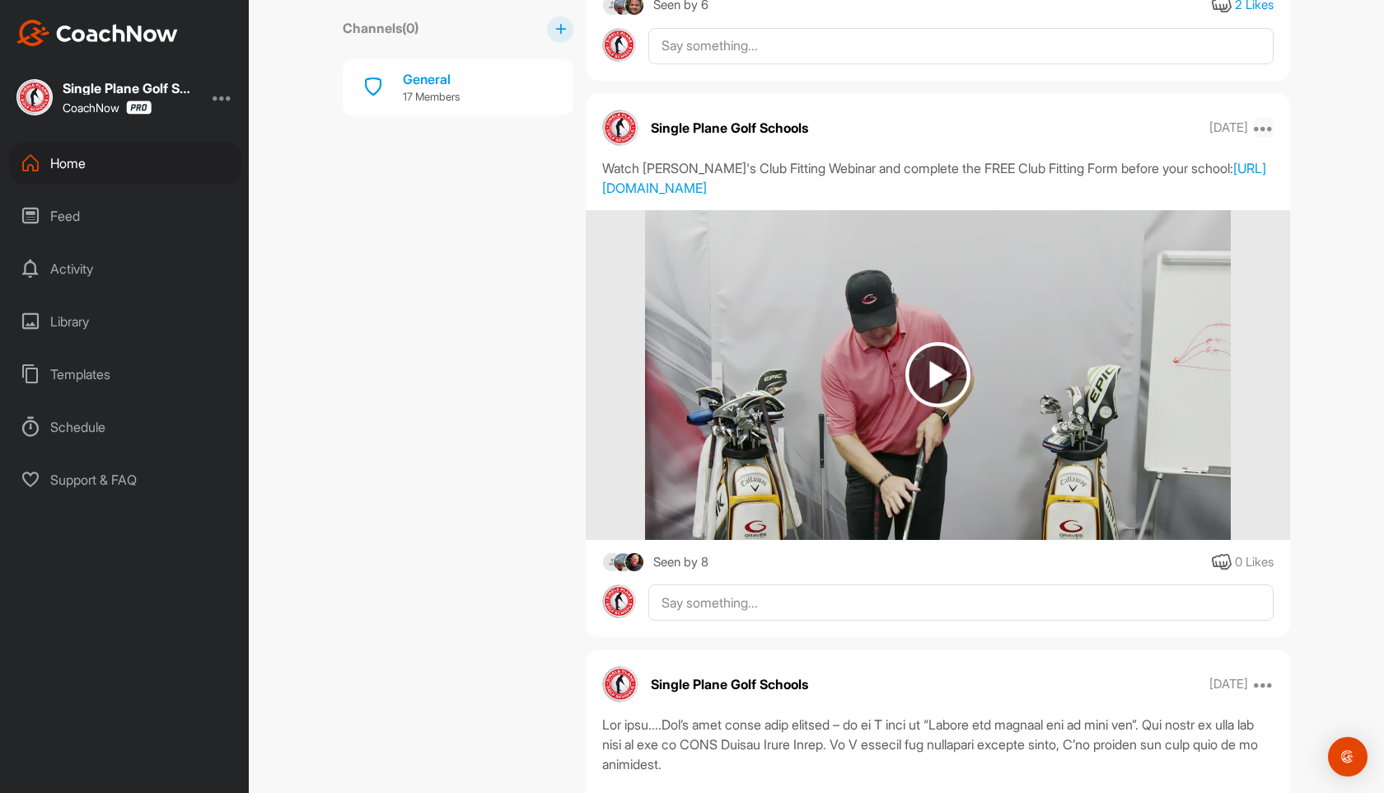
click at [1266, 127] on icon at bounding box center [1264, 128] width 20 height 20
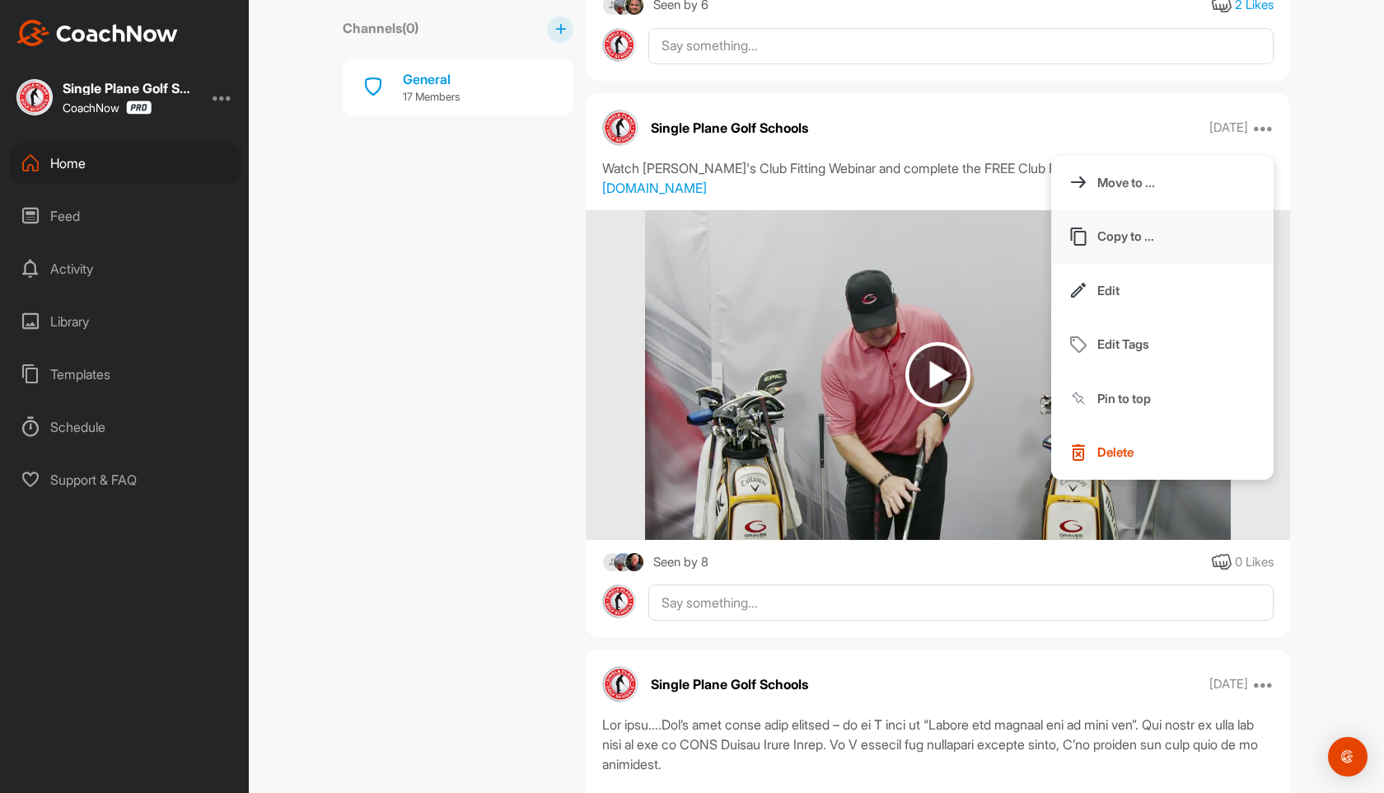
click at [1131, 241] on p "Copy to ..." at bounding box center [1125, 235] width 57 height 17
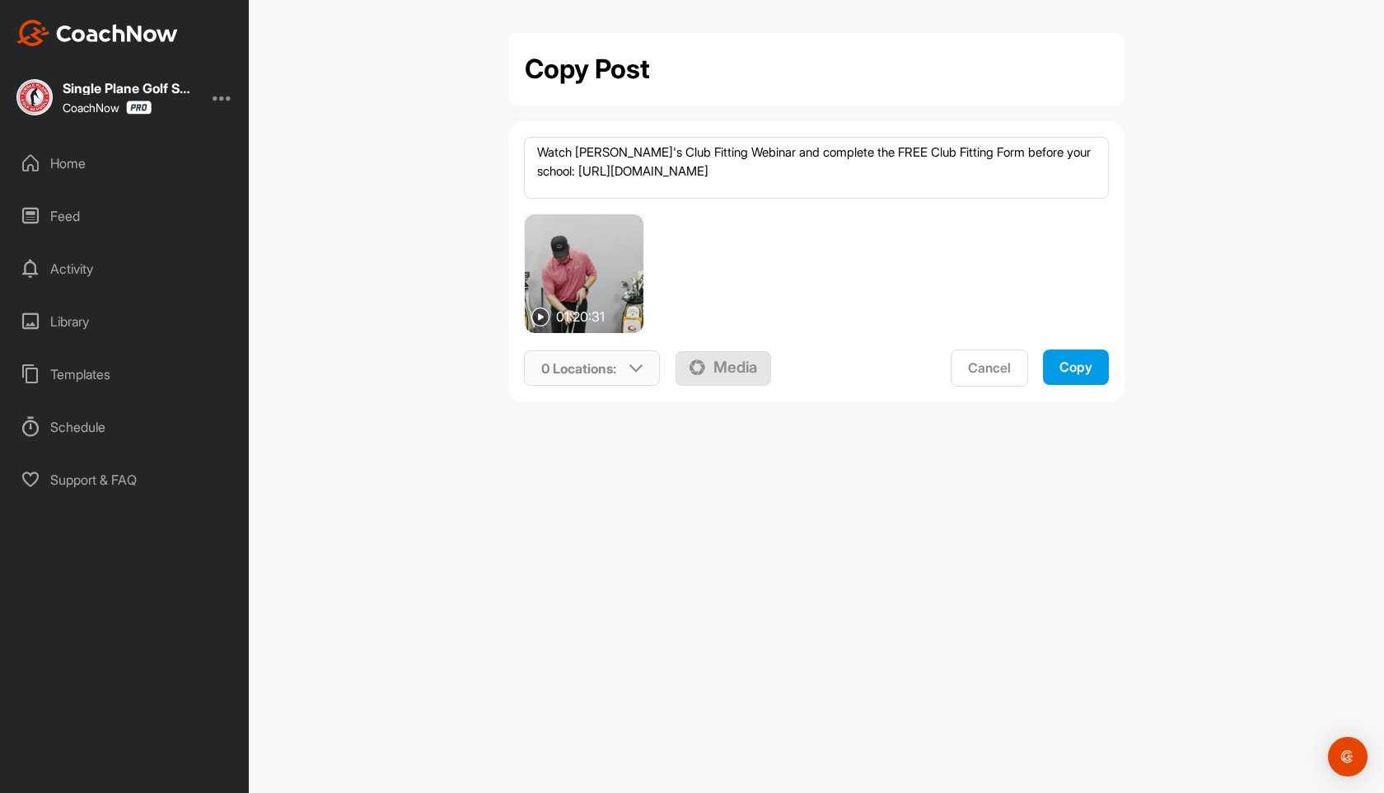
click at [602, 368] on p "0 Locations :" at bounding box center [578, 368] width 75 height 20
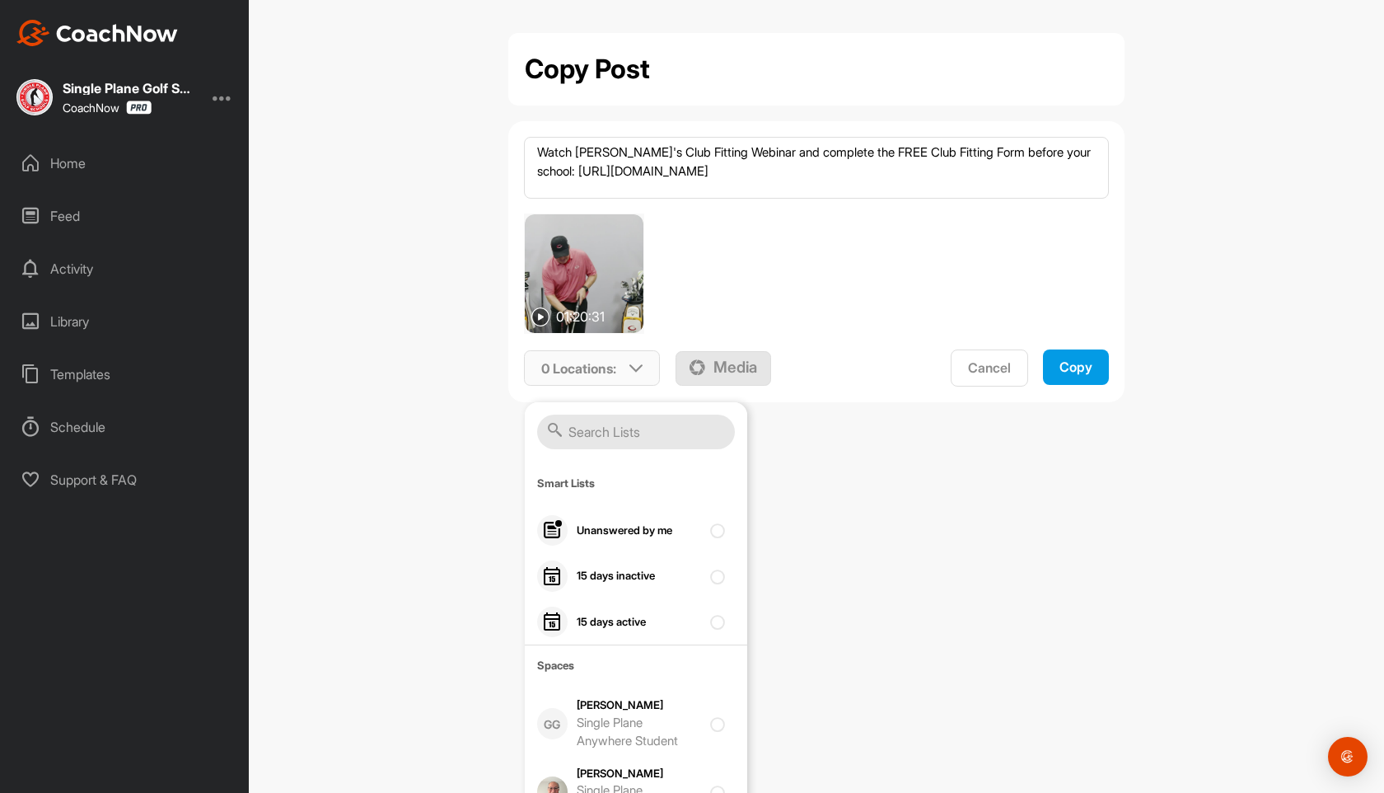
click at [586, 438] on input "text" at bounding box center [636, 431] width 198 height 35
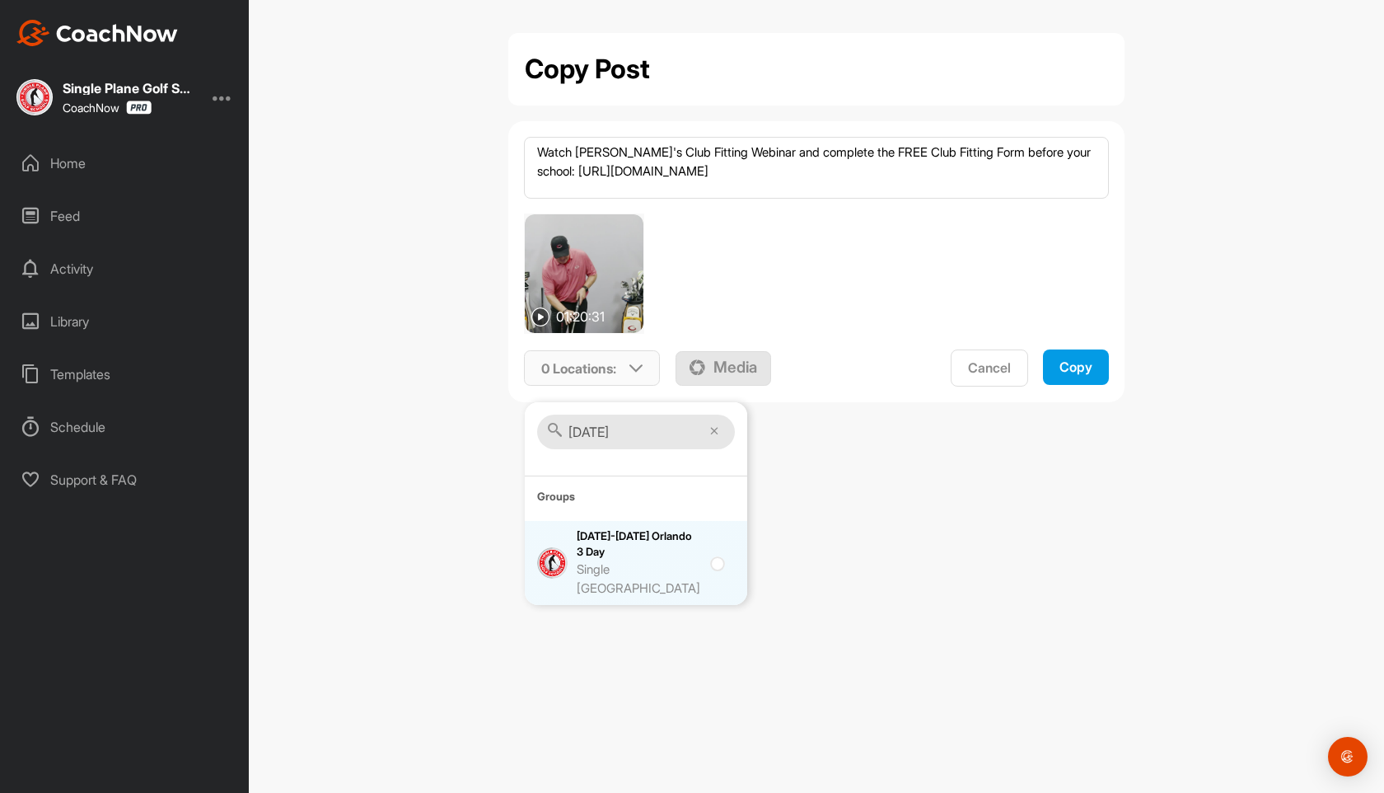
type input "[DATE]"
click at [627, 567] on div "Single [GEOGRAPHIC_DATA]" at bounding box center [639, 578] width 124 height 37
checkbox input "true"
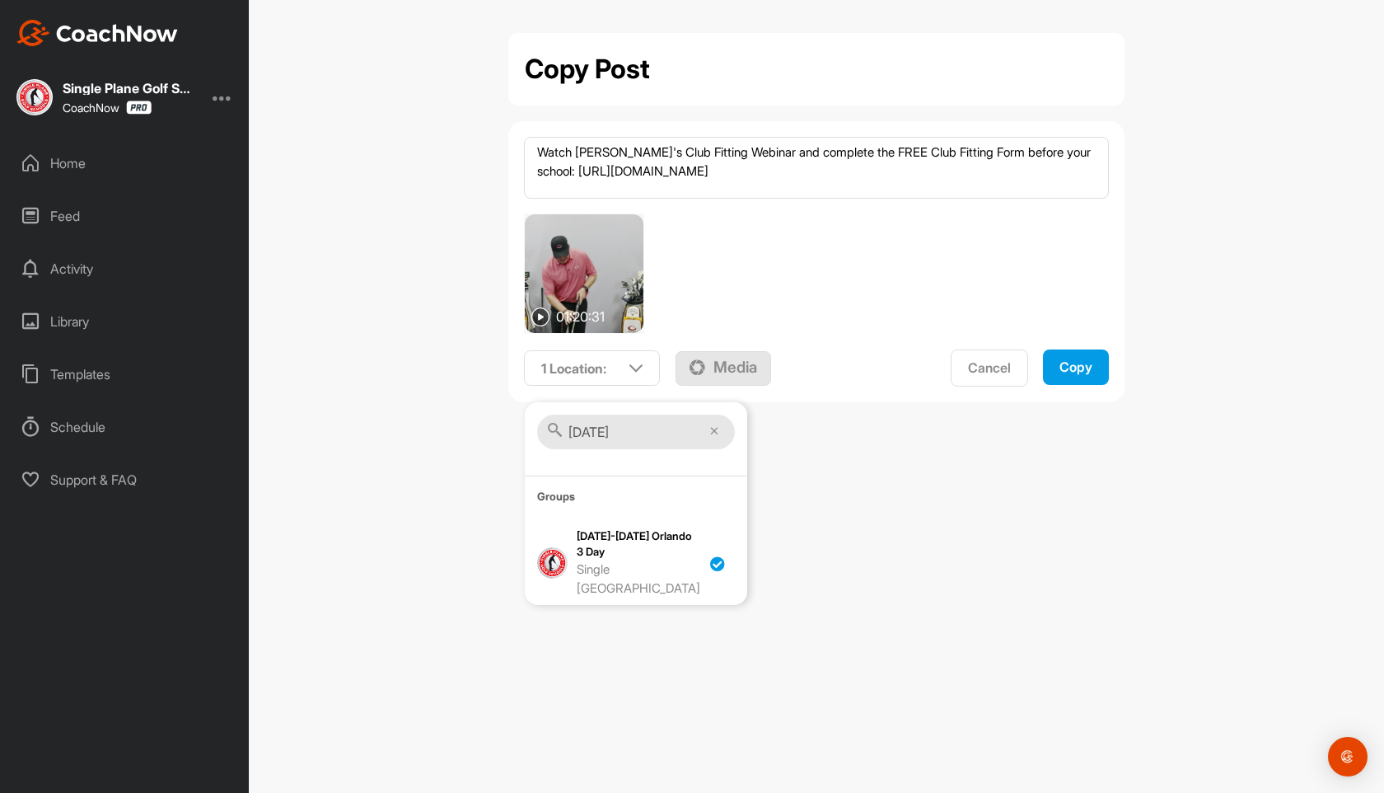
click at [1069, 363] on div "Copy" at bounding box center [1076, 366] width 33 height 17
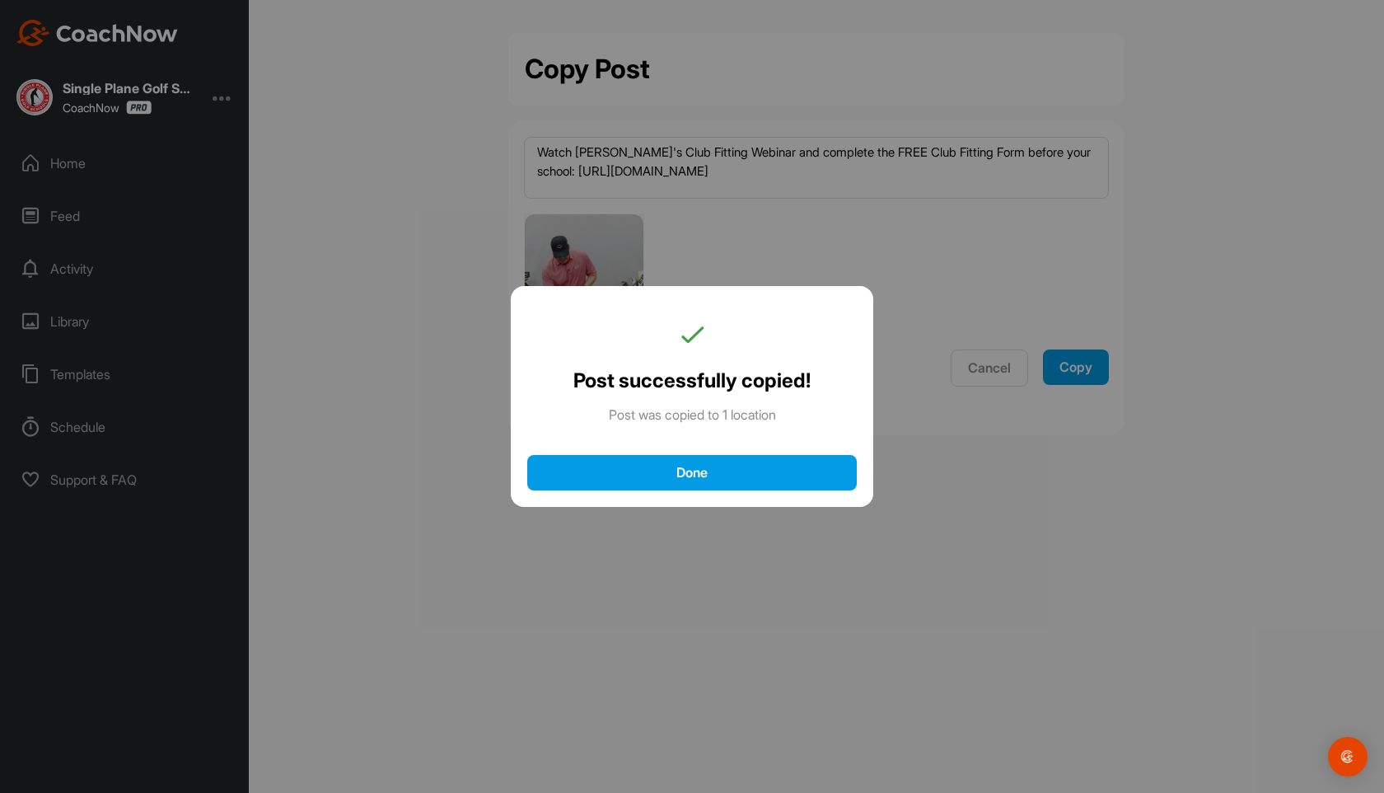
click at [586, 465] on div "Done" at bounding box center [692, 472] width 297 height 17
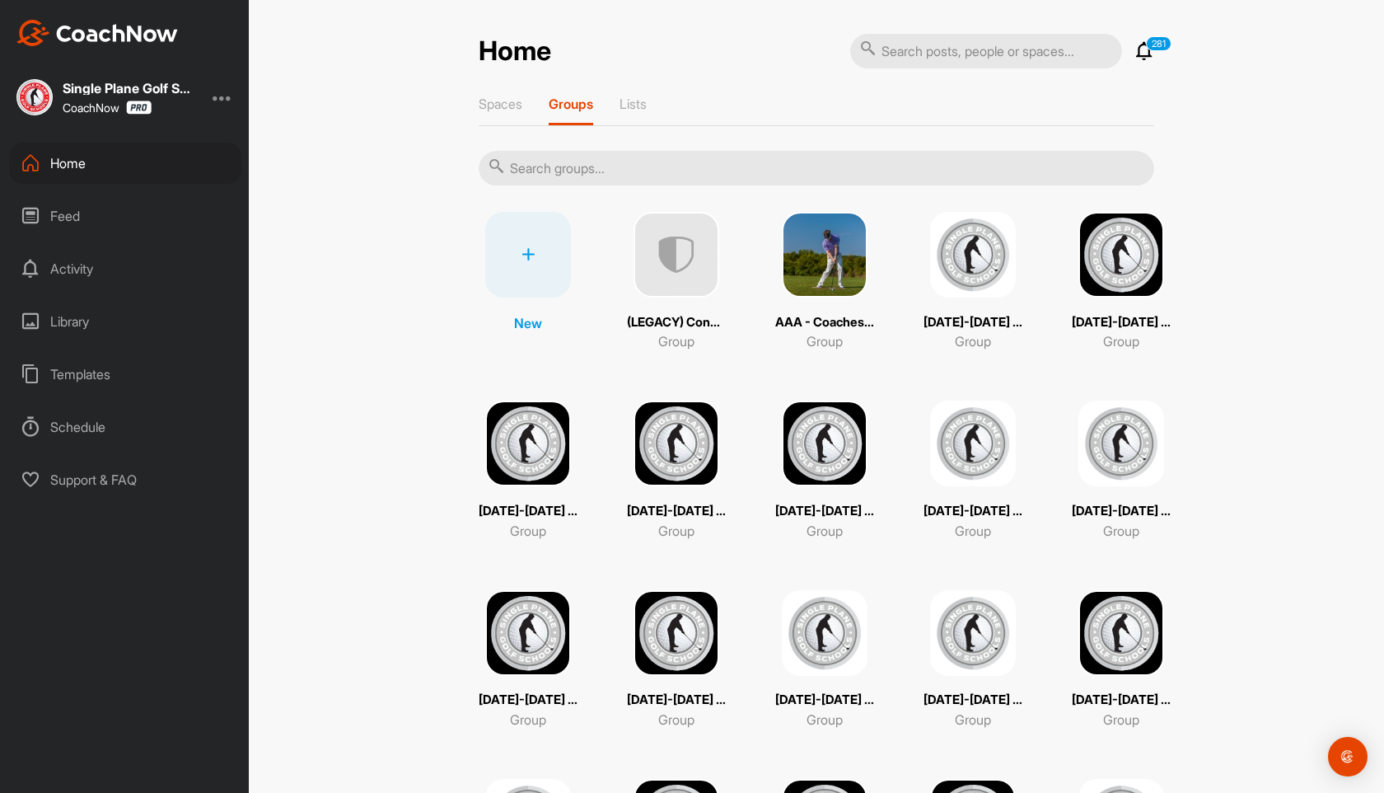
click at [66, 162] on div "Home" at bounding box center [125, 163] width 232 height 41
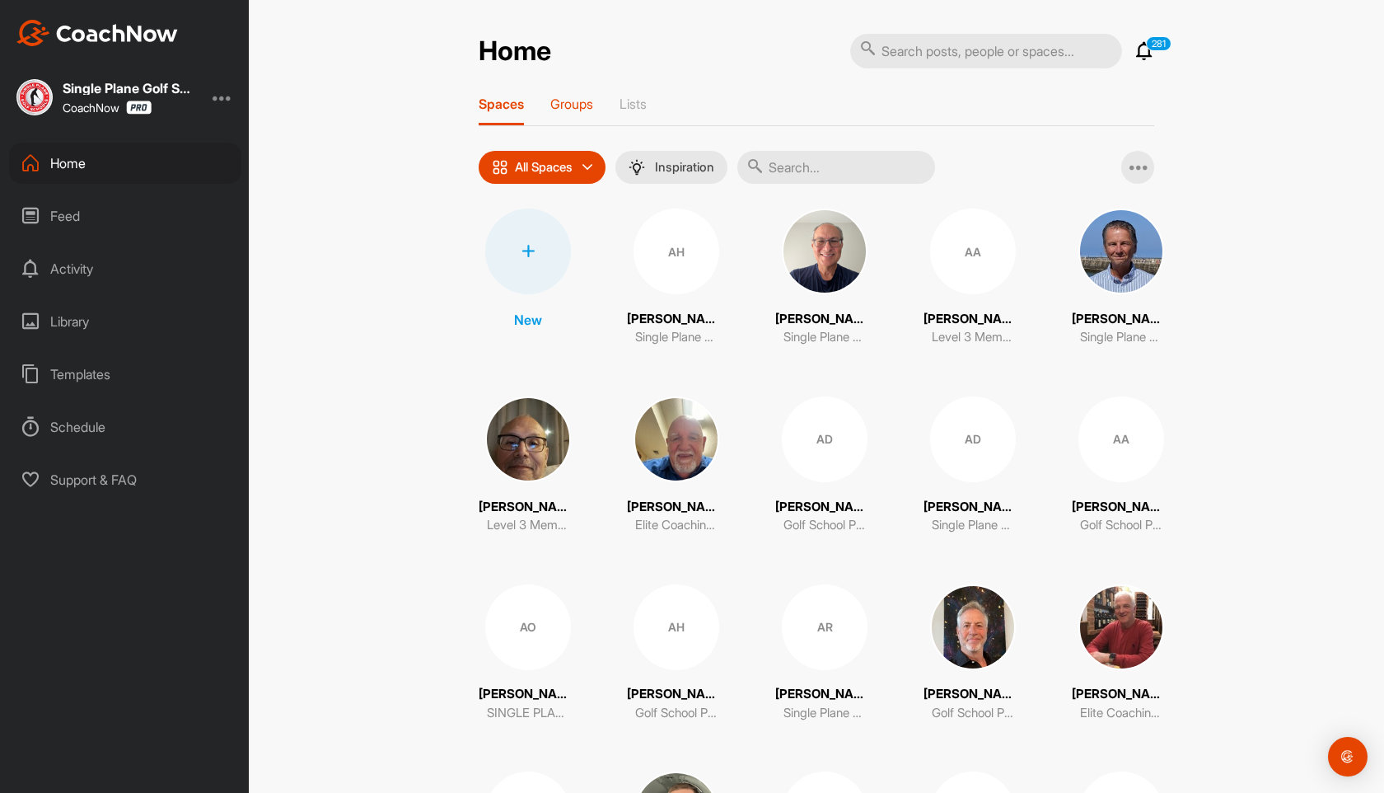
click at [580, 105] on p "Groups" at bounding box center [571, 104] width 43 height 16
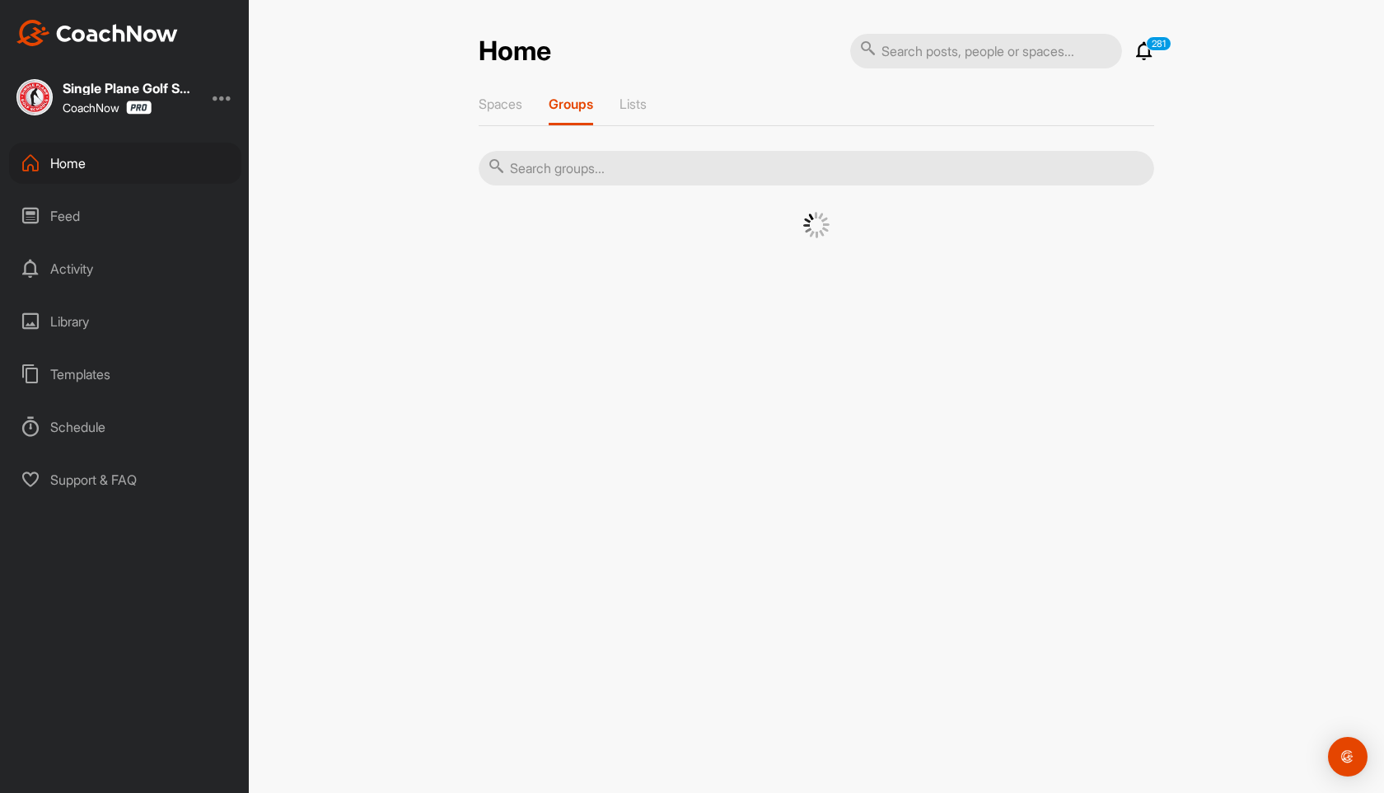
click at [648, 168] on input "text" at bounding box center [817, 168] width 676 height 35
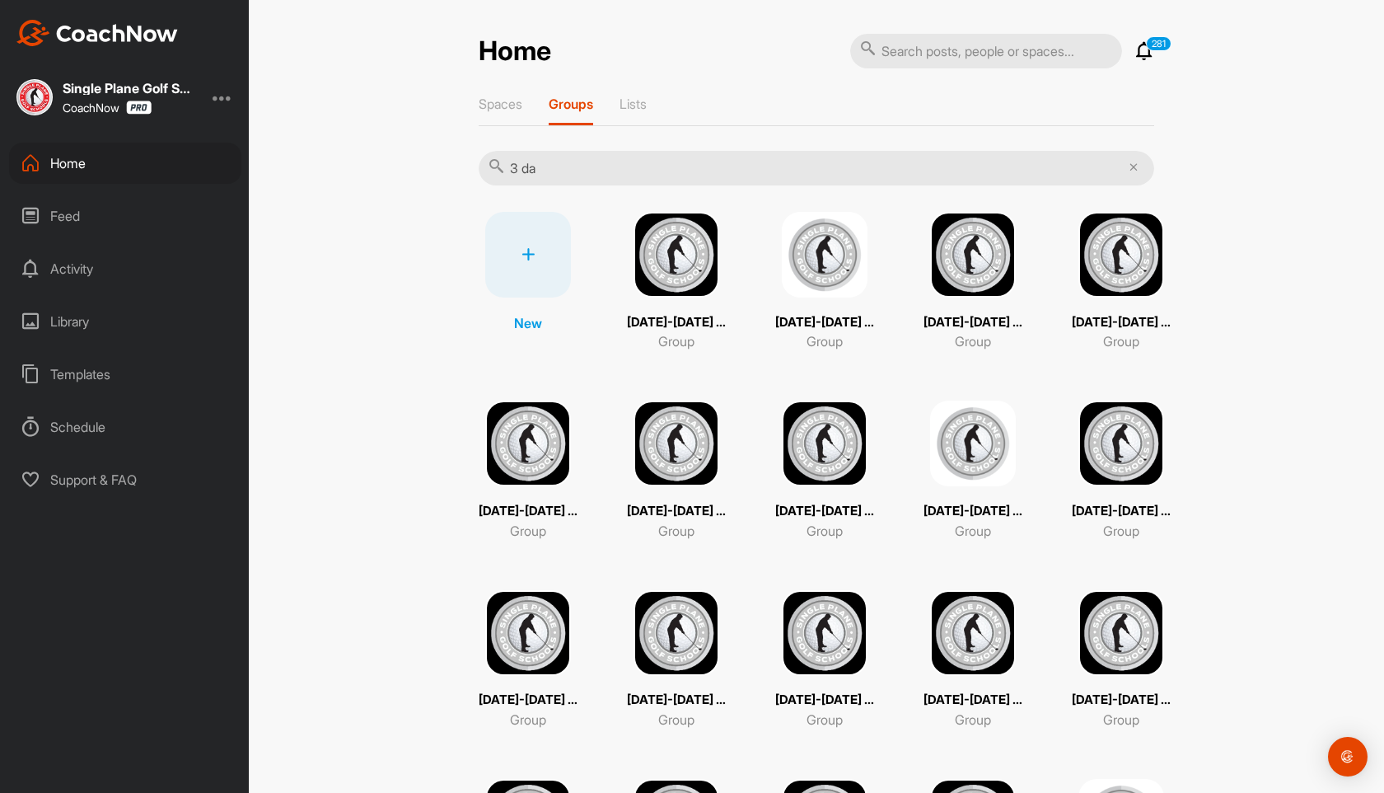
type input "3 da"
click at [713, 266] on img at bounding box center [677, 255] width 86 height 86
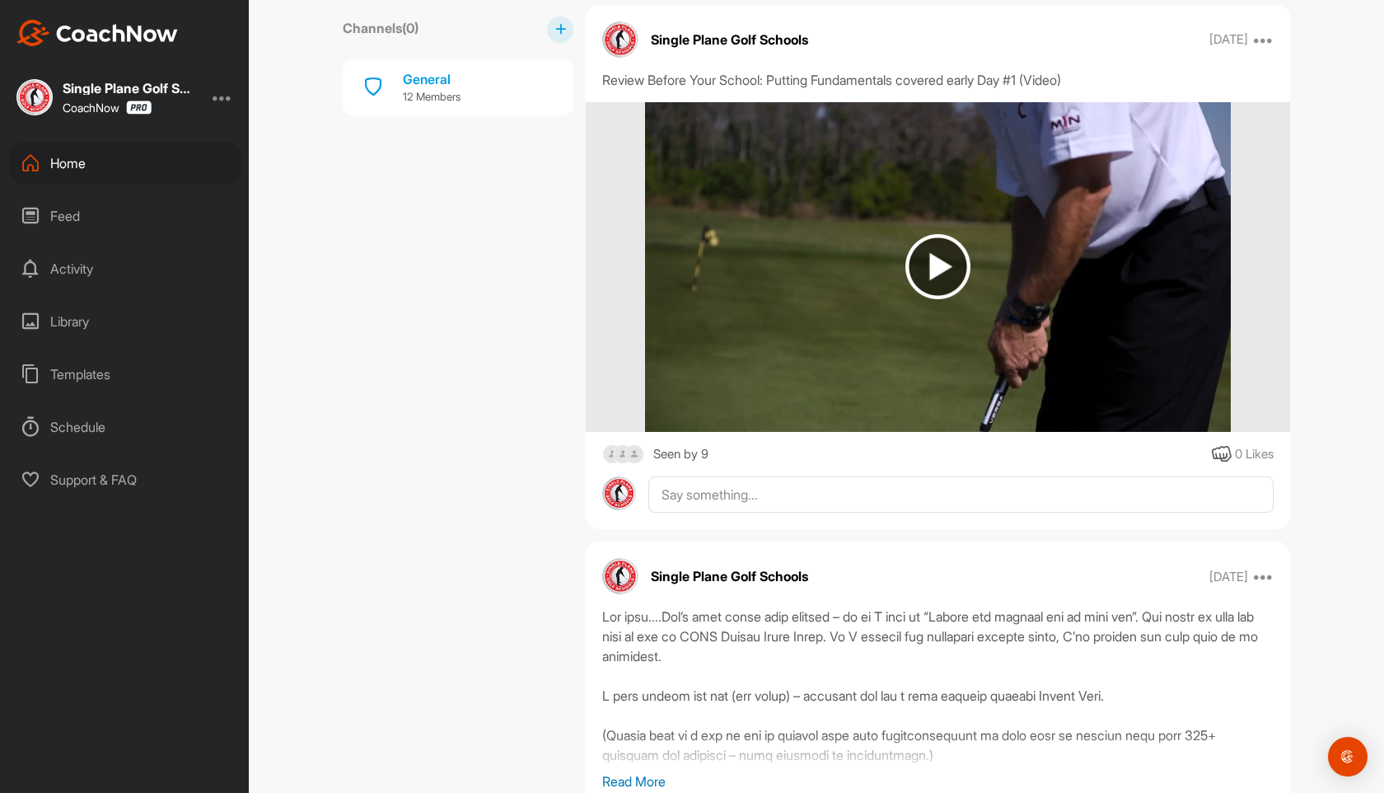
scroll to position [1781, 0]
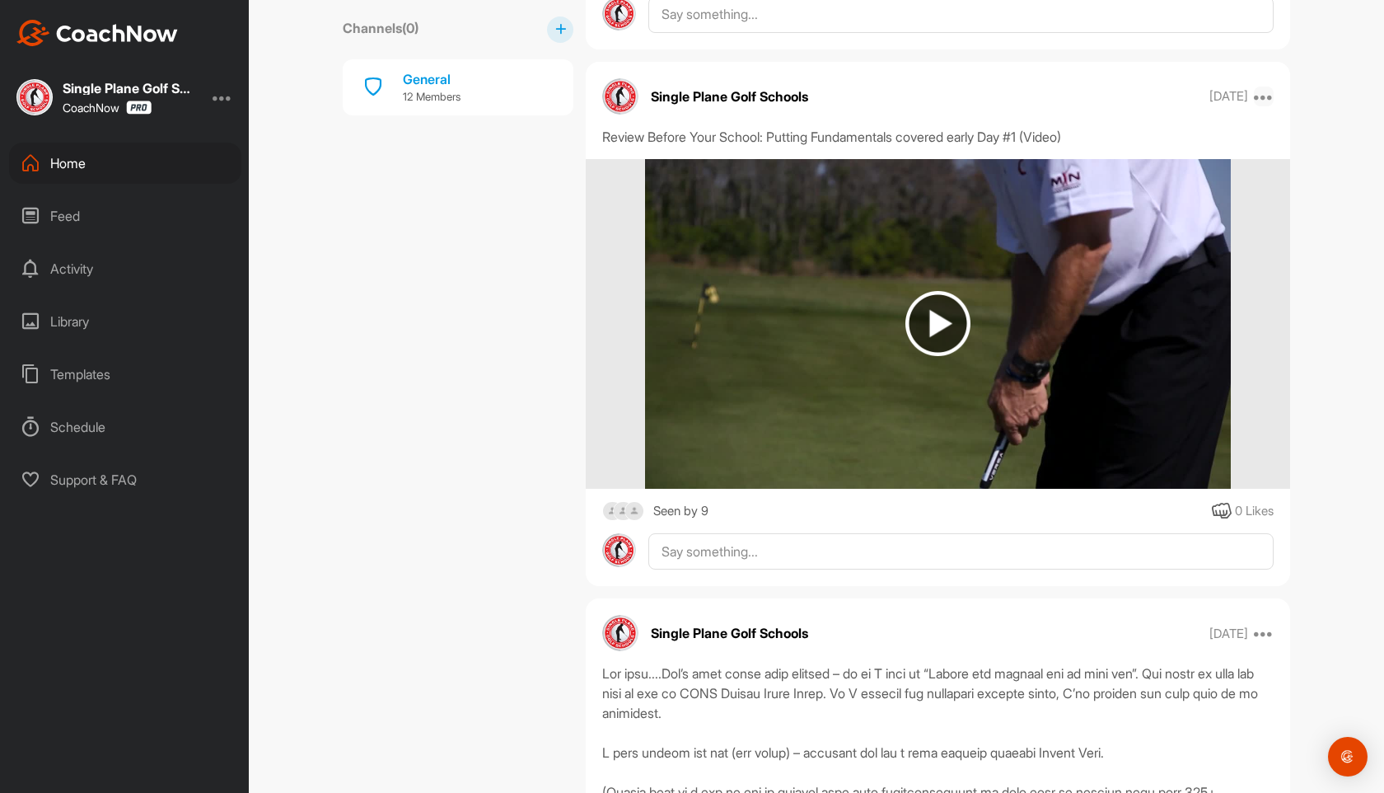
click at [1269, 91] on icon at bounding box center [1264, 97] width 20 height 20
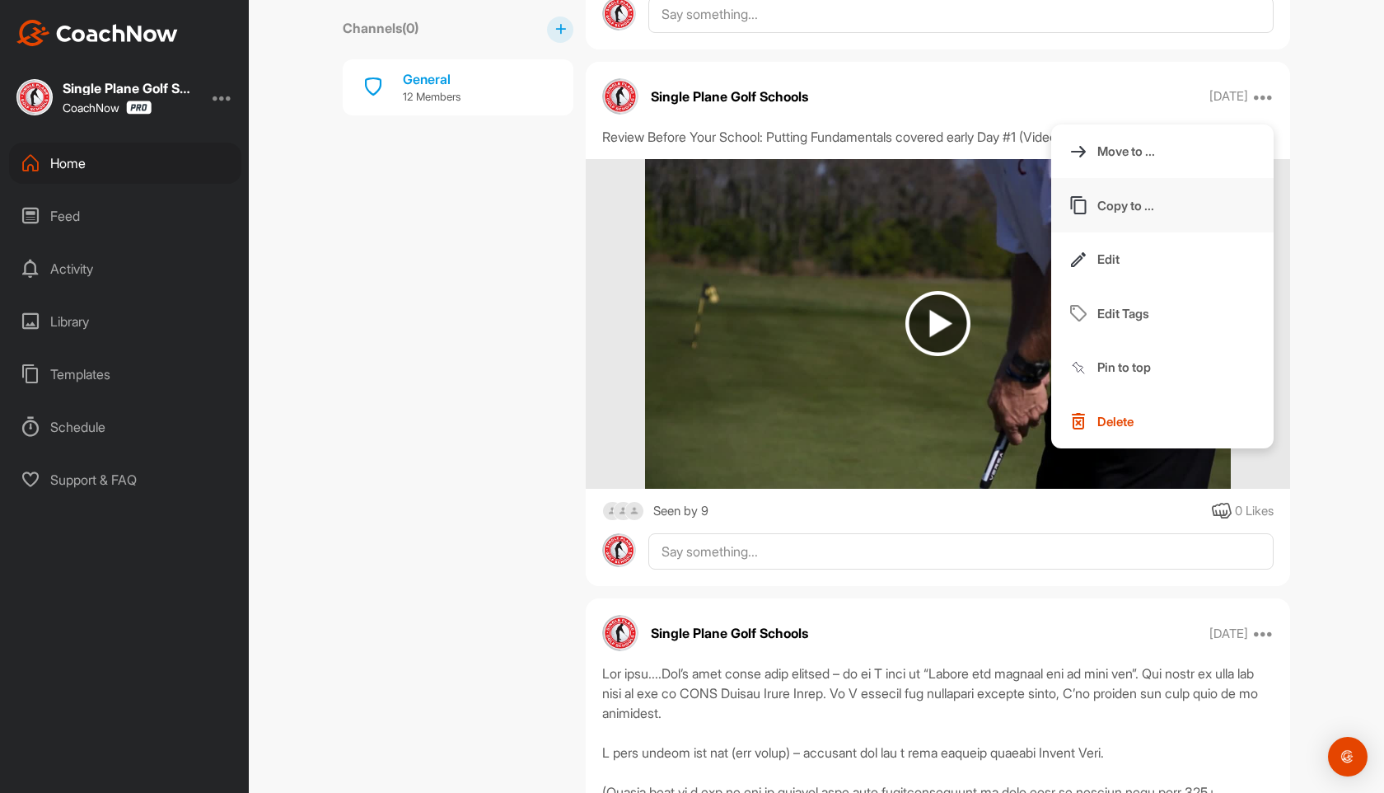
click at [1122, 213] on p "Copy to ..." at bounding box center [1125, 205] width 57 height 17
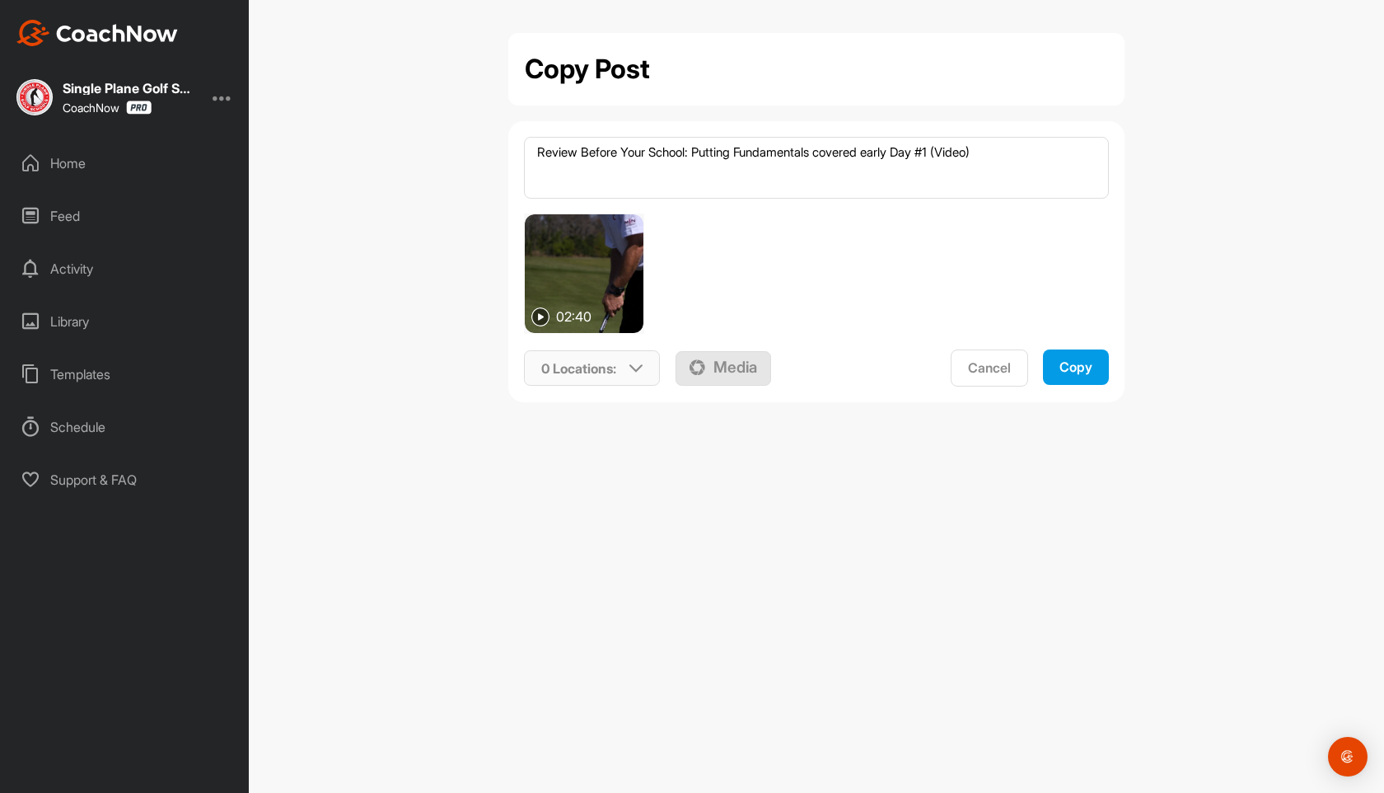
click at [634, 365] on icon at bounding box center [635, 368] width 13 height 13
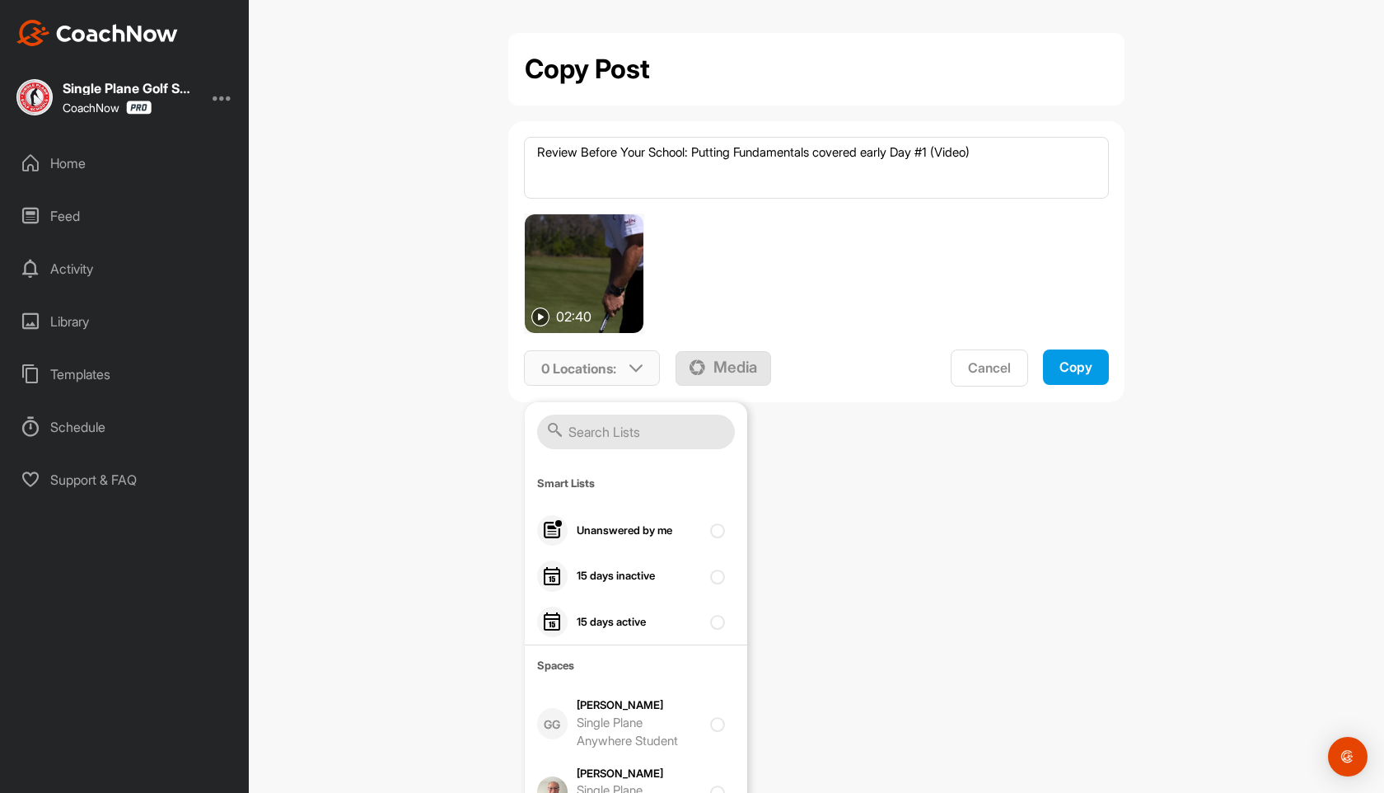
click at [595, 440] on input "text" at bounding box center [636, 431] width 198 height 35
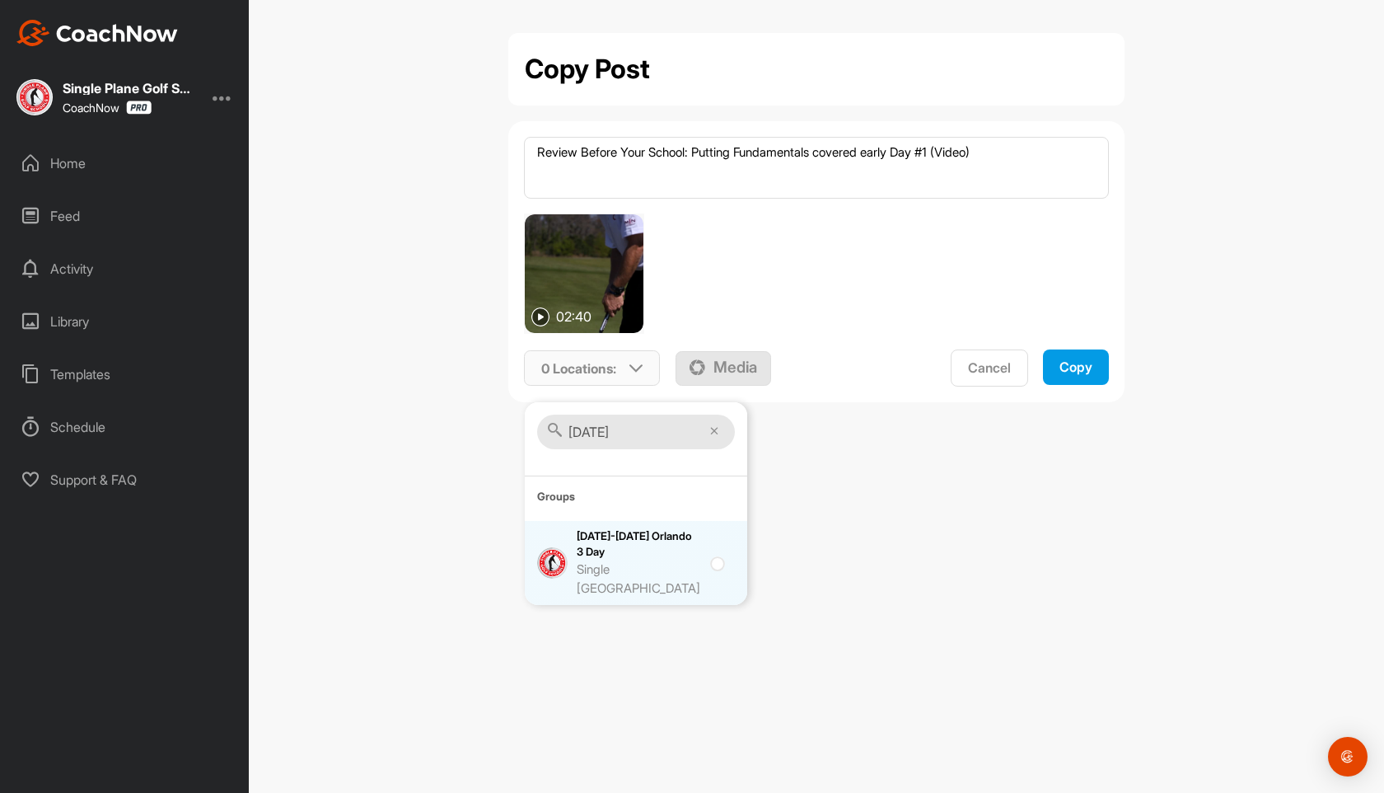
type input "[DATE]"
click at [648, 557] on div "[DATE]-[DATE] Orlando 3 Day Single [GEOGRAPHIC_DATA]" at bounding box center [639, 562] width 124 height 69
checkbox input "true"
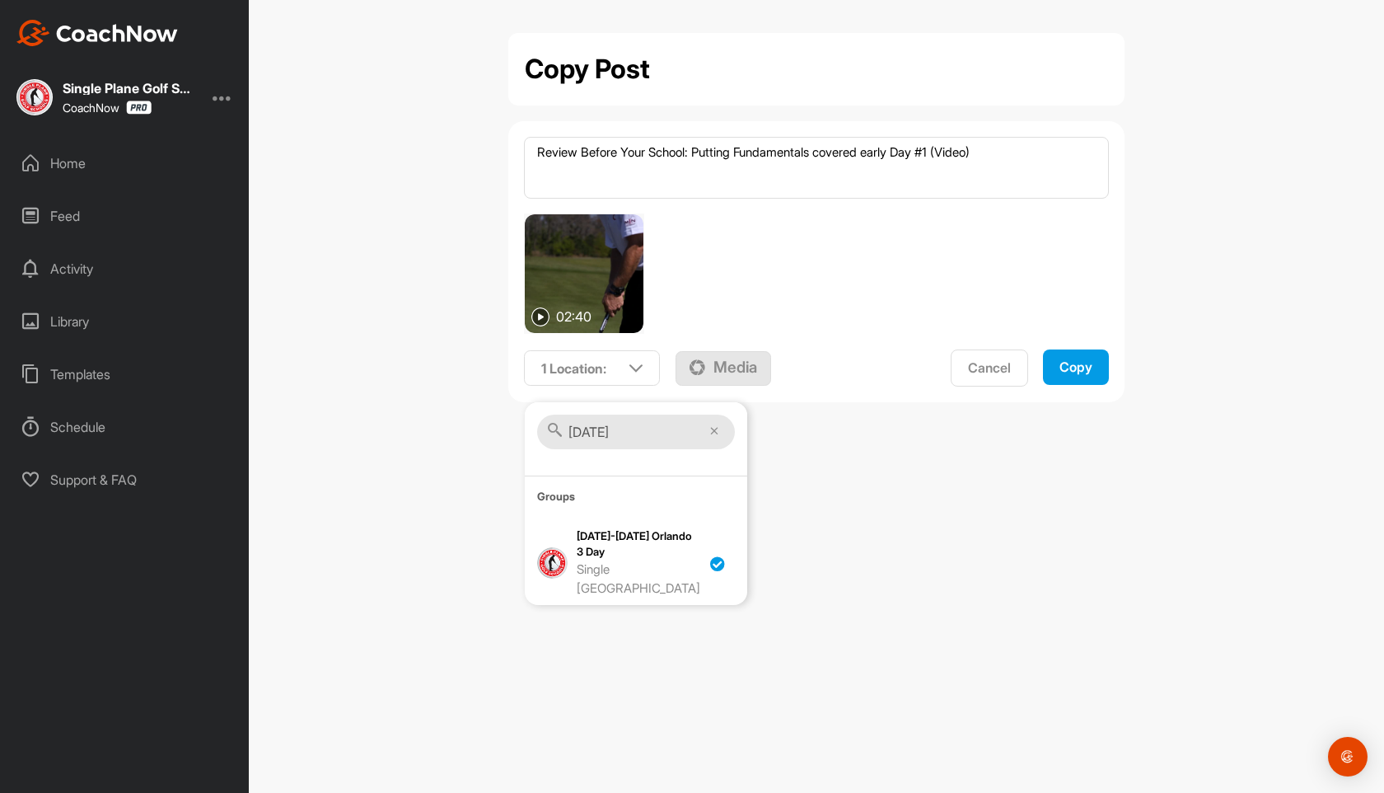
click at [1087, 365] on div "Copy" at bounding box center [1076, 366] width 33 height 17
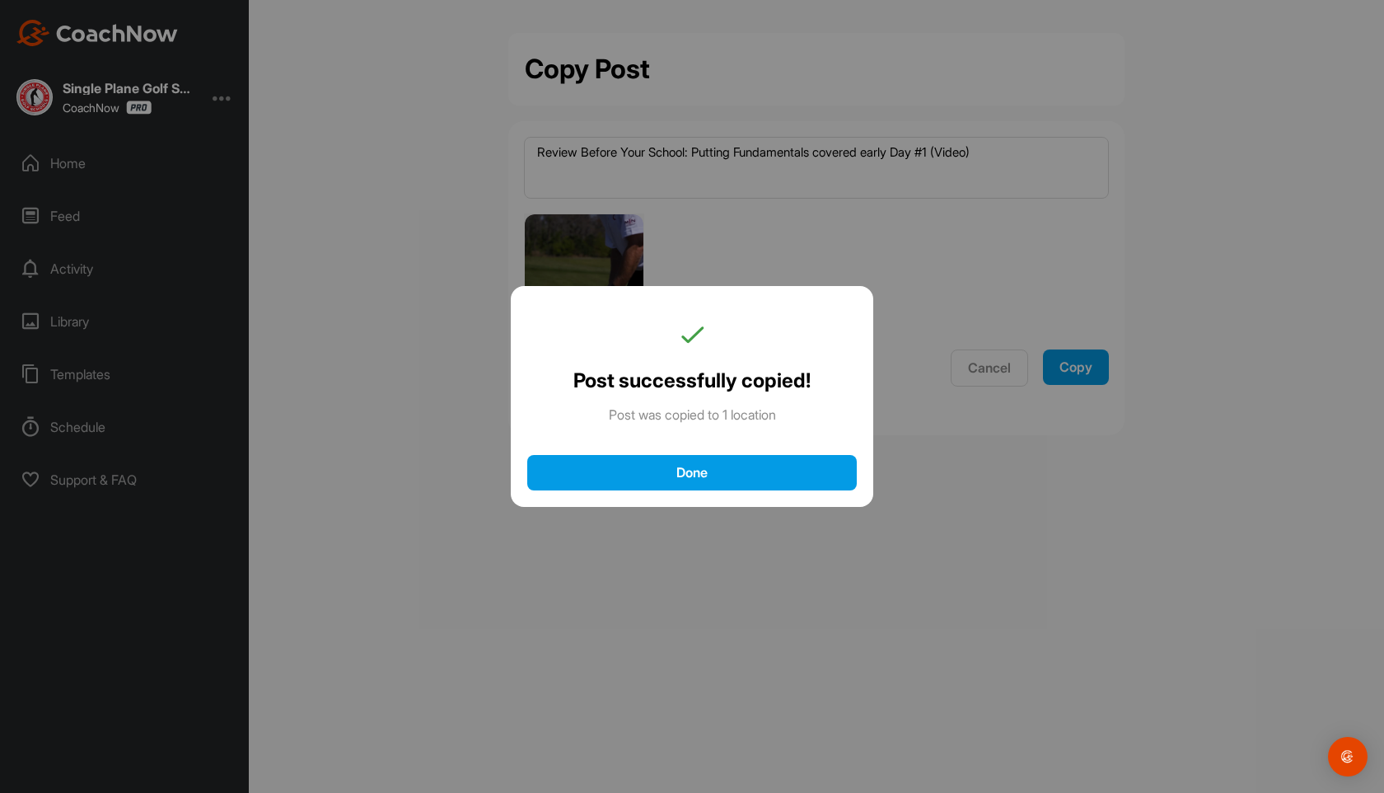
click at [735, 476] on div "Done" at bounding box center [692, 472] width 297 height 17
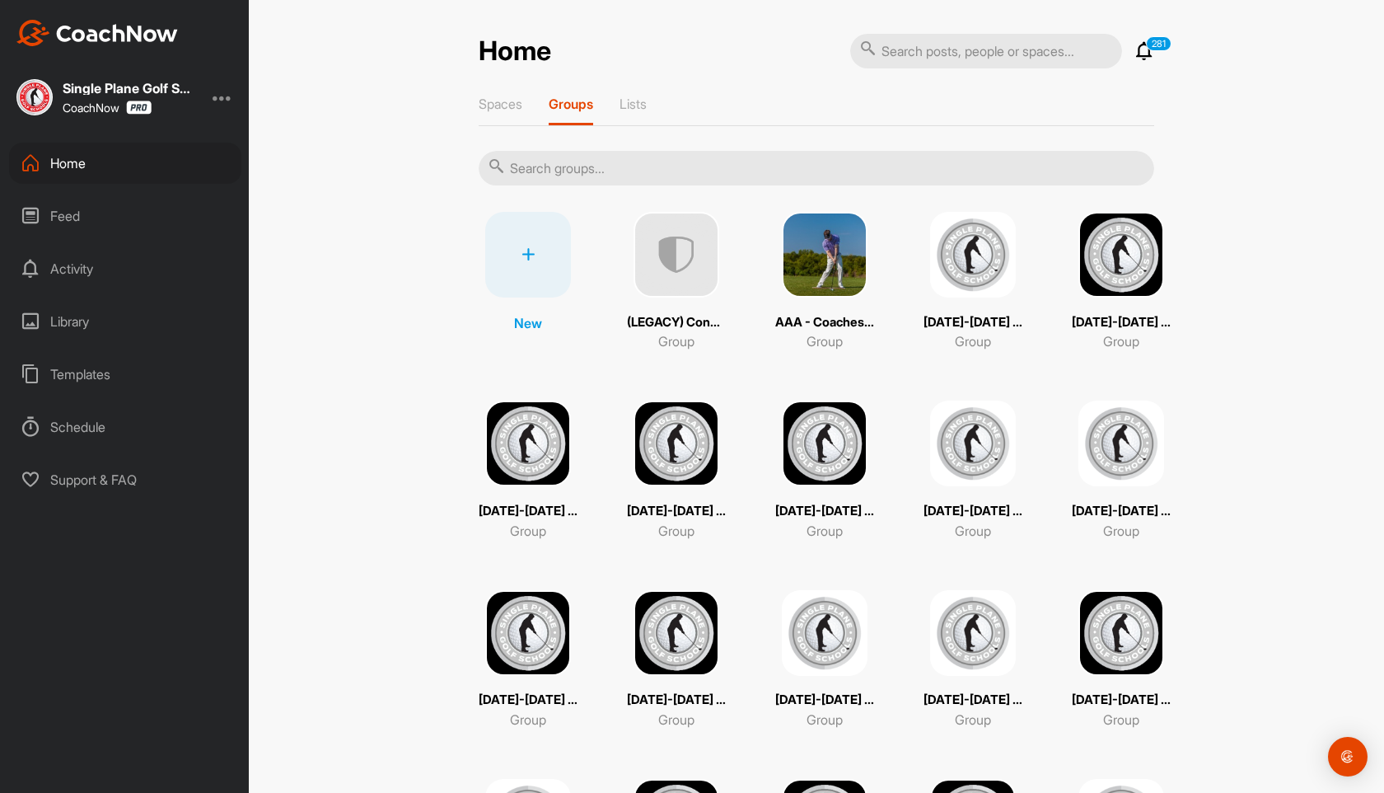
click at [73, 158] on div "Home" at bounding box center [125, 163] width 232 height 41
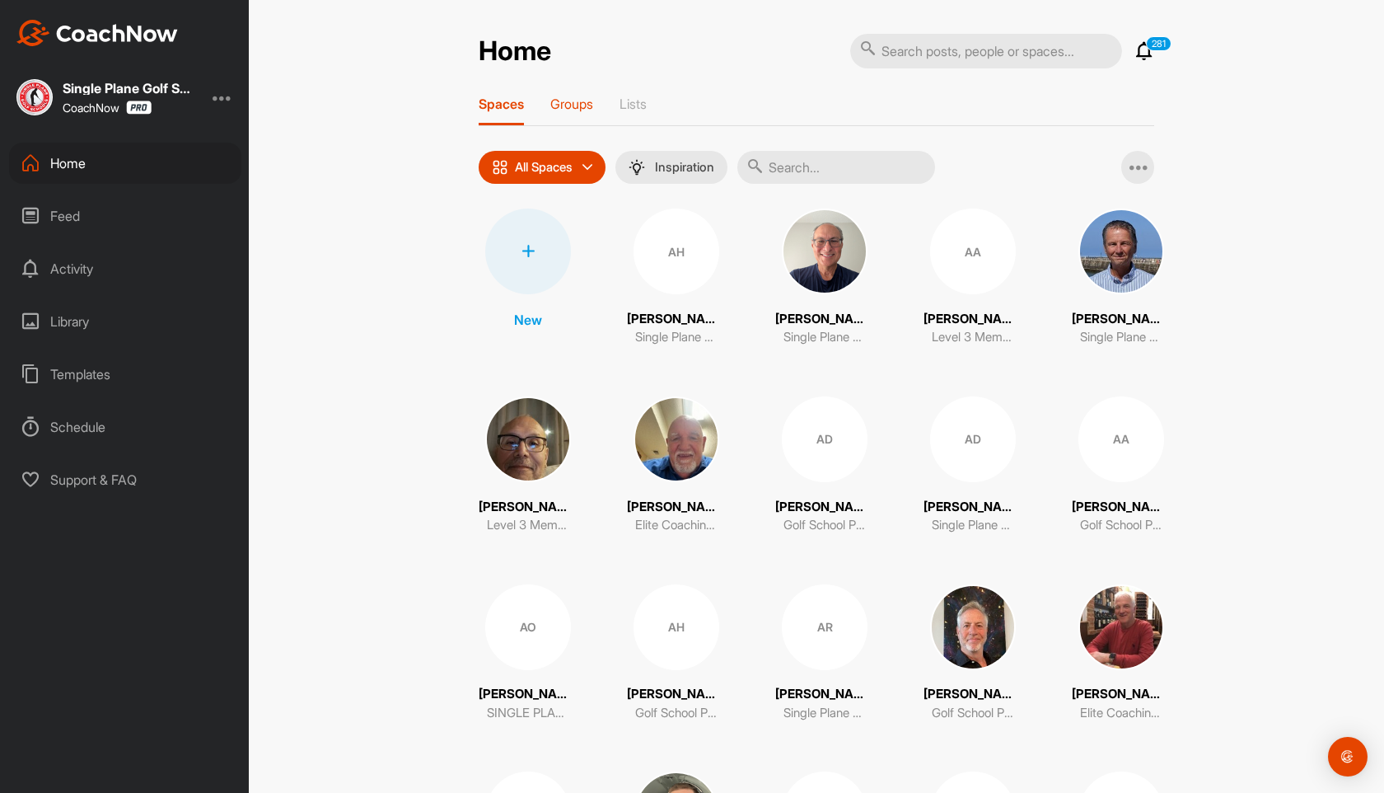
click at [578, 102] on p "Groups" at bounding box center [571, 104] width 43 height 16
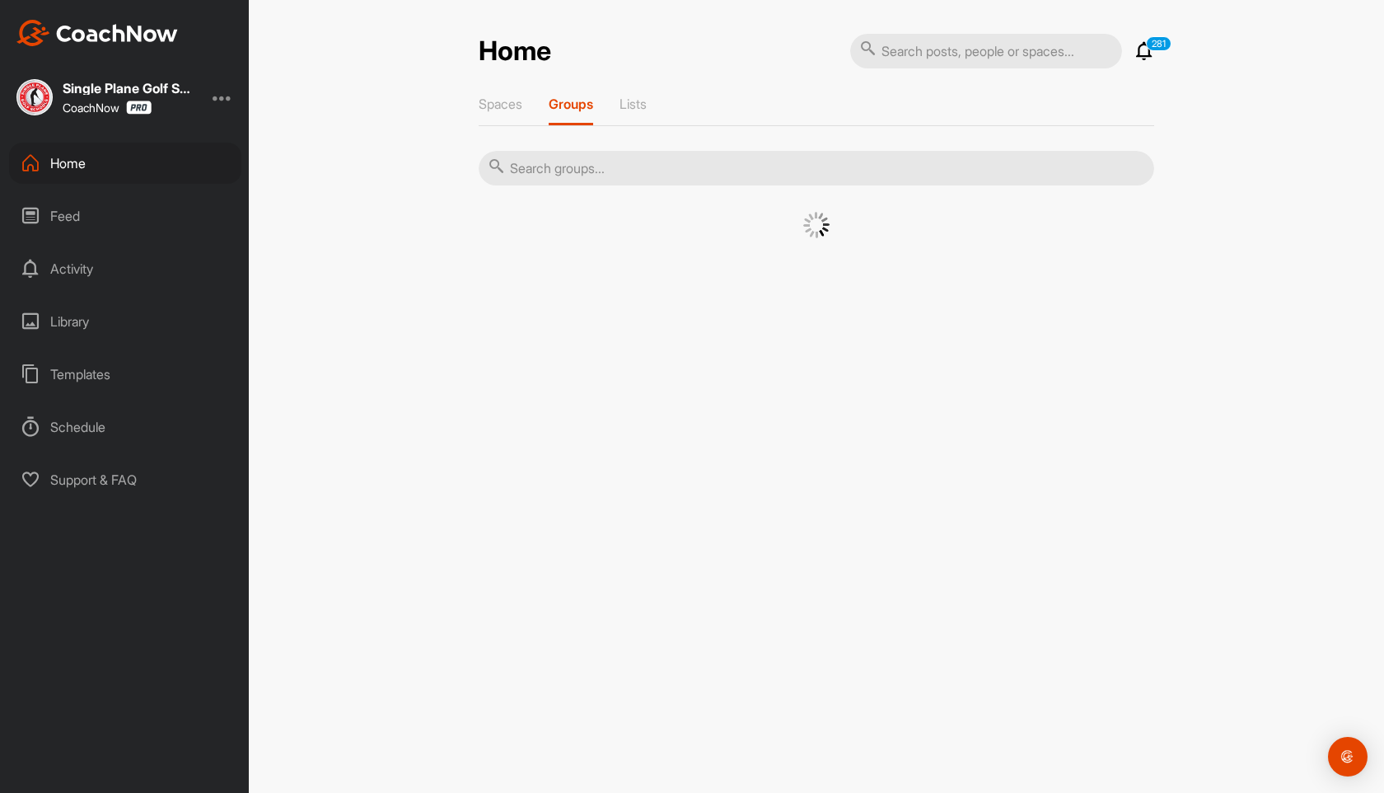
click at [659, 161] on input "text" at bounding box center [817, 168] width 676 height 35
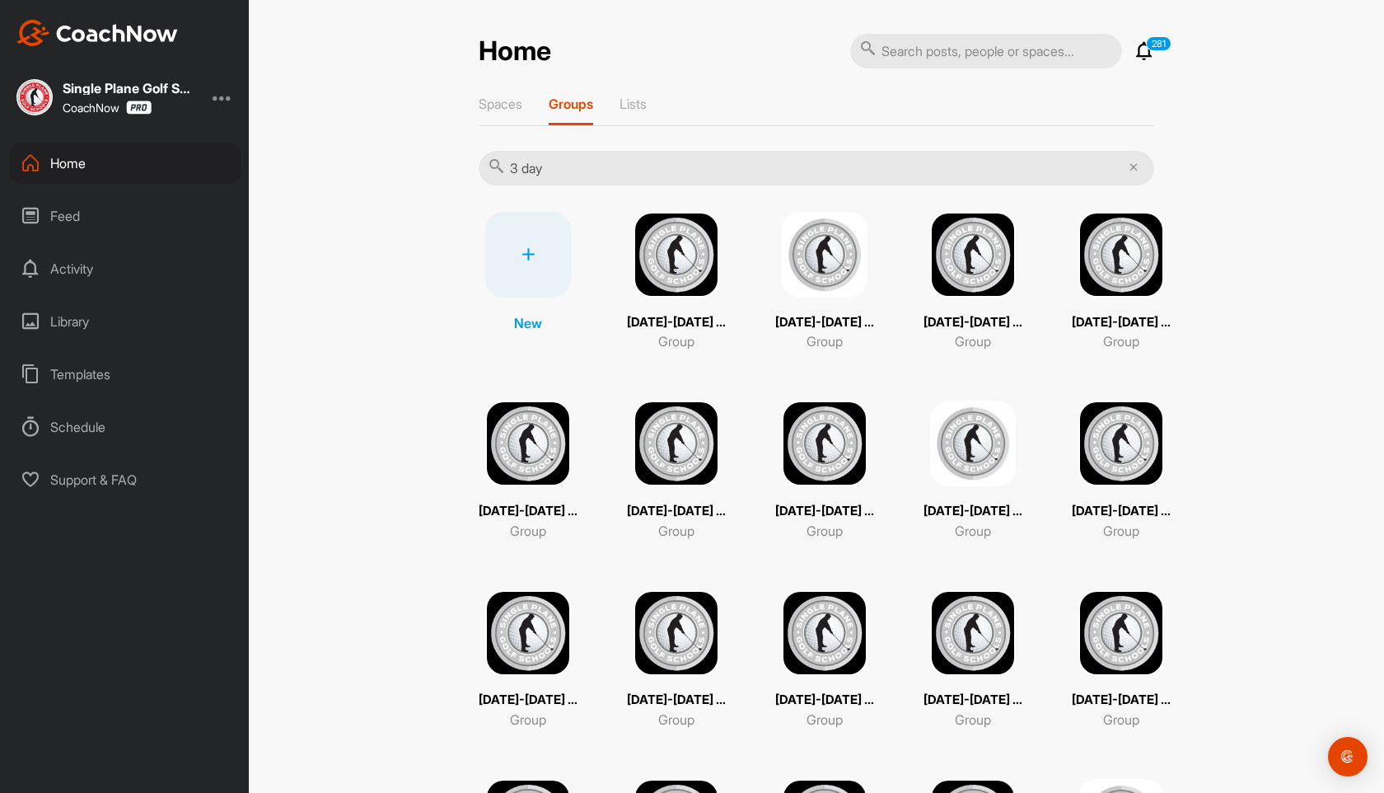
type input "3 day"
click at [1133, 298] on div "[DATE]-[DATE] OKC 3 Day Group" at bounding box center [1121, 281] width 99 height 139
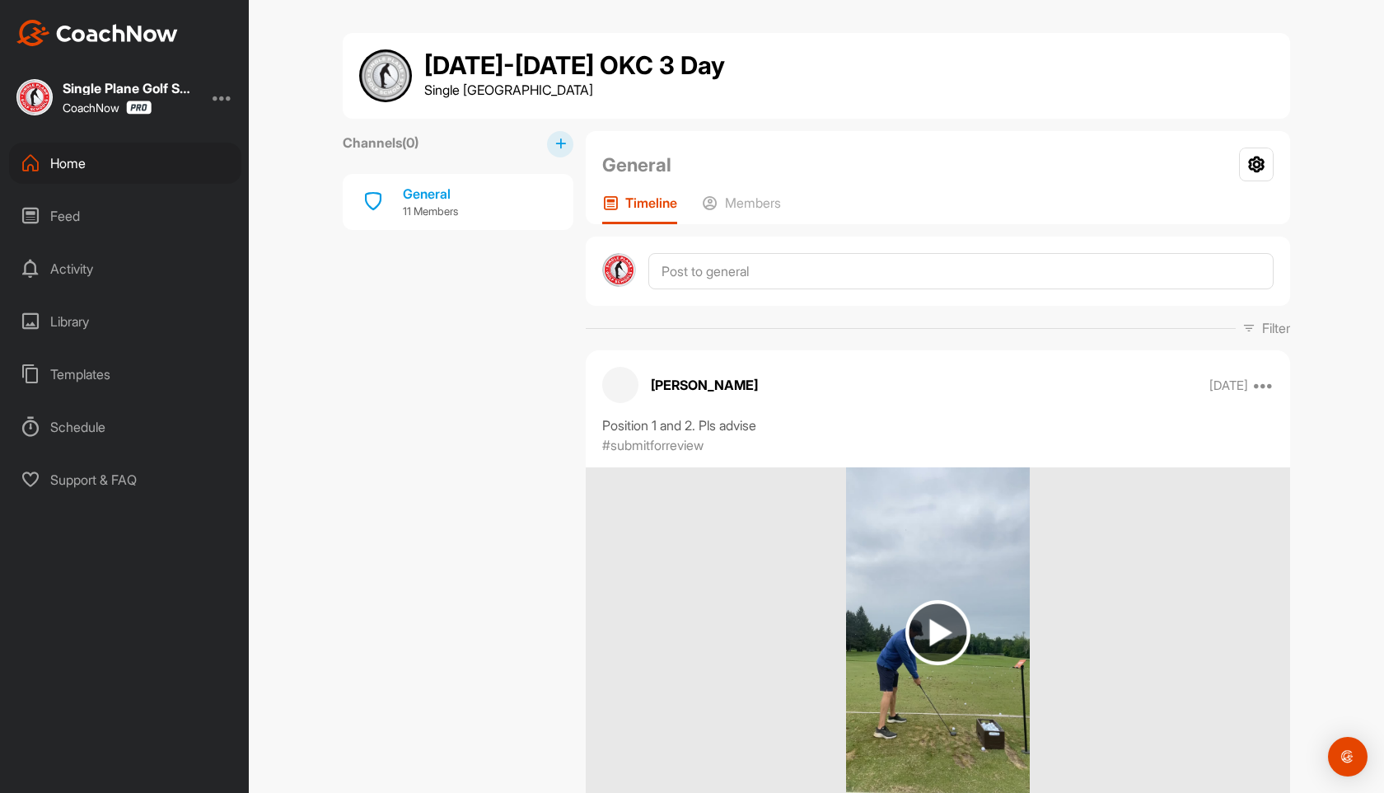
click at [80, 166] on div "Home" at bounding box center [125, 163] width 232 height 41
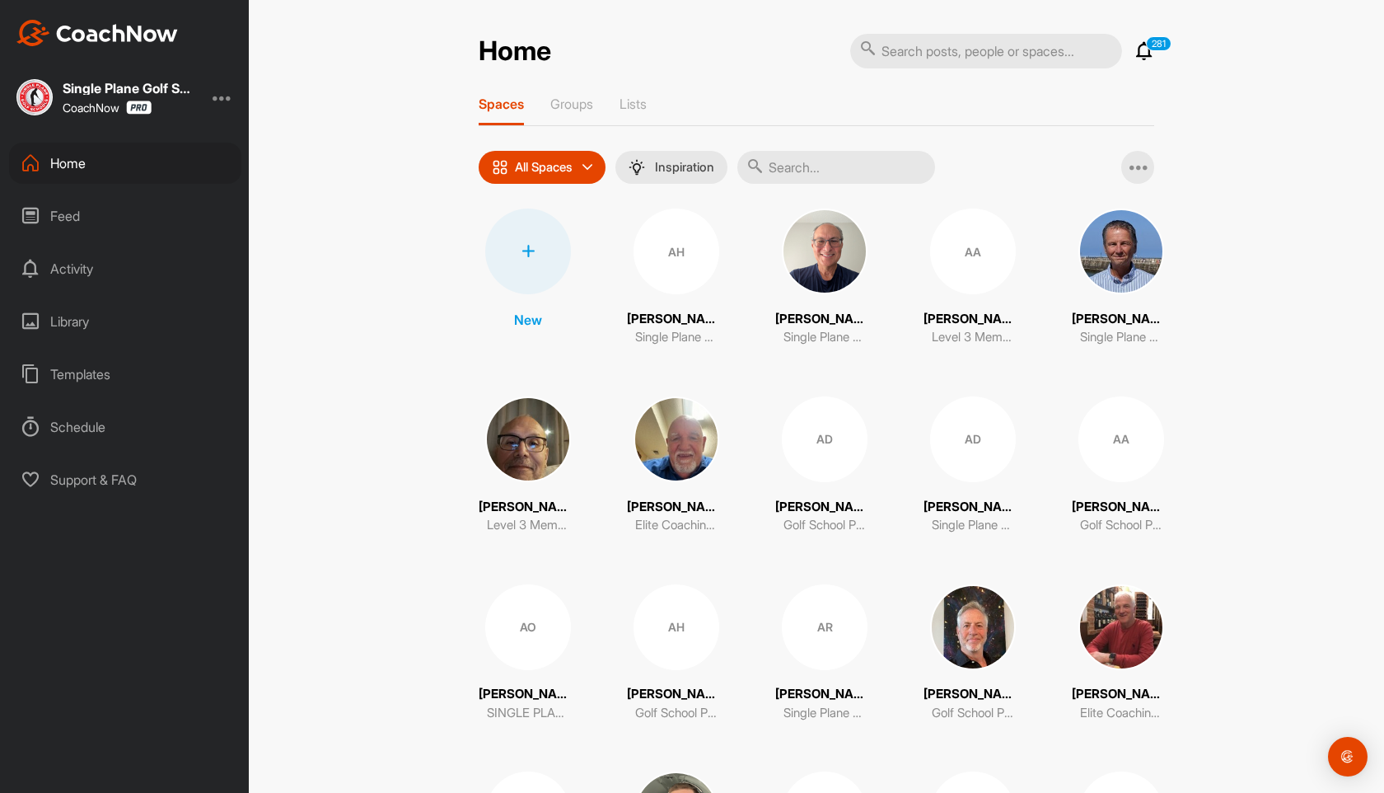
click at [823, 165] on input "text" at bounding box center [836, 167] width 198 height 33
click at [576, 101] on p "Groups" at bounding box center [571, 104] width 43 height 16
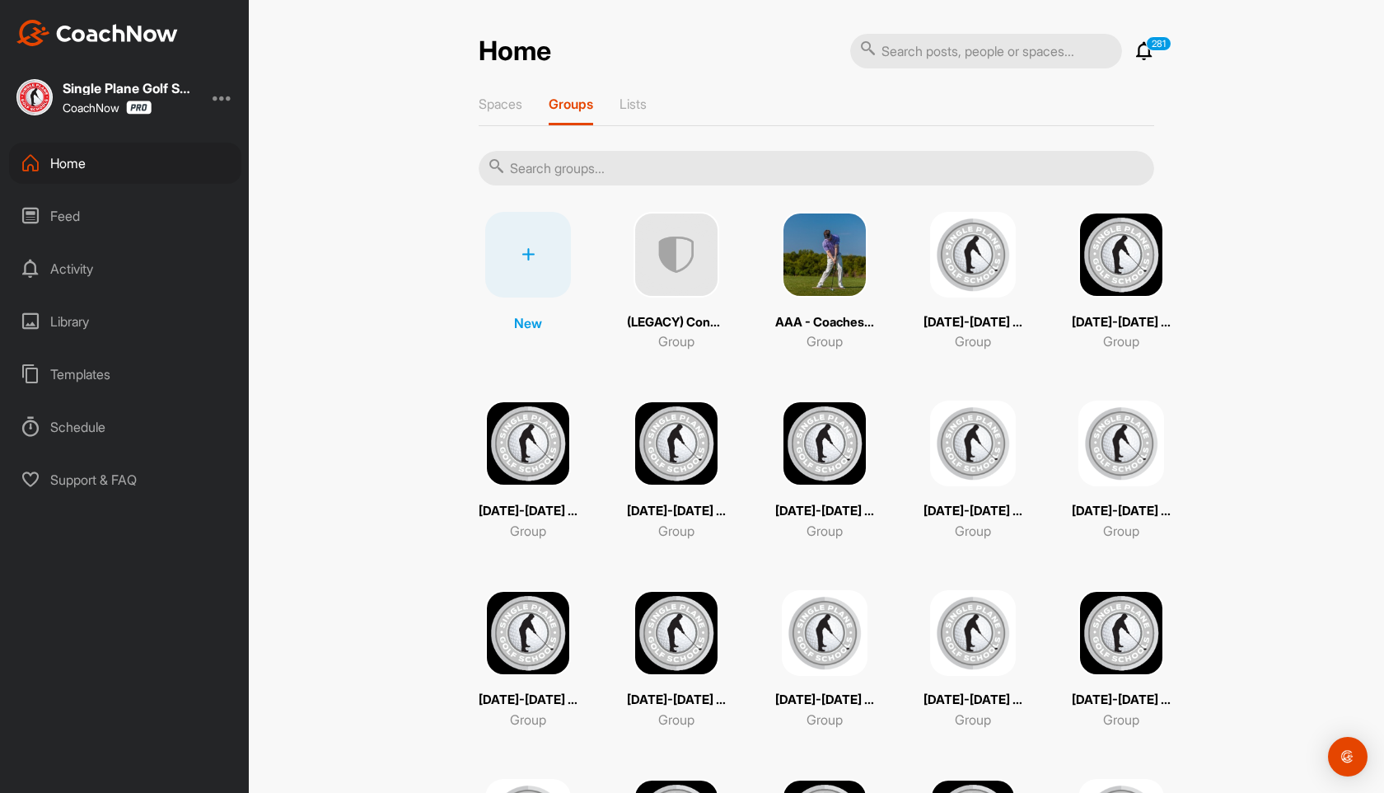
click at [573, 167] on input "text" at bounding box center [817, 168] width 676 height 35
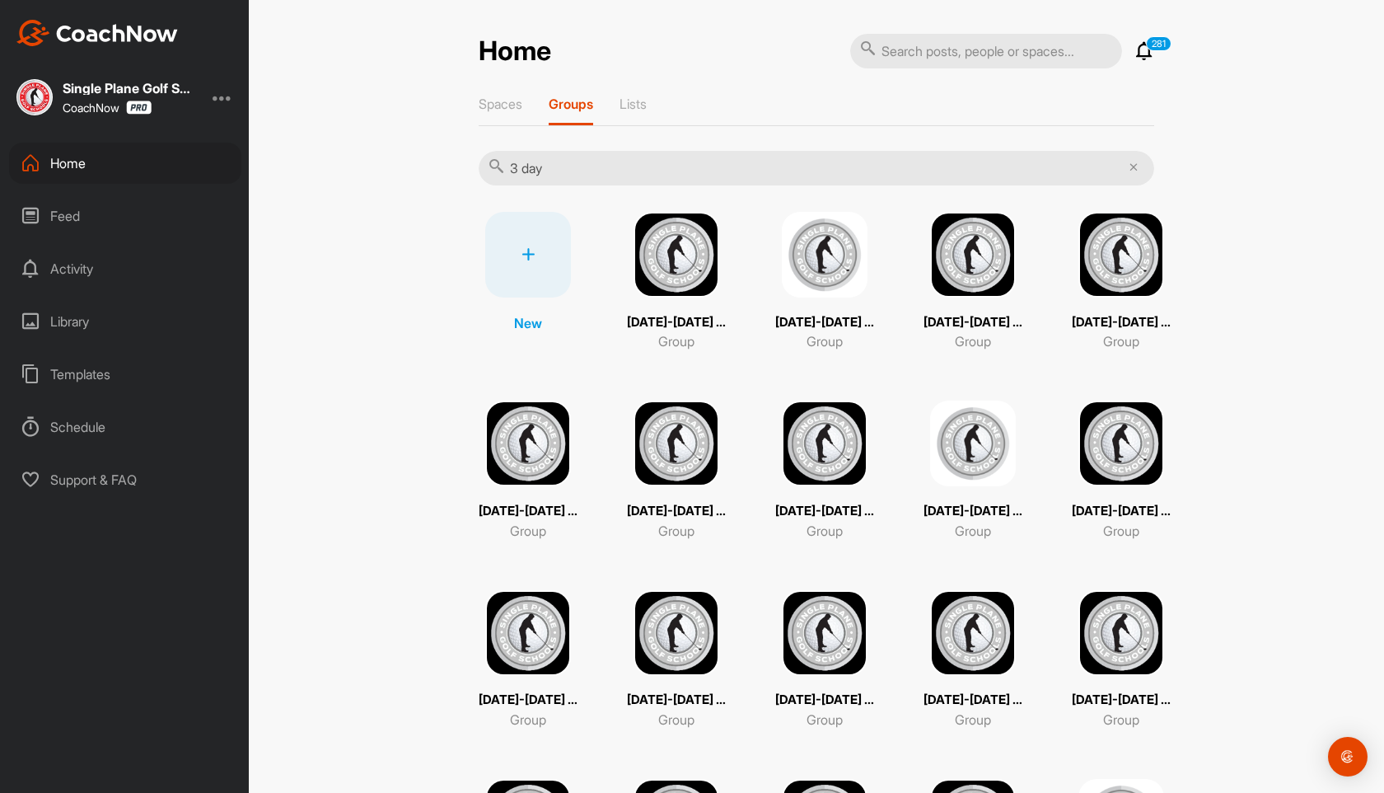
type input "3 day"
click at [699, 297] on div "[DATE]-[DATE] OKC 3 Day School Group" at bounding box center [676, 281] width 99 height 139
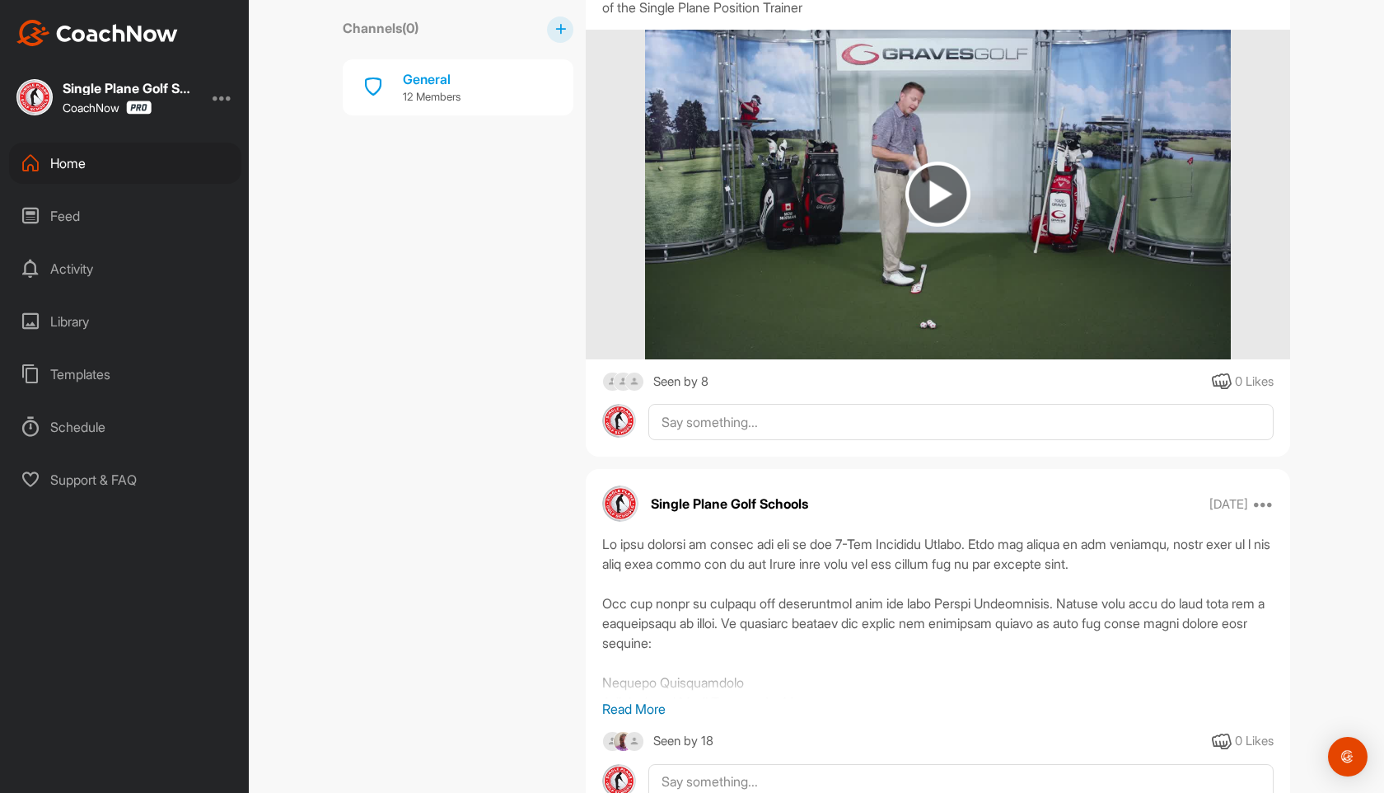
scroll to position [2901, 0]
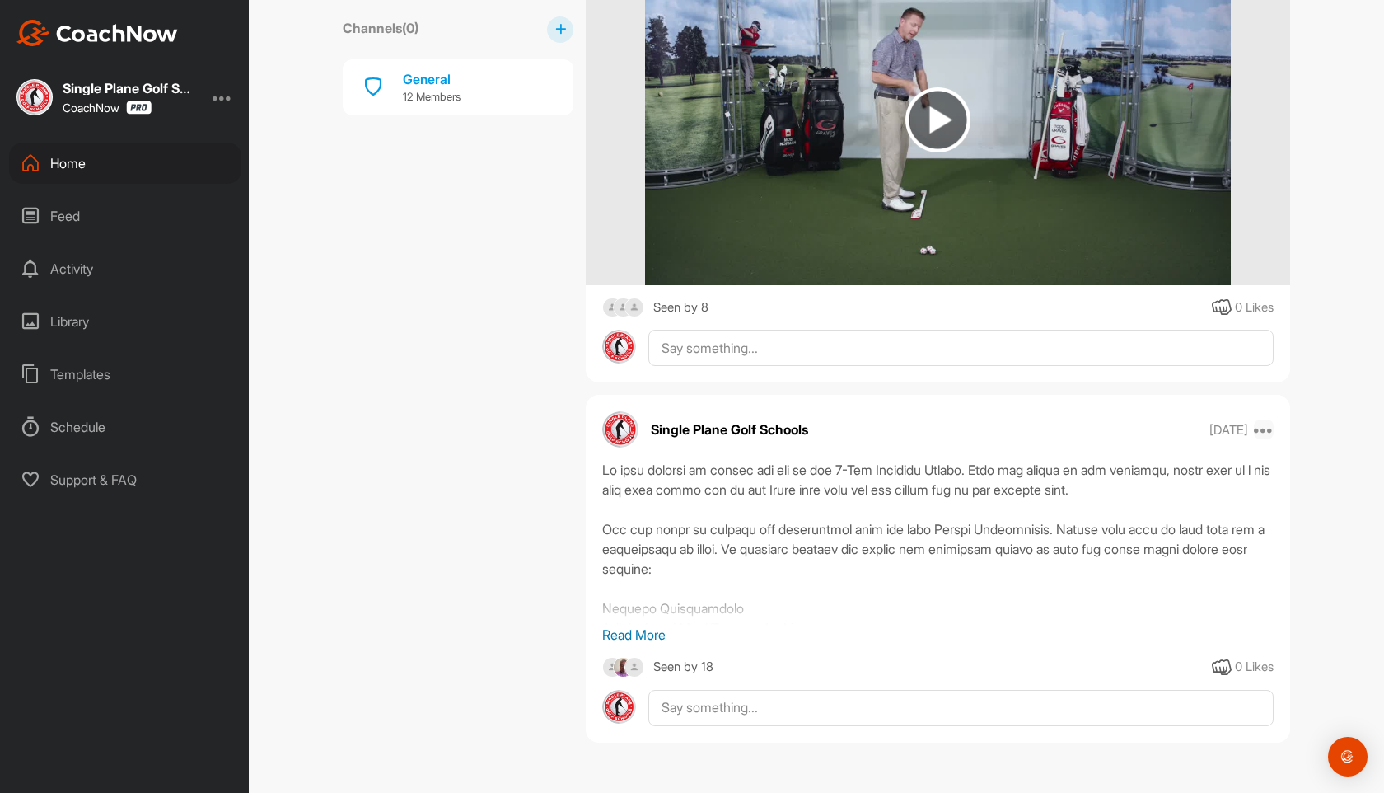
click at [1266, 423] on icon at bounding box center [1264, 429] width 20 height 20
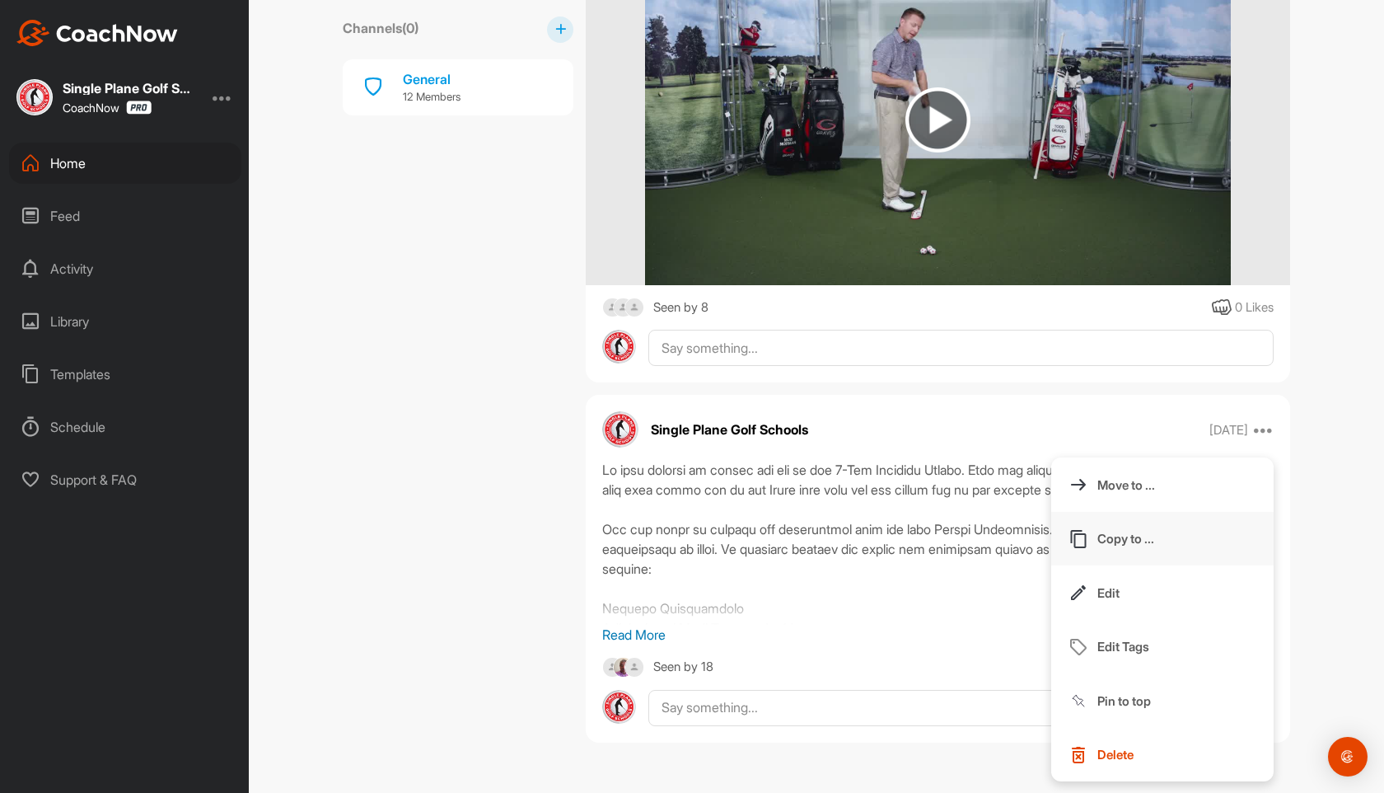
click at [1144, 527] on button "Copy to ..." at bounding box center [1162, 539] width 222 height 54
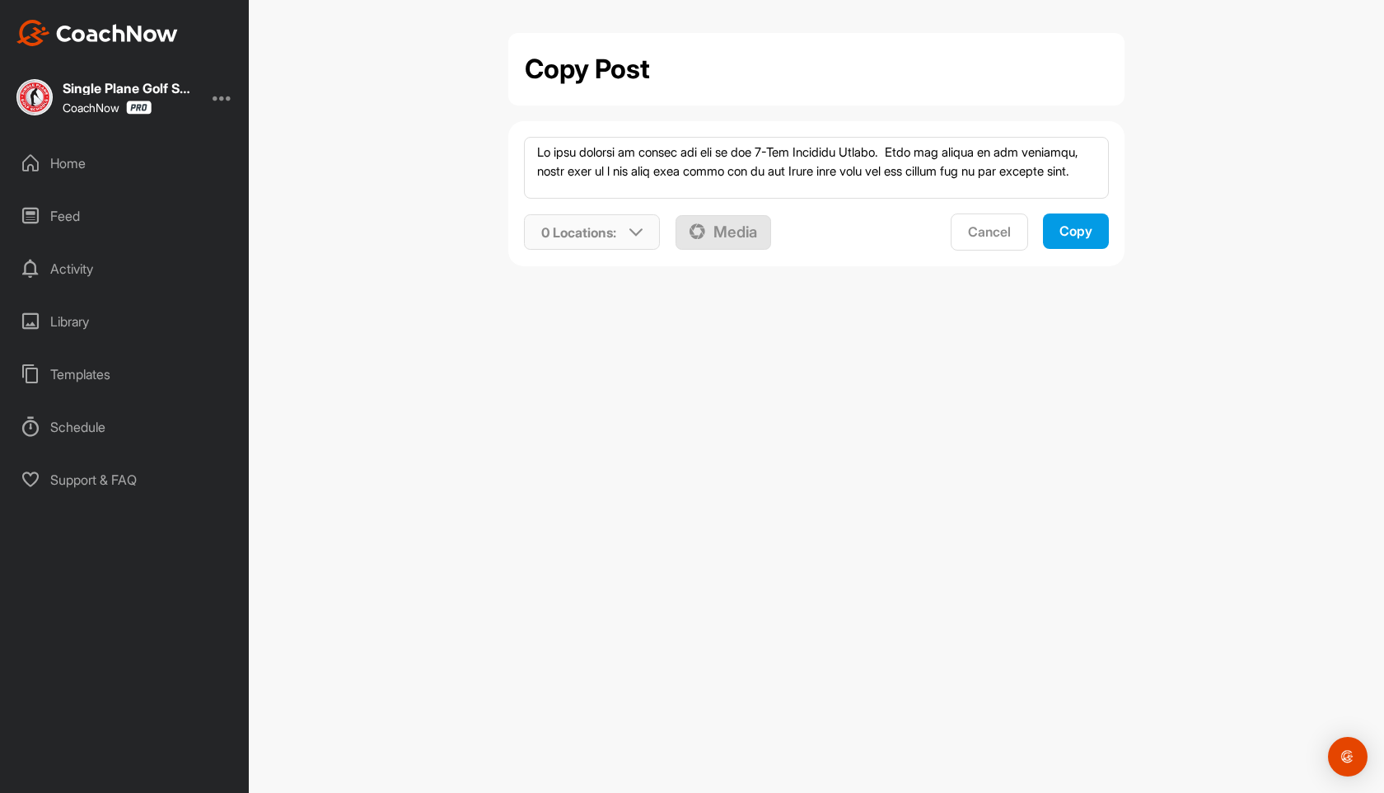
click at [606, 233] on p "0 Locations :" at bounding box center [578, 232] width 75 height 20
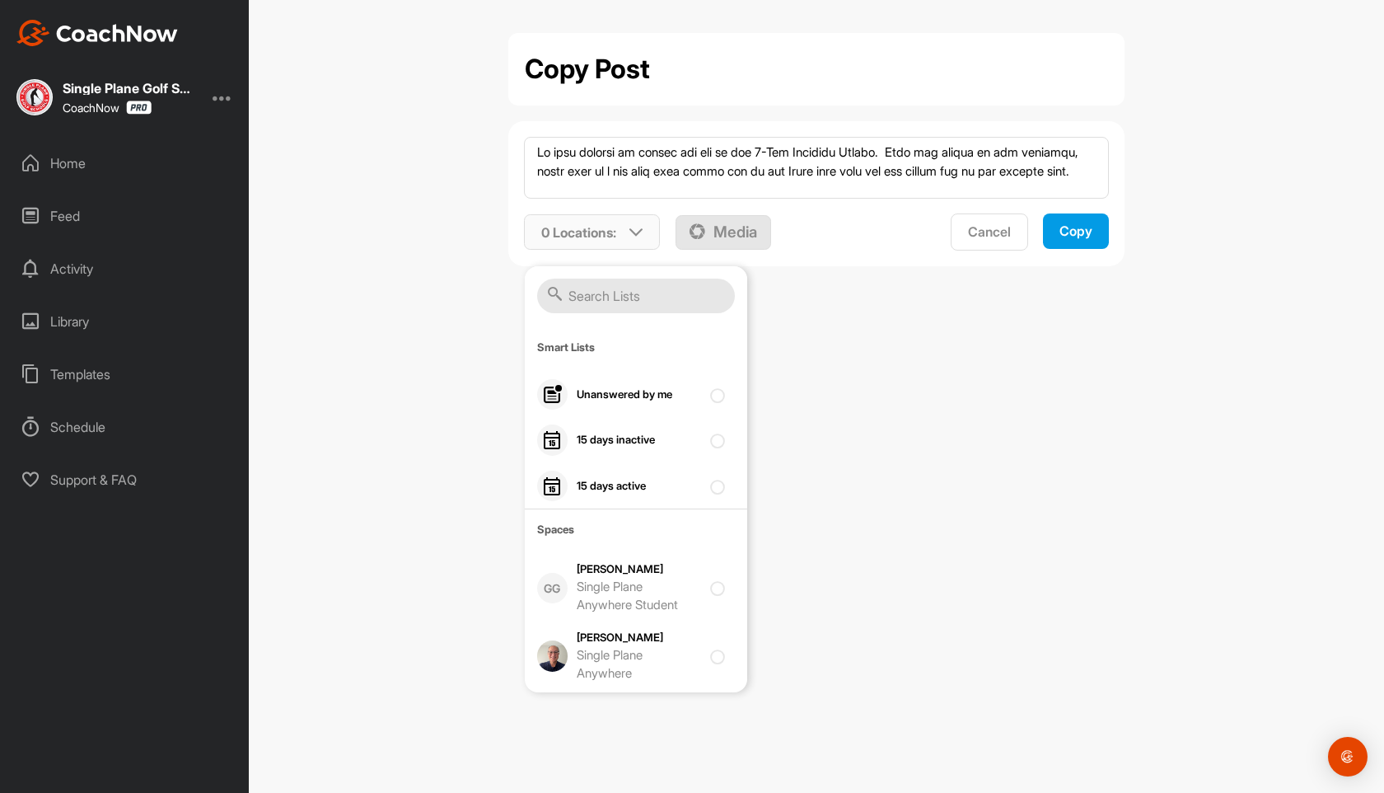
click at [593, 301] on input "text" at bounding box center [636, 295] width 198 height 35
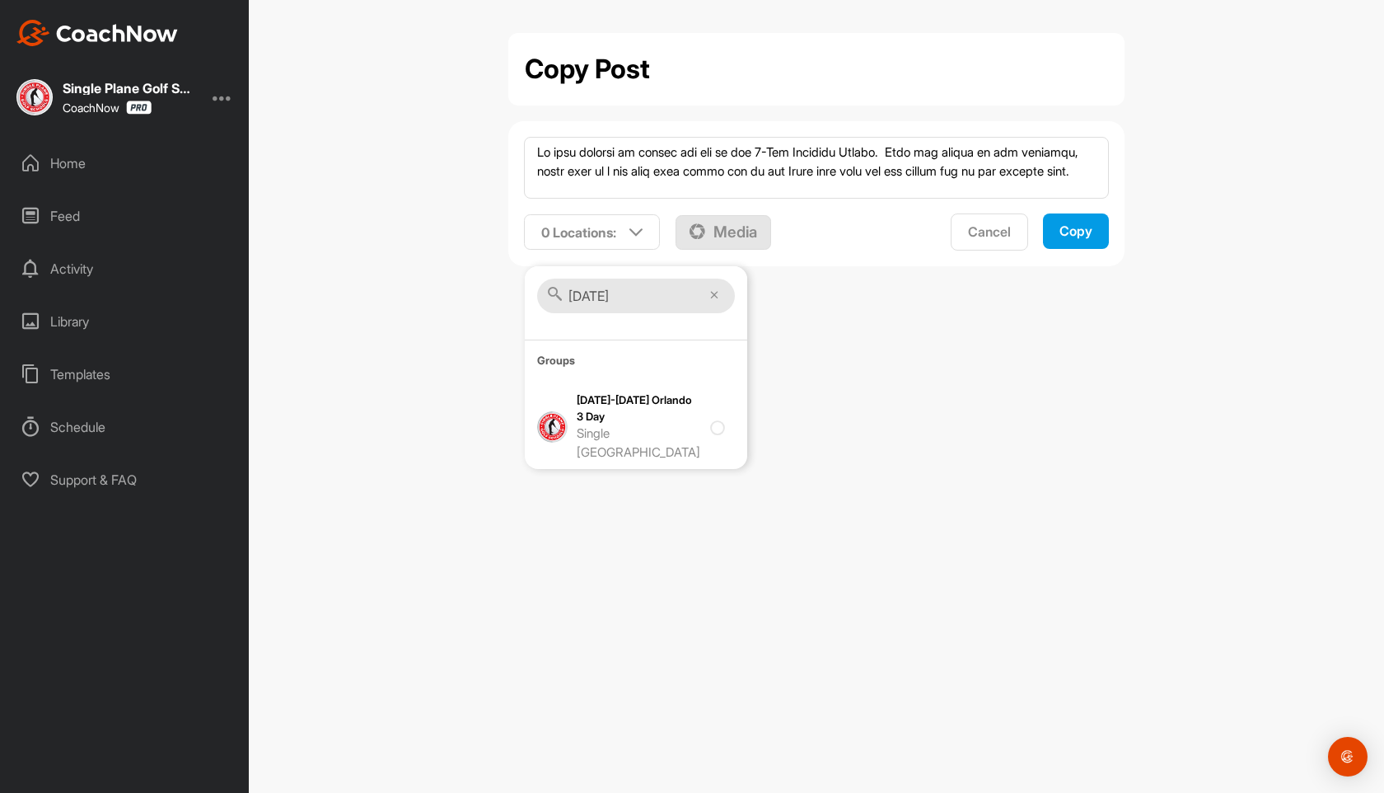
type input "[DATE]"
click at [620, 473] on div "Copy Post 0 Locations : [DATE] Groups [DATE]-[DATE] Orlando 3 Day Single Plane …" at bounding box center [816, 396] width 1135 height 793
click at [630, 434] on div "Copy Post 0 Locations : [DATE] Groups [DATE]-[DATE] Orlando 3 Day Single Plane …" at bounding box center [816, 396] width 1135 height 793
click at [626, 227] on div "0 Locations :" at bounding box center [592, 232] width 135 height 38
click at [626, 386] on div "[DATE]-[DATE] Orlando 3 Day Single [GEOGRAPHIC_DATA]" at bounding box center [636, 427] width 222 height 84
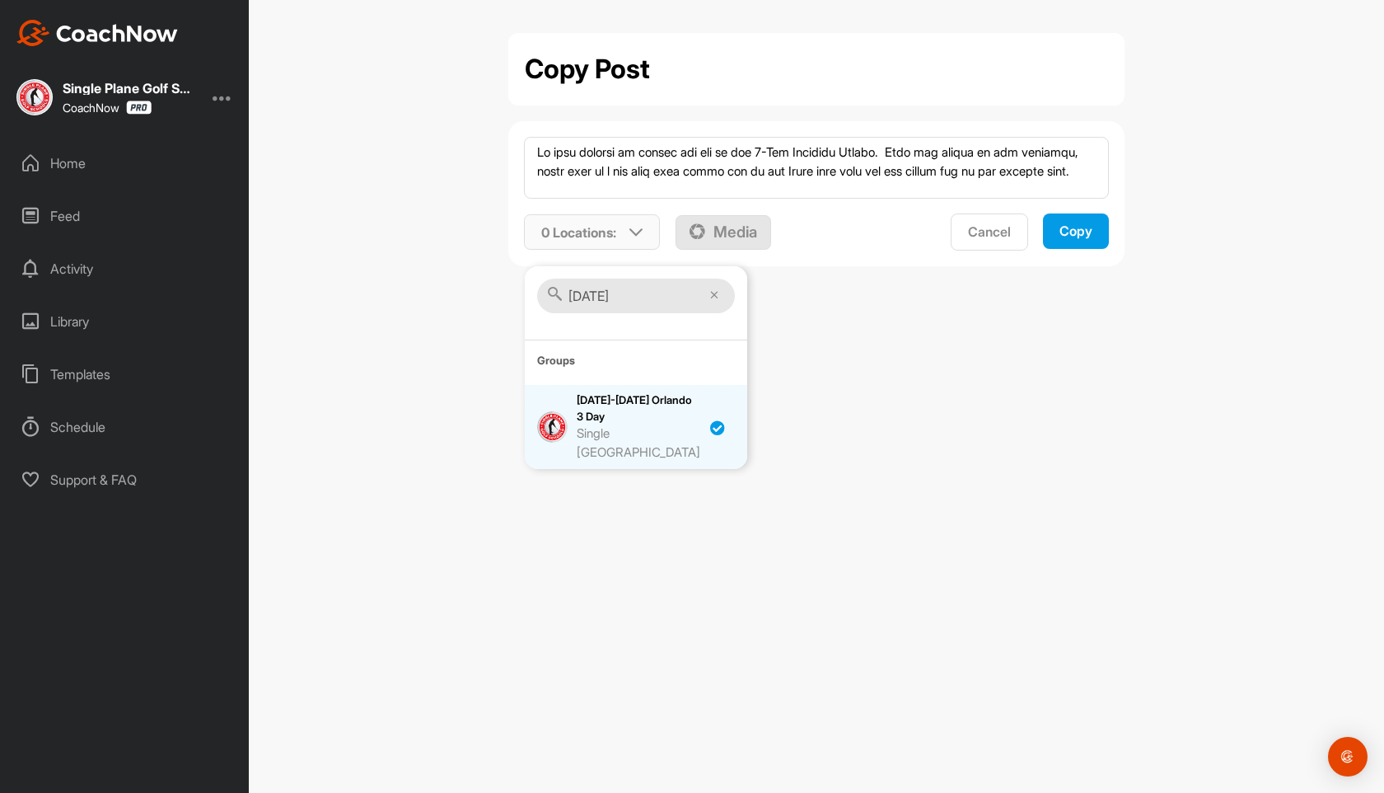
checkbox input "true"
click at [1068, 231] on div "Copy" at bounding box center [1076, 230] width 33 height 17
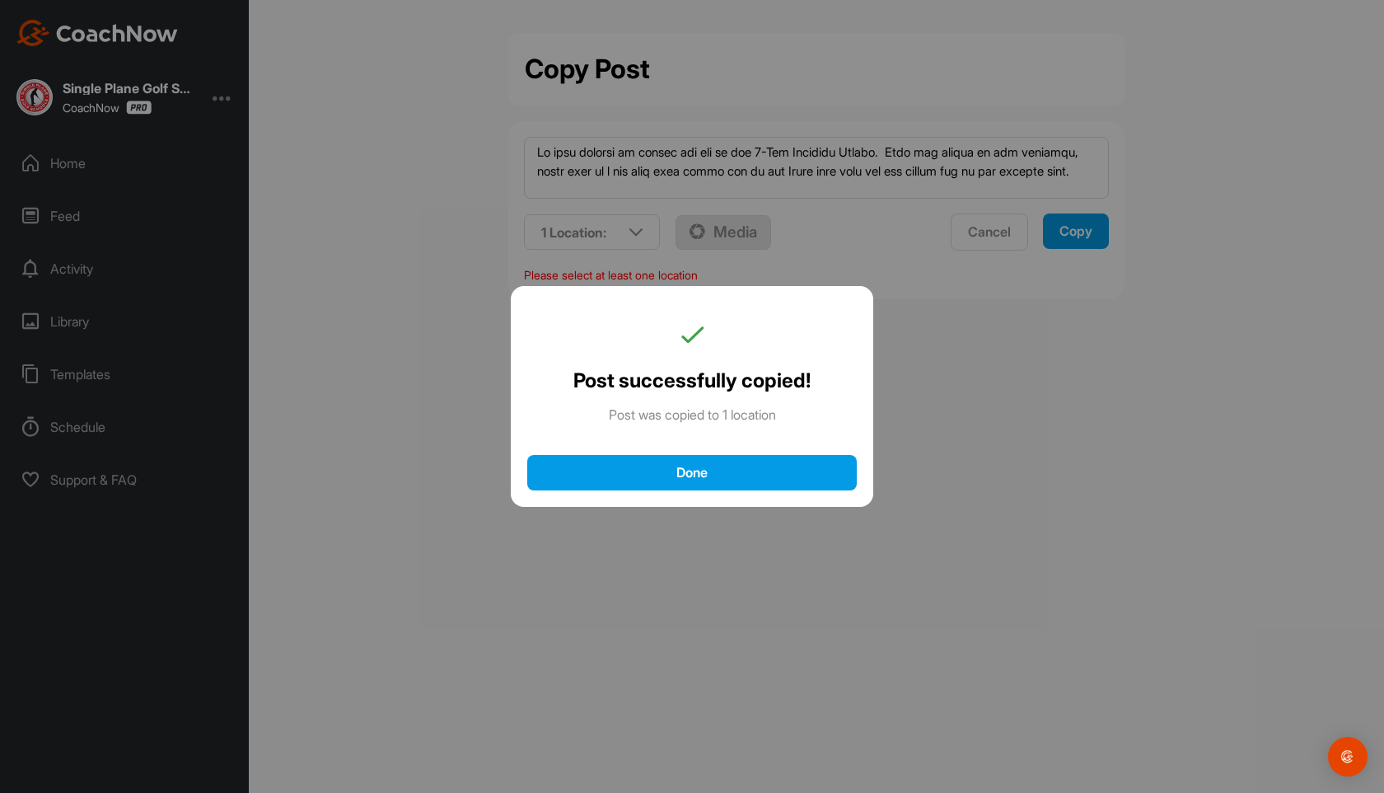
click at [723, 456] on button "Done" at bounding box center [692, 472] width 330 height 35
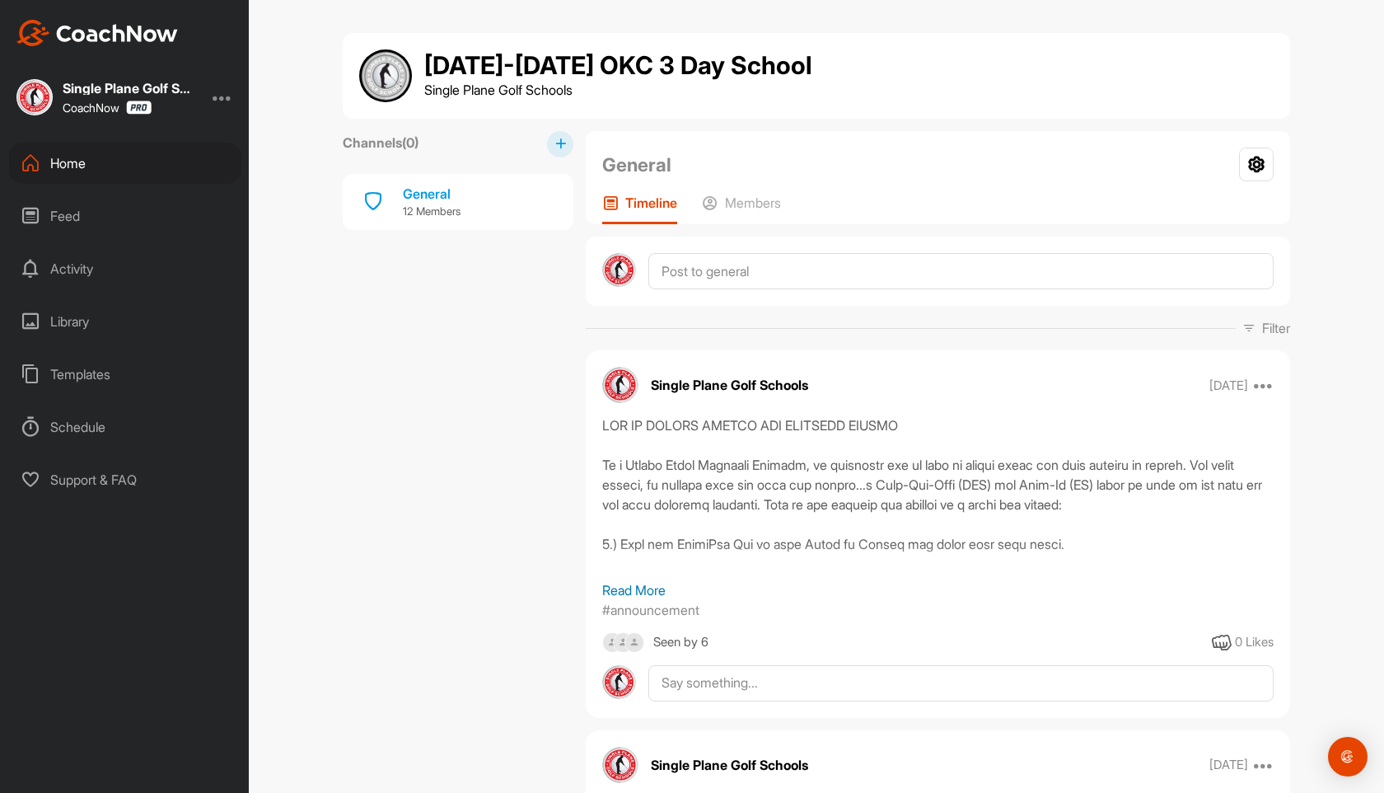
click at [68, 159] on div "Home" at bounding box center [125, 163] width 232 height 41
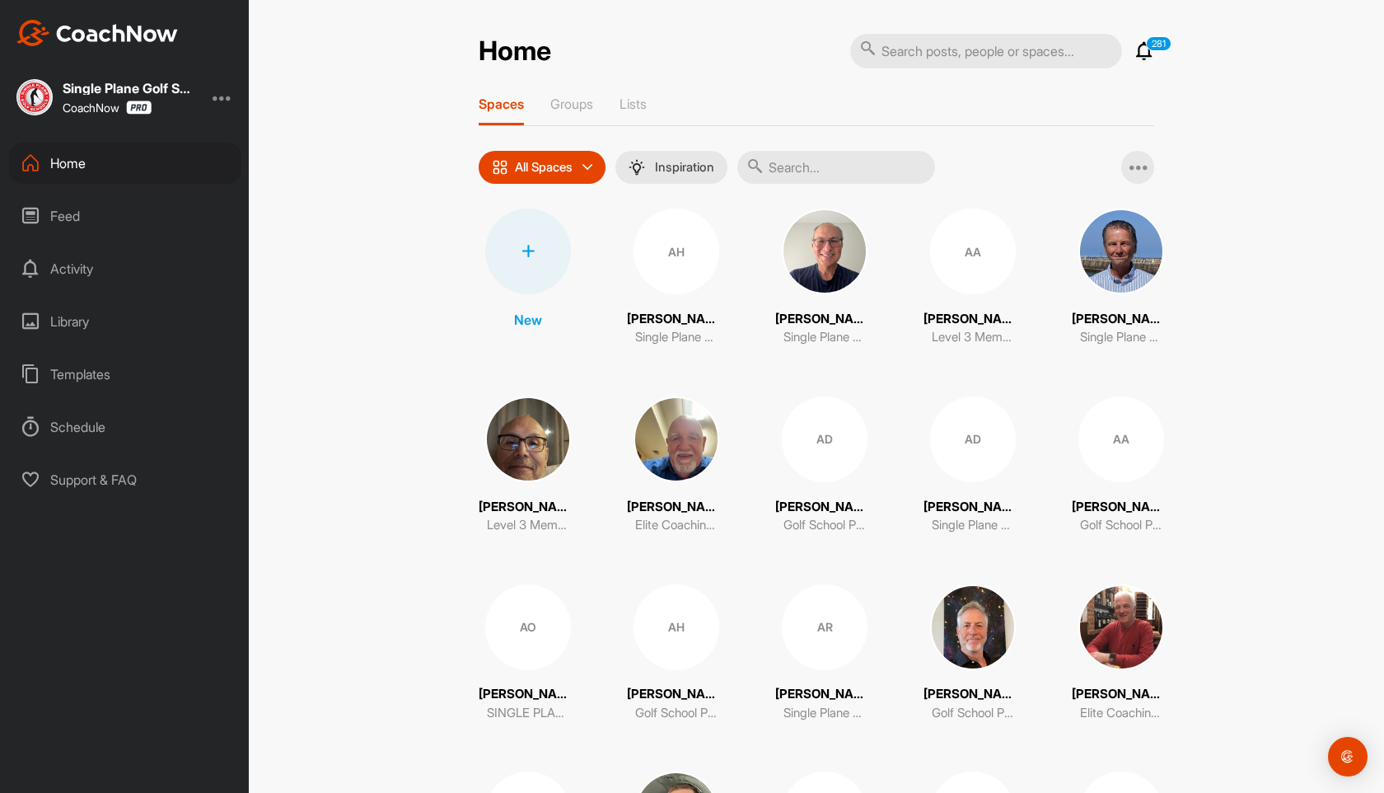
click at [222, 95] on div at bounding box center [223, 97] width 20 height 20
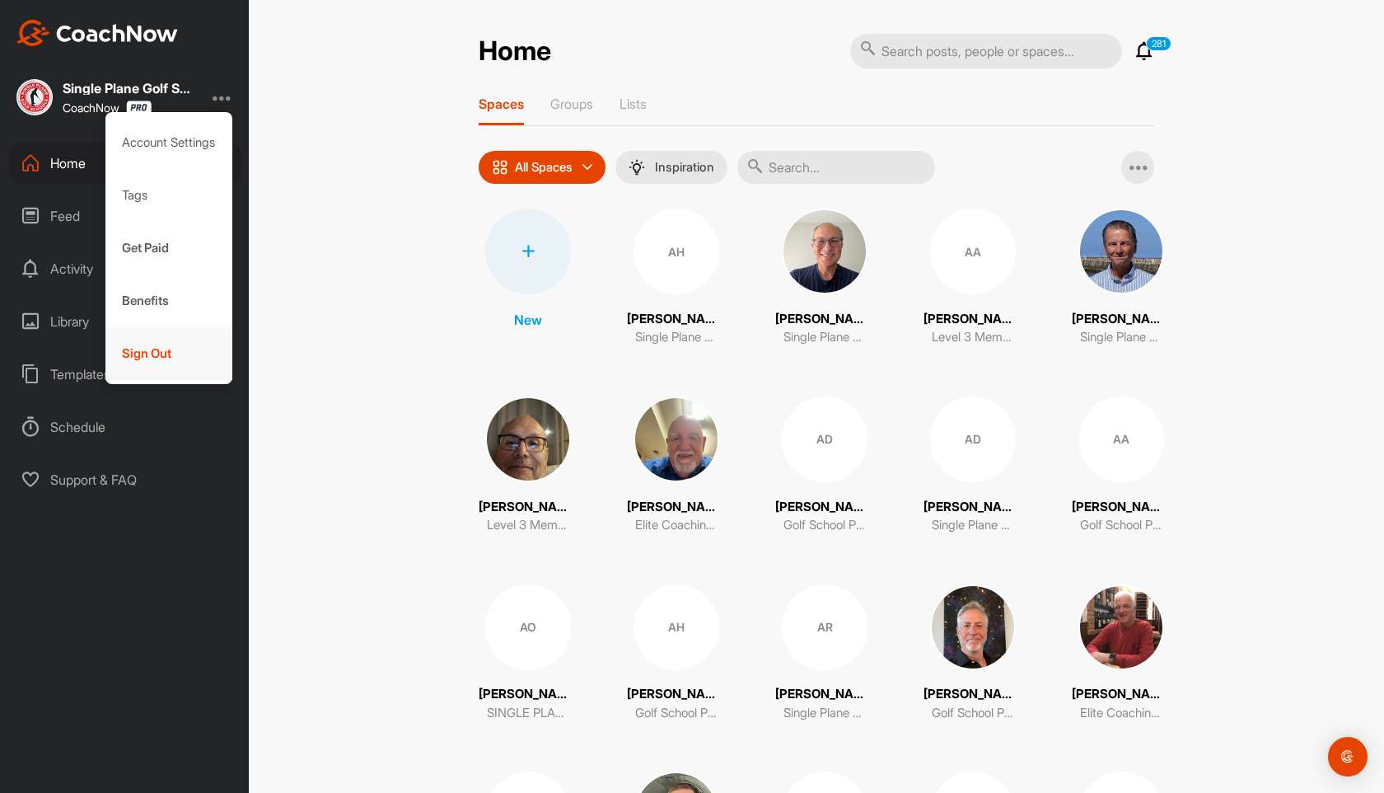
click at [156, 344] on div "Sign Out" at bounding box center [169, 353] width 128 height 53
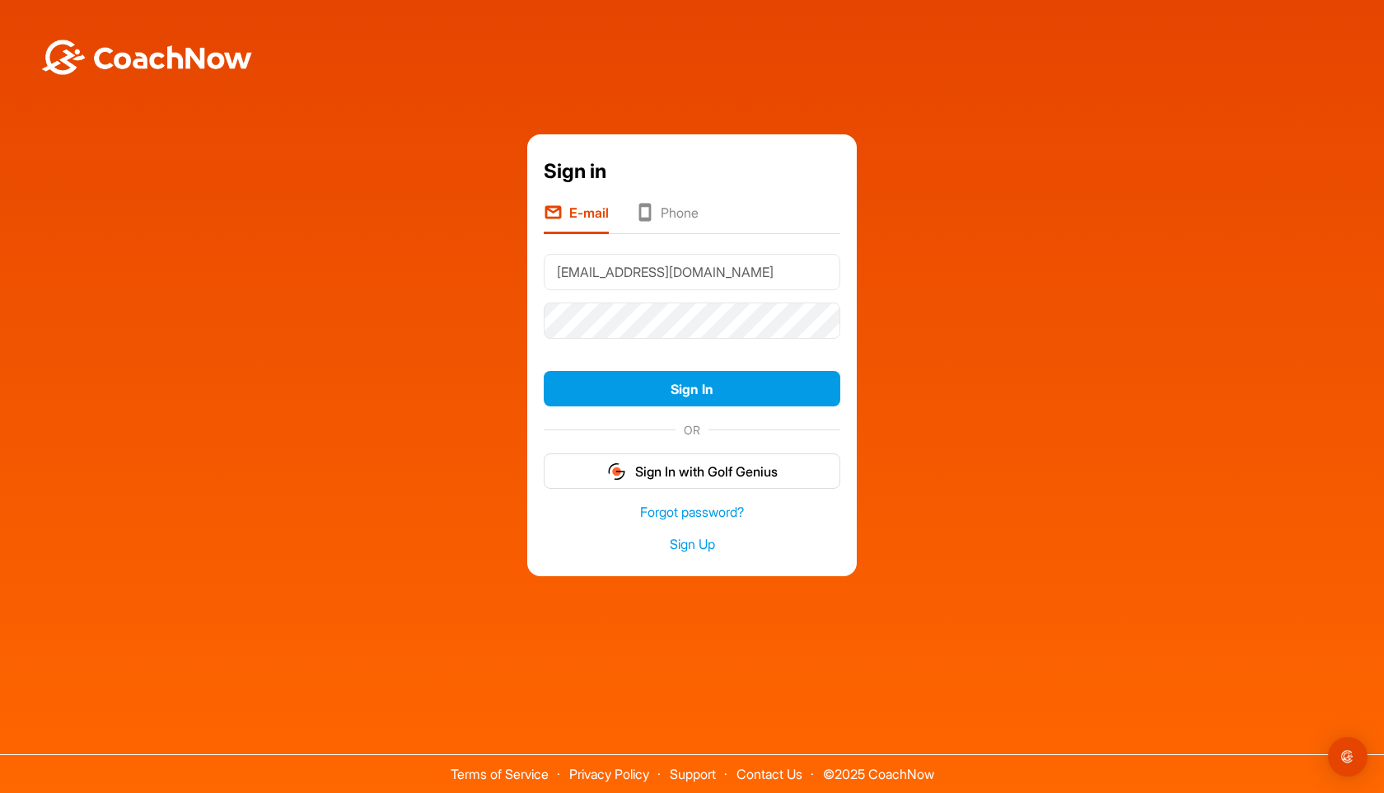
click at [691, 274] on input "[EMAIL_ADDRESS][DOMAIN_NAME]" at bounding box center [692, 272] width 297 height 36
type input "[EMAIL_ADDRESS][DOMAIN_NAME]"
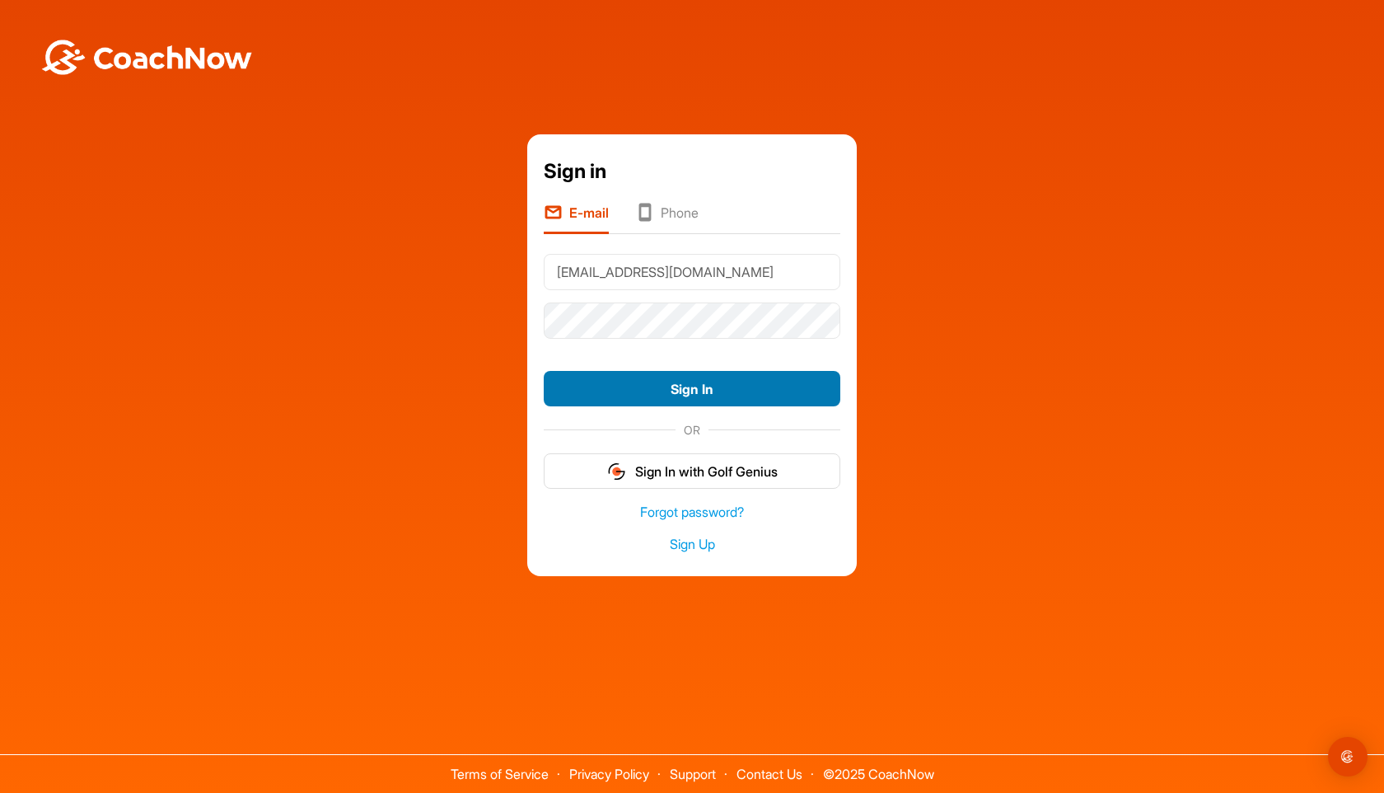
click at [699, 381] on button "Sign In" at bounding box center [692, 388] width 297 height 35
